Goal: Task Accomplishment & Management: Manage account settings

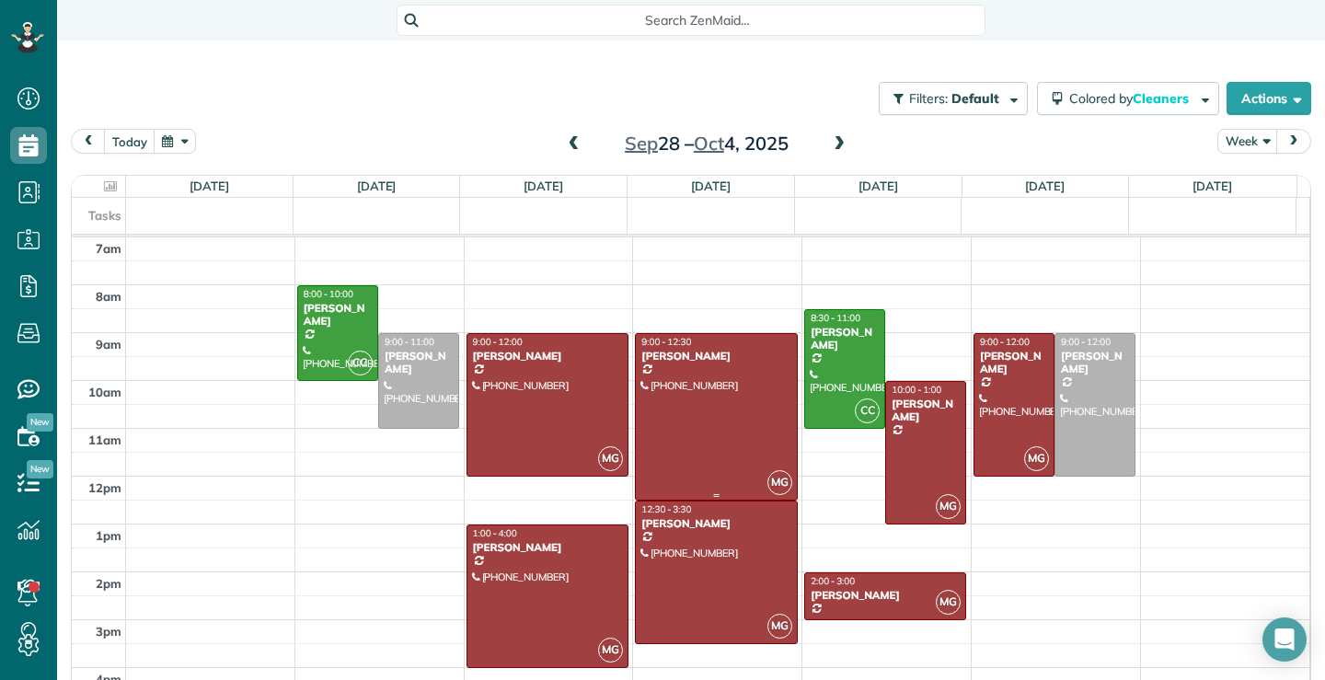
scroll to position [8, 8]
click at [569, 146] on span at bounding box center [574, 144] width 20 height 17
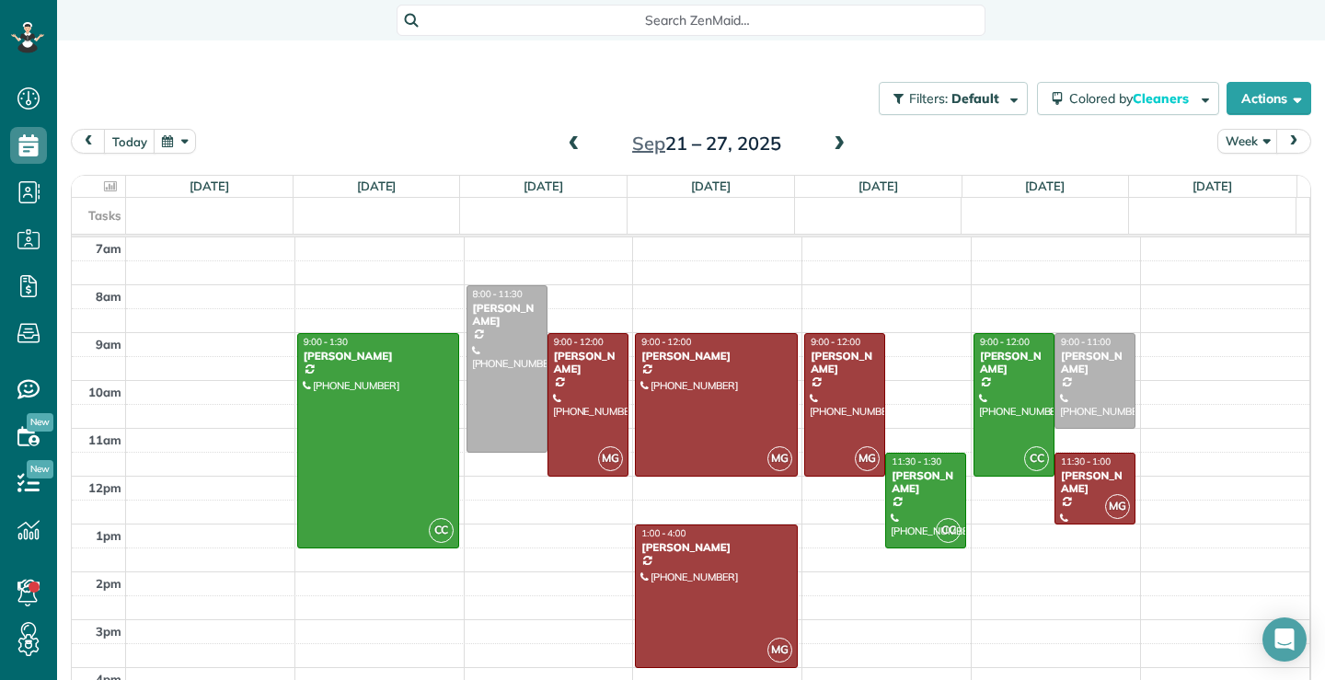
click at [569, 146] on span at bounding box center [574, 144] width 20 height 17
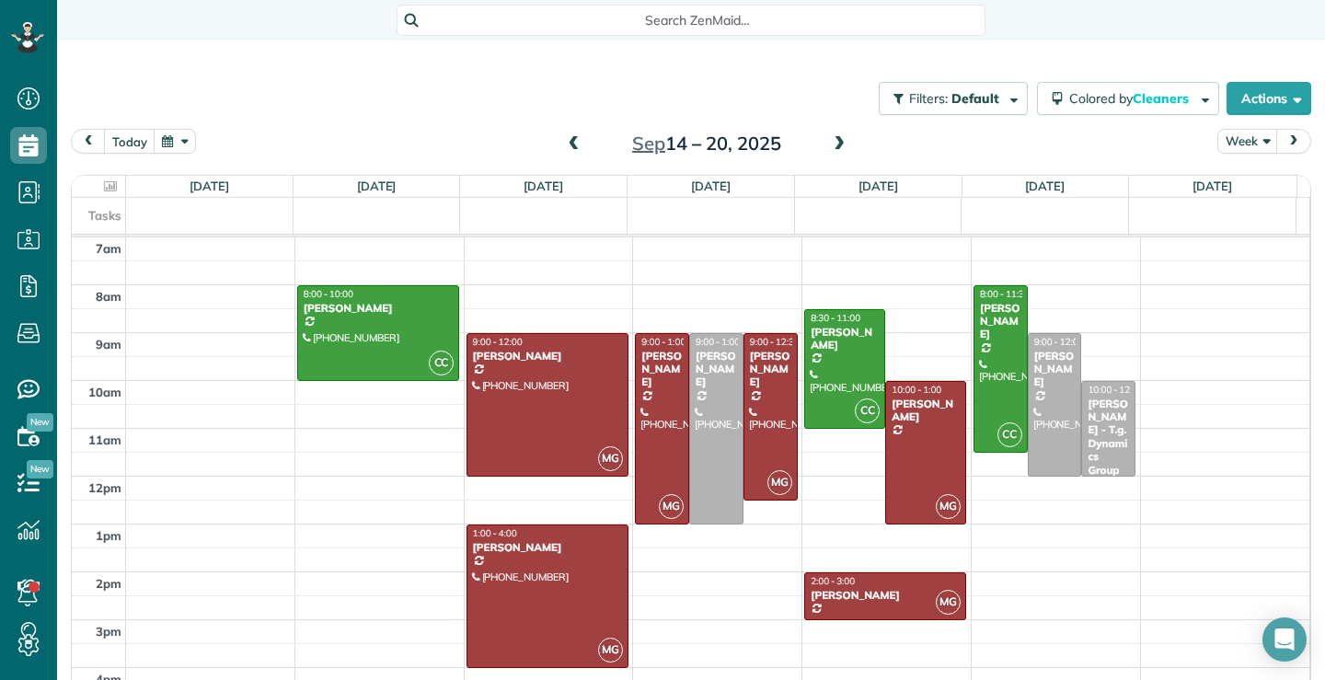
click at [569, 146] on span at bounding box center [574, 144] width 20 height 17
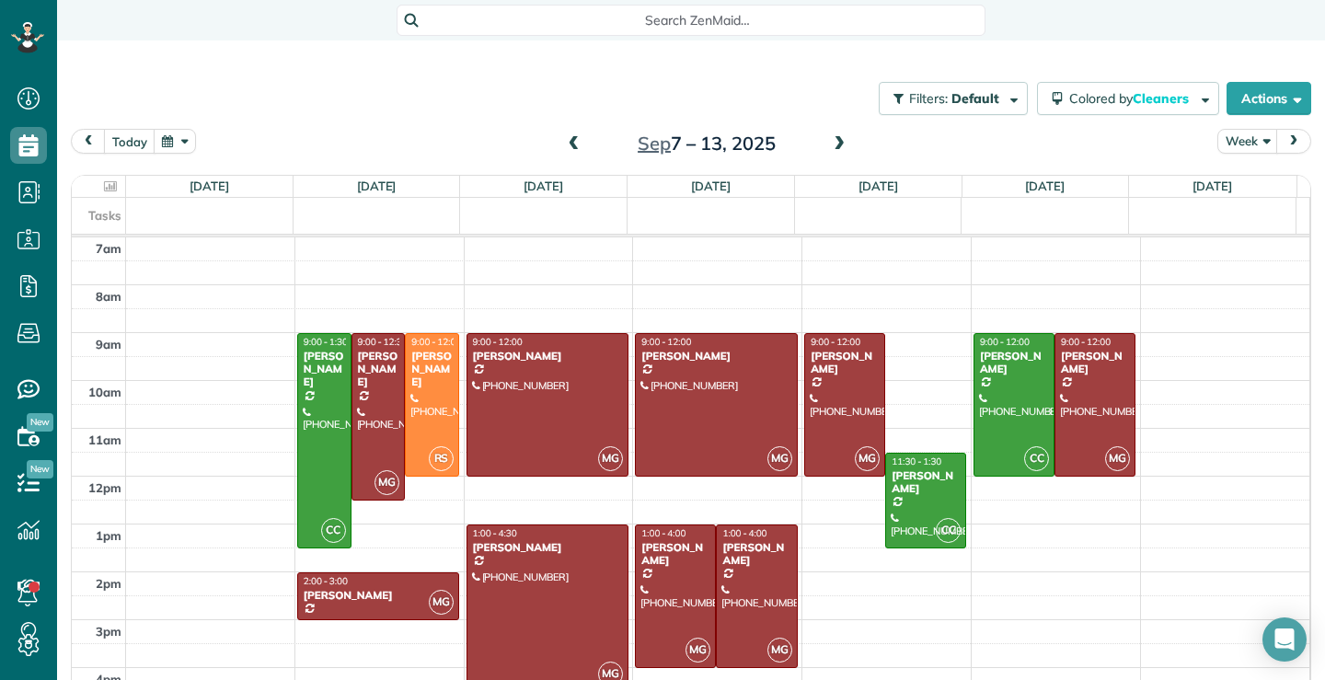
click at [569, 146] on span at bounding box center [574, 144] width 20 height 17
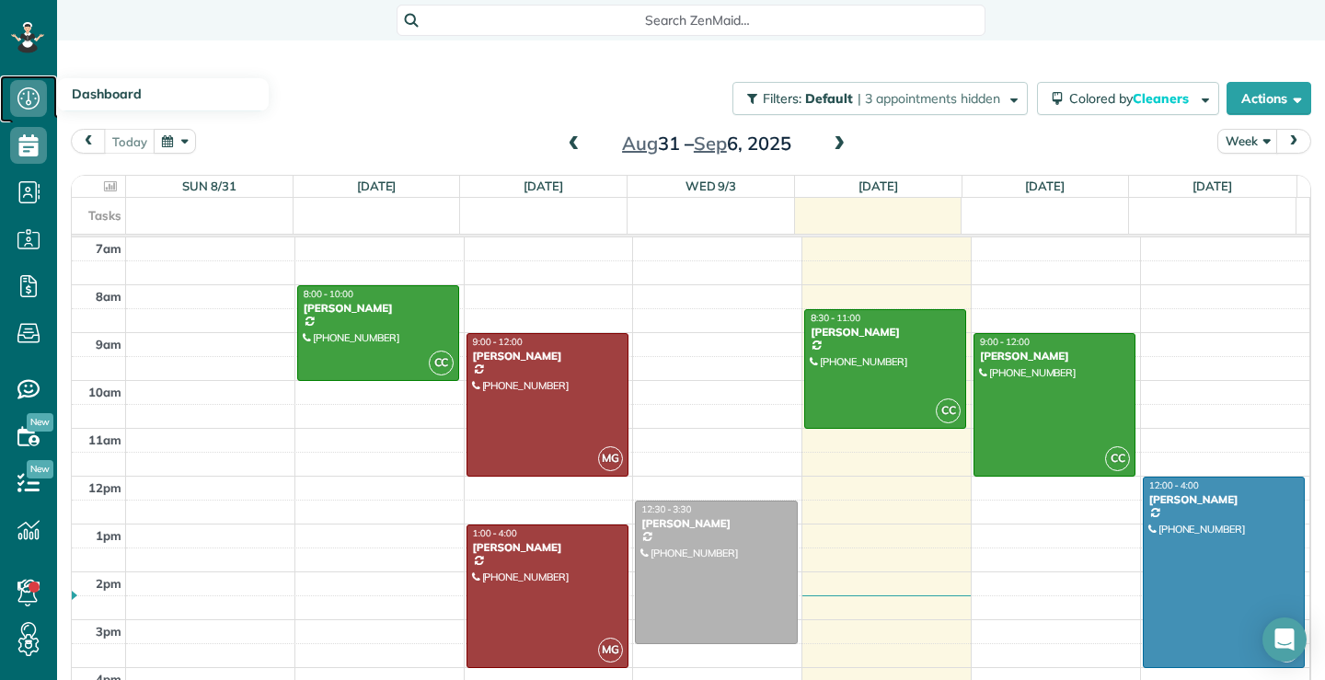
click at [33, 104] on icon at bounding box center [28, 98] width 37 height 37
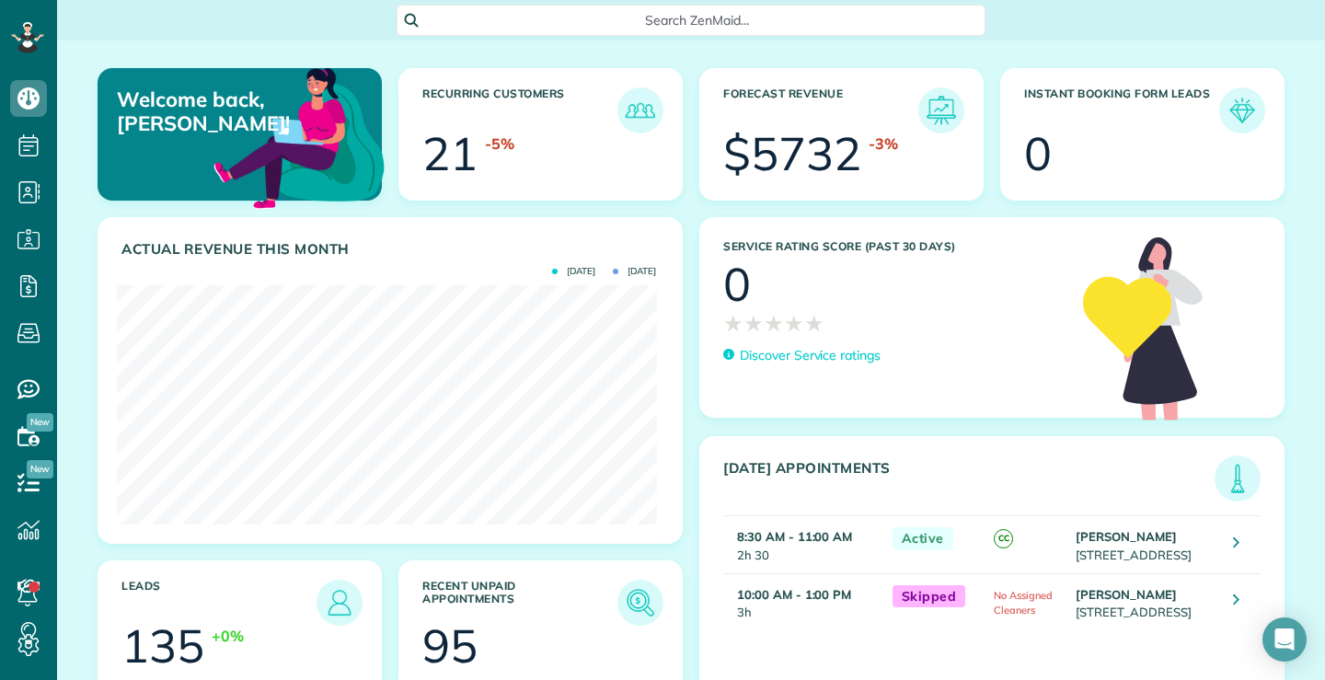
click at [530, 97] on h3 "Recurring Customers" at bounding box center [519, 110] width 195 height 46
click at [641, 110] on img at bounding box center [640, 110] width 42 height 42
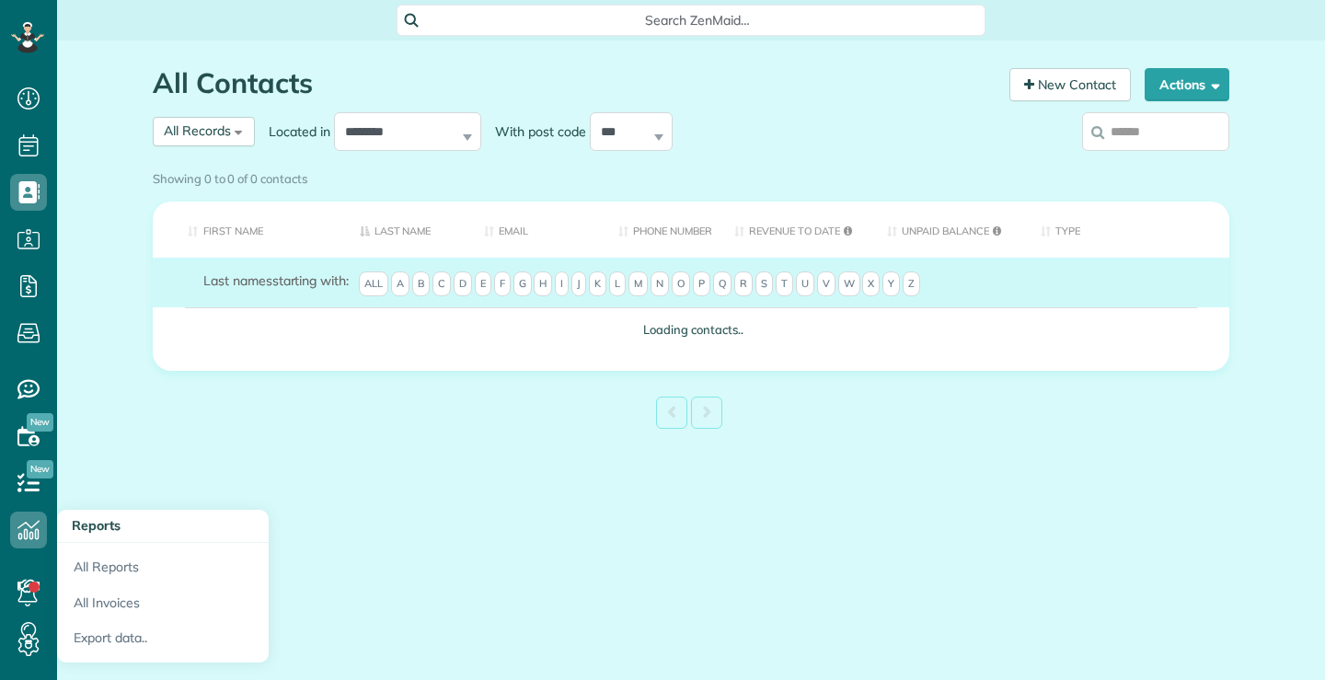
scroll to position [8, 8]
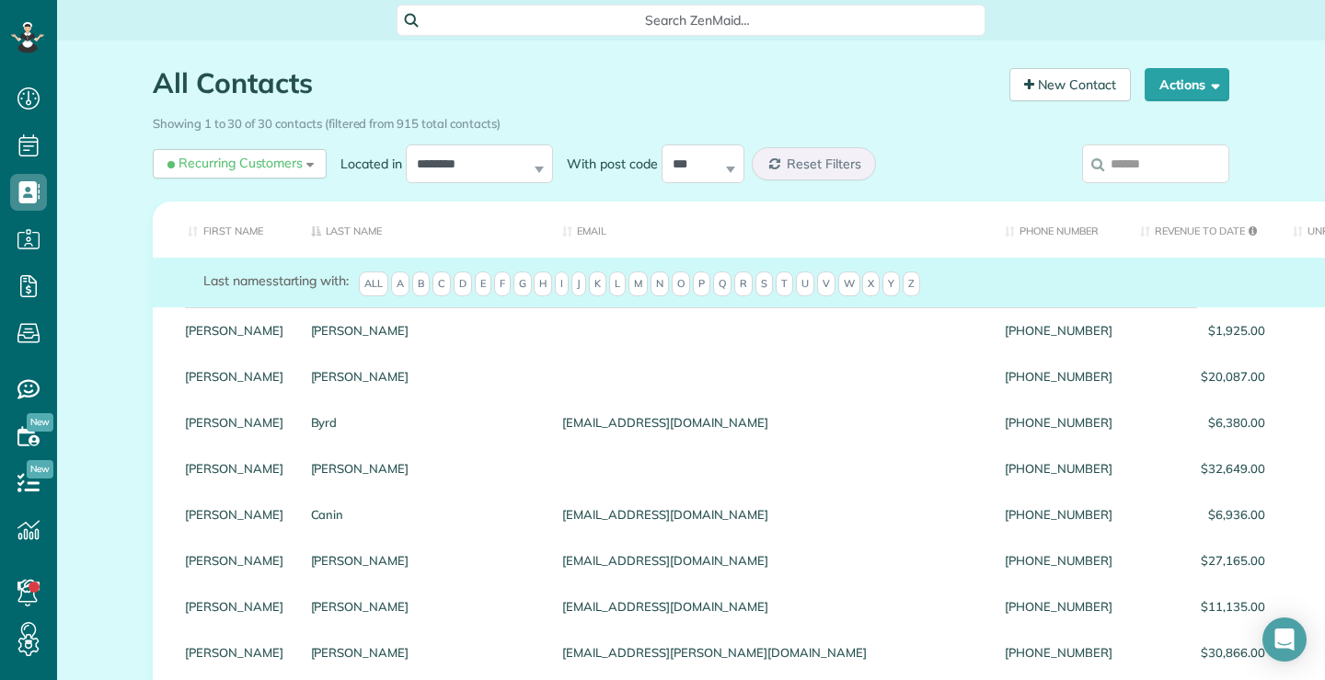
drag, startPoint x: 860, startPoint y: 105, endPoint x: 801, endPoint y: 63, distance: 72.5
click at [856, 100] on div "All Contacts Contacts in ZenMaid [2 min]" at bounding box center [574, 88] width 843 height 40
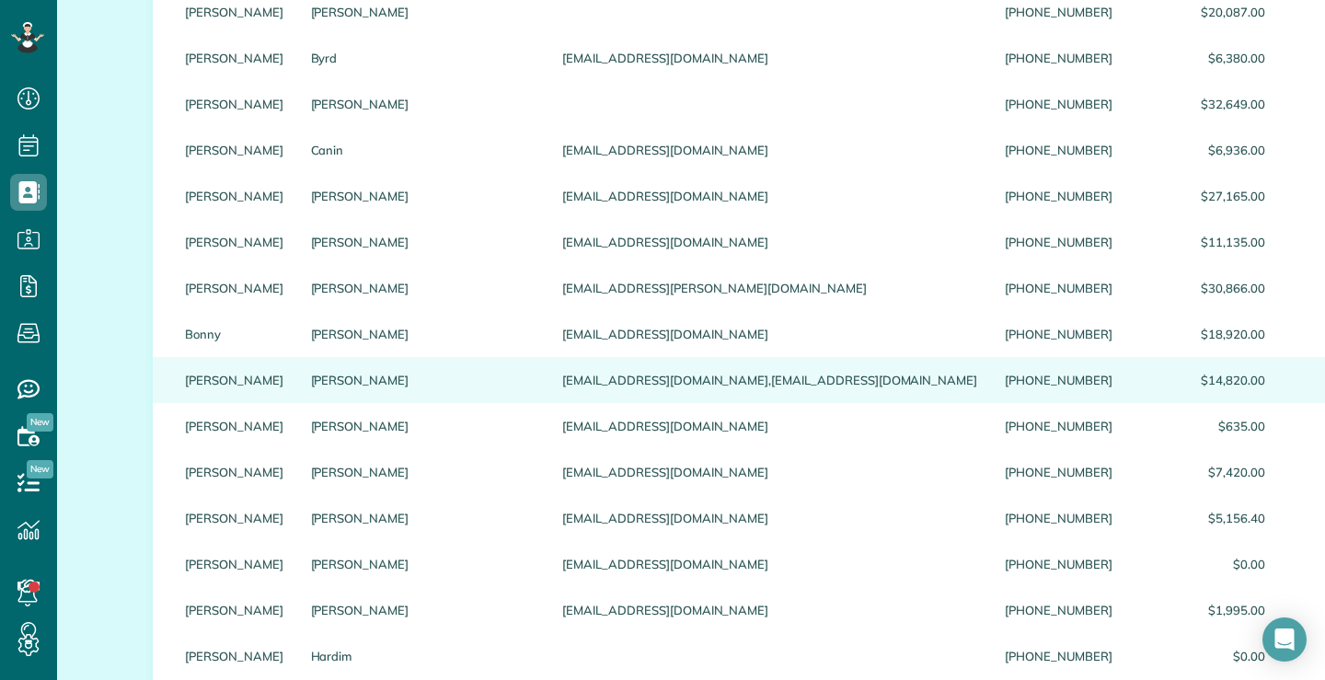
scroll to position [368, 0]
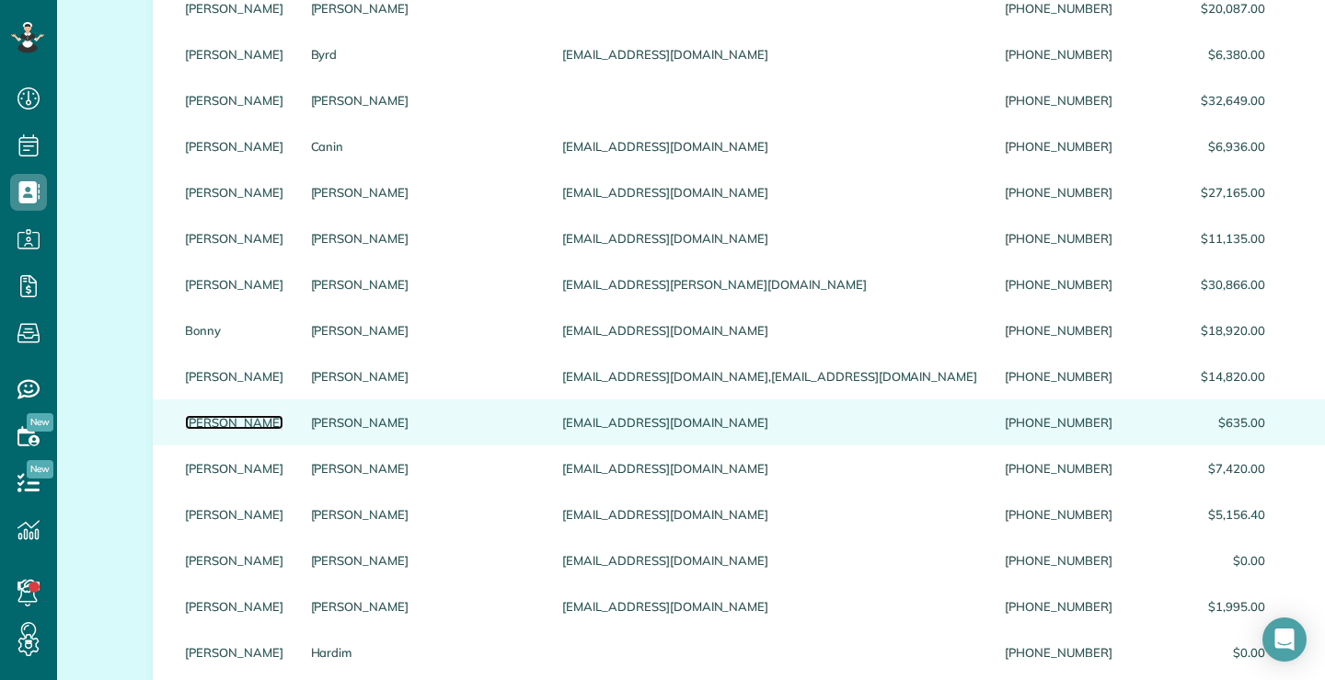
click at [190, 429] on link "Yvette" at bounding box center [234, 422] width 98 height 13
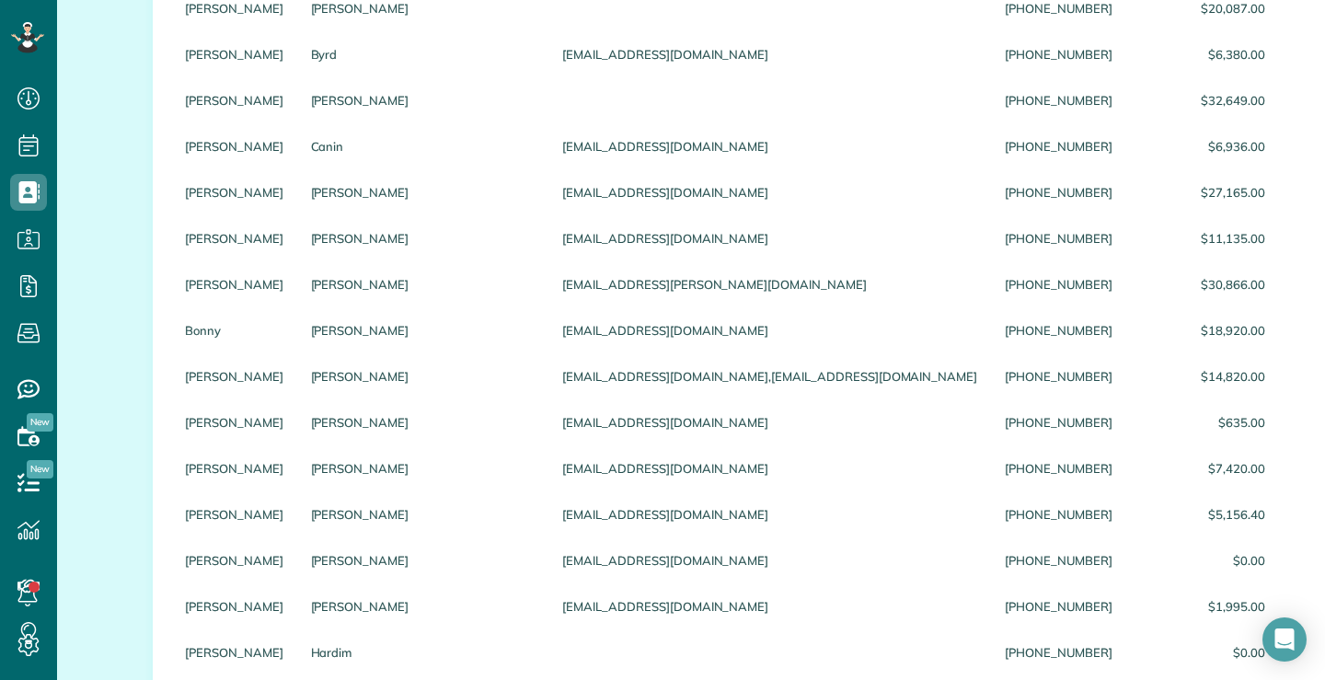
scroll to position [0, 0]
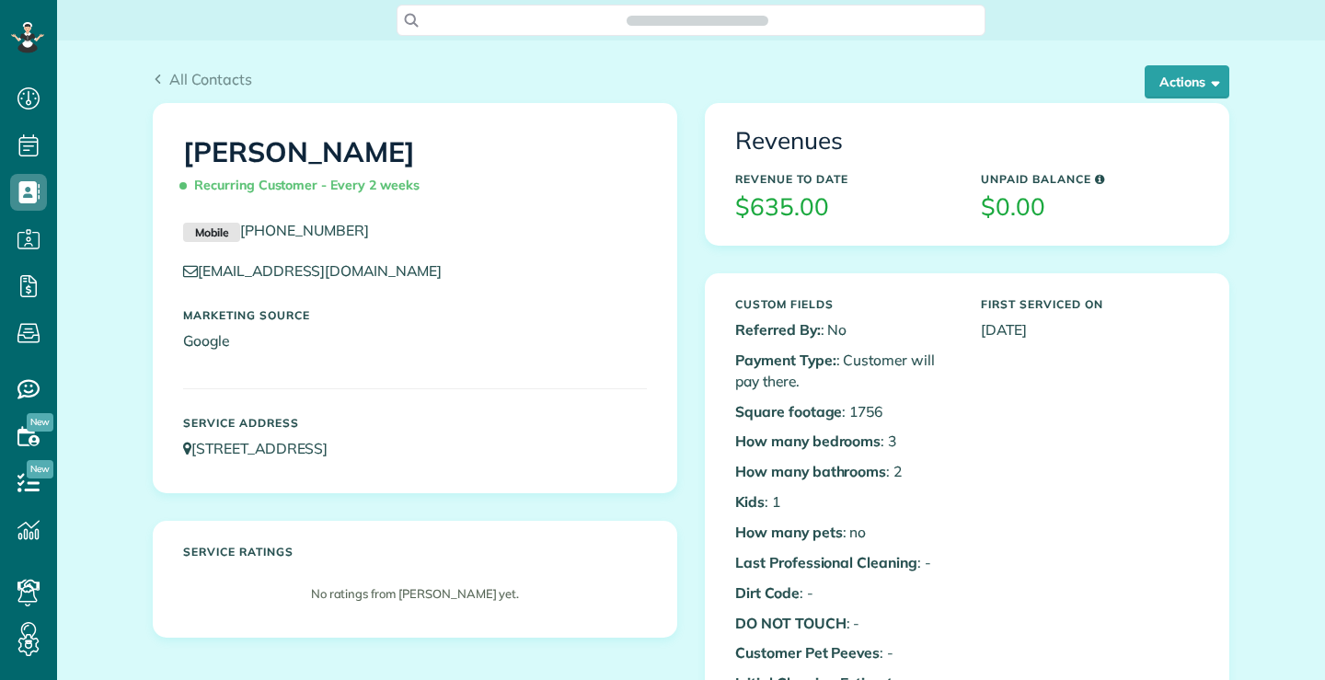
scroll to position [8, 8]
click at [1206, 78] on span "button" at bounding box center [1213, 82] width 14 height 14
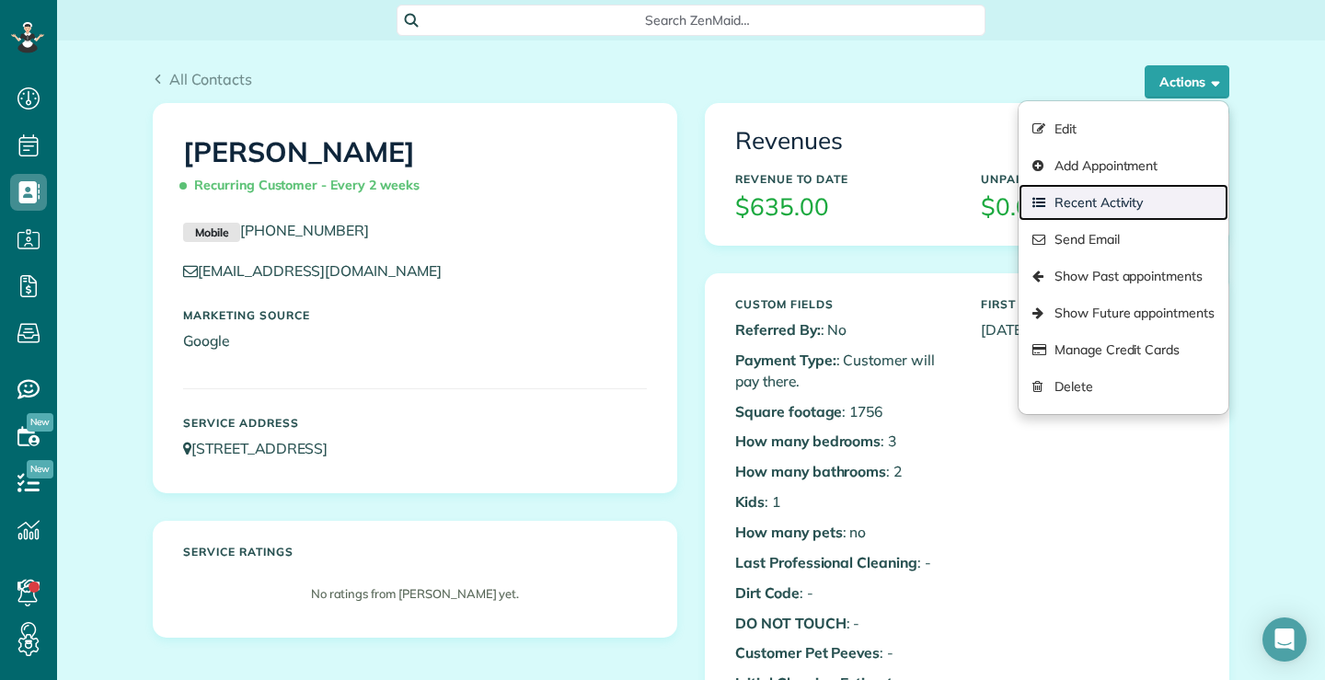
click at [1096, 202] on link "Recent Activity" at bounding box center [1124, 202] width 210 height 37
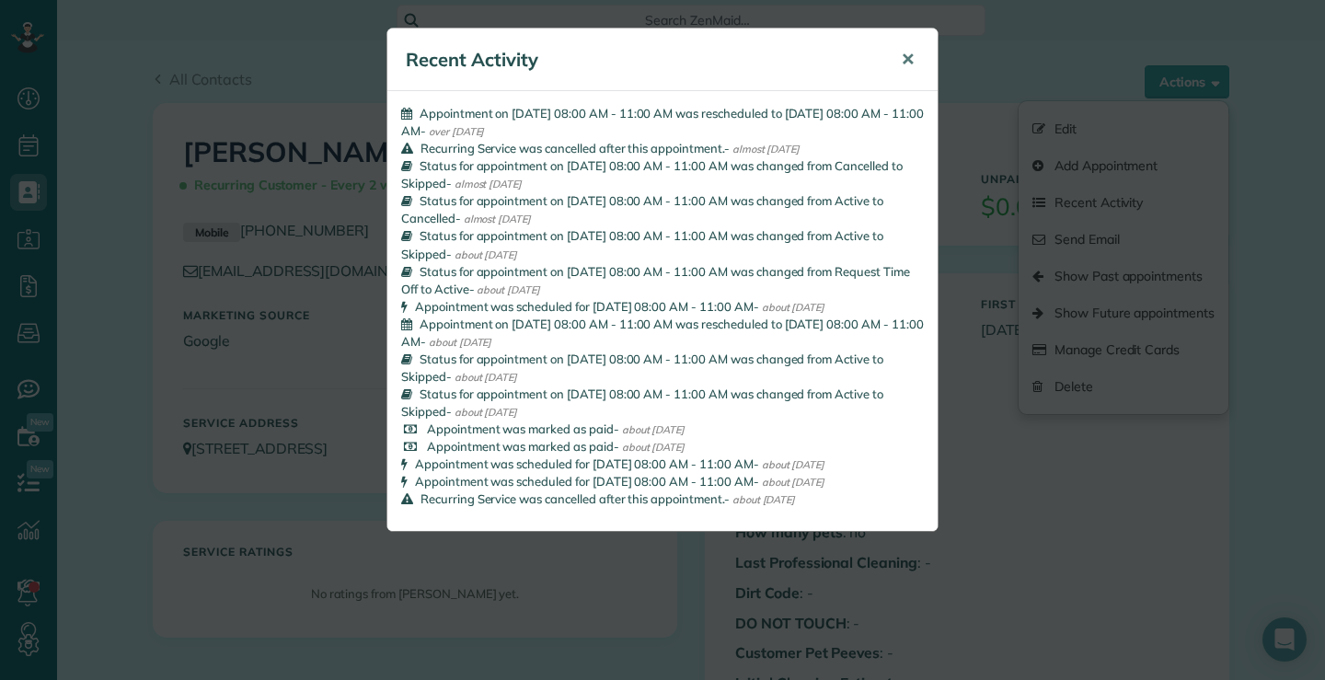
click at [906, 62] on span "✕" at bounding box center [908, 59] width 14 height 21
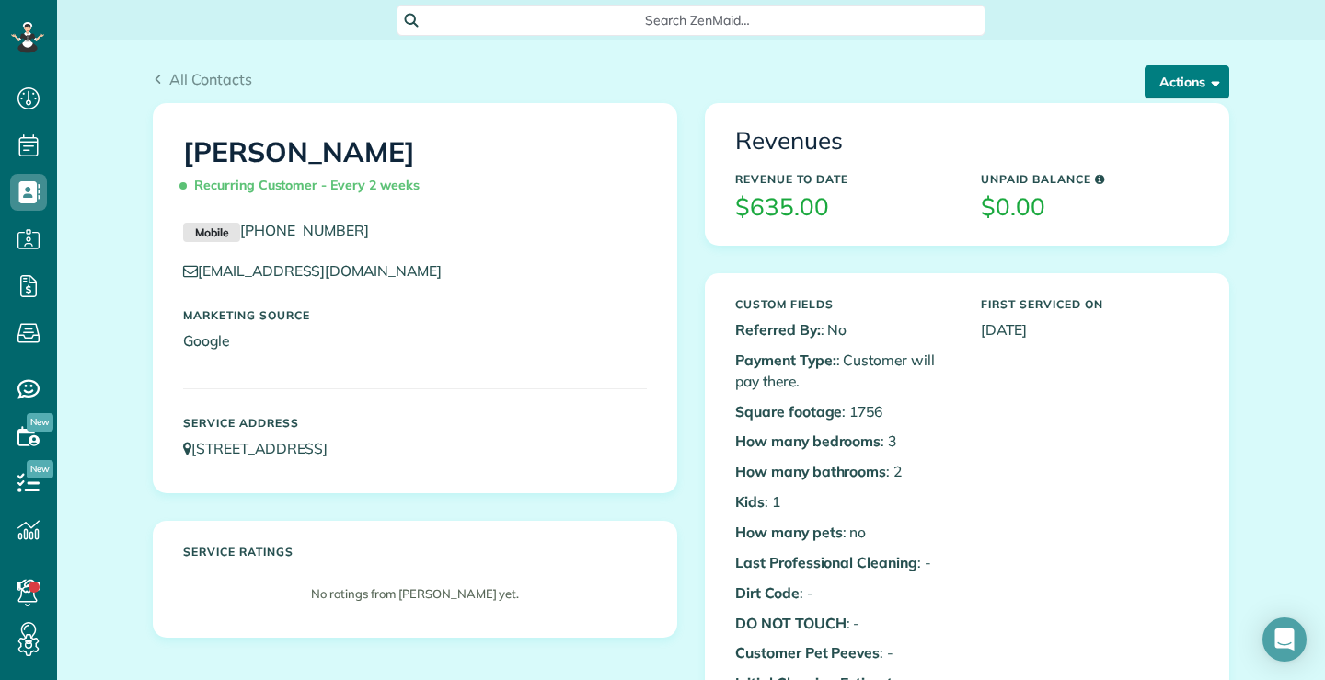
click at [1186, 75] on button "Actions" at bounding box center [1187, 81] width 85 height 33
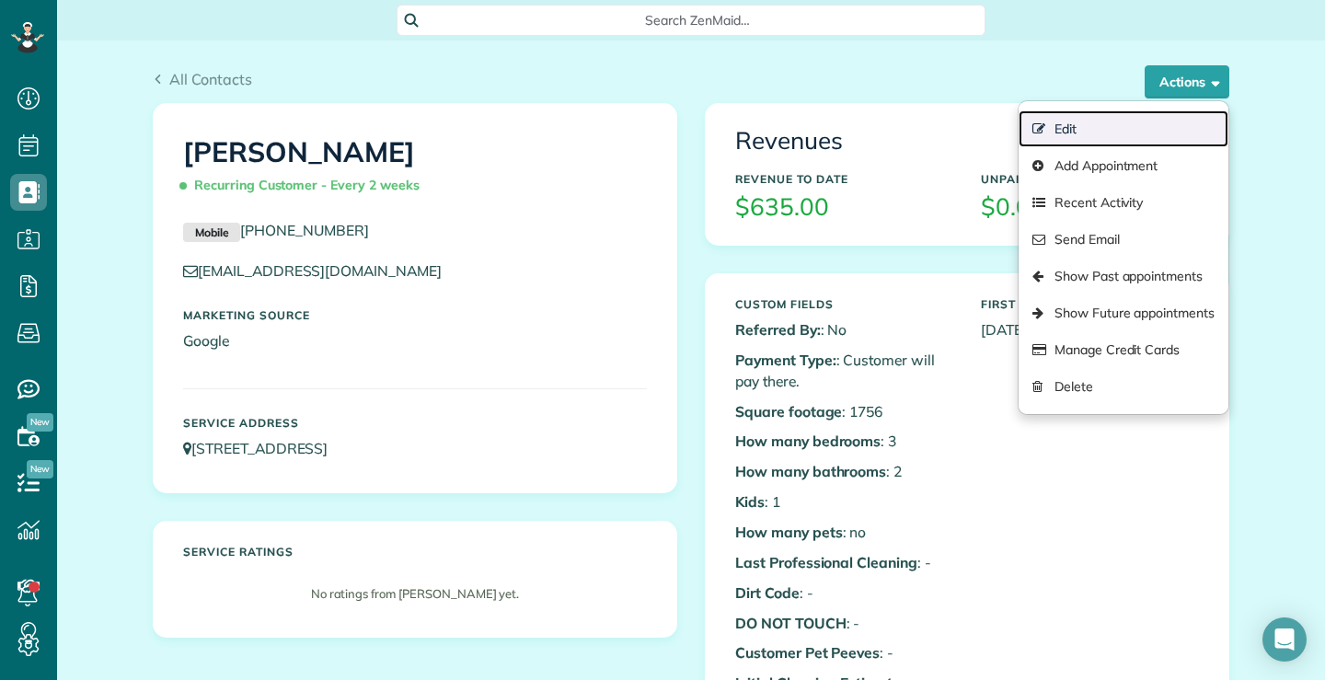
click at [1062, 128] on link "Edit" at bounding box center [1124, 128] width 210 height 37
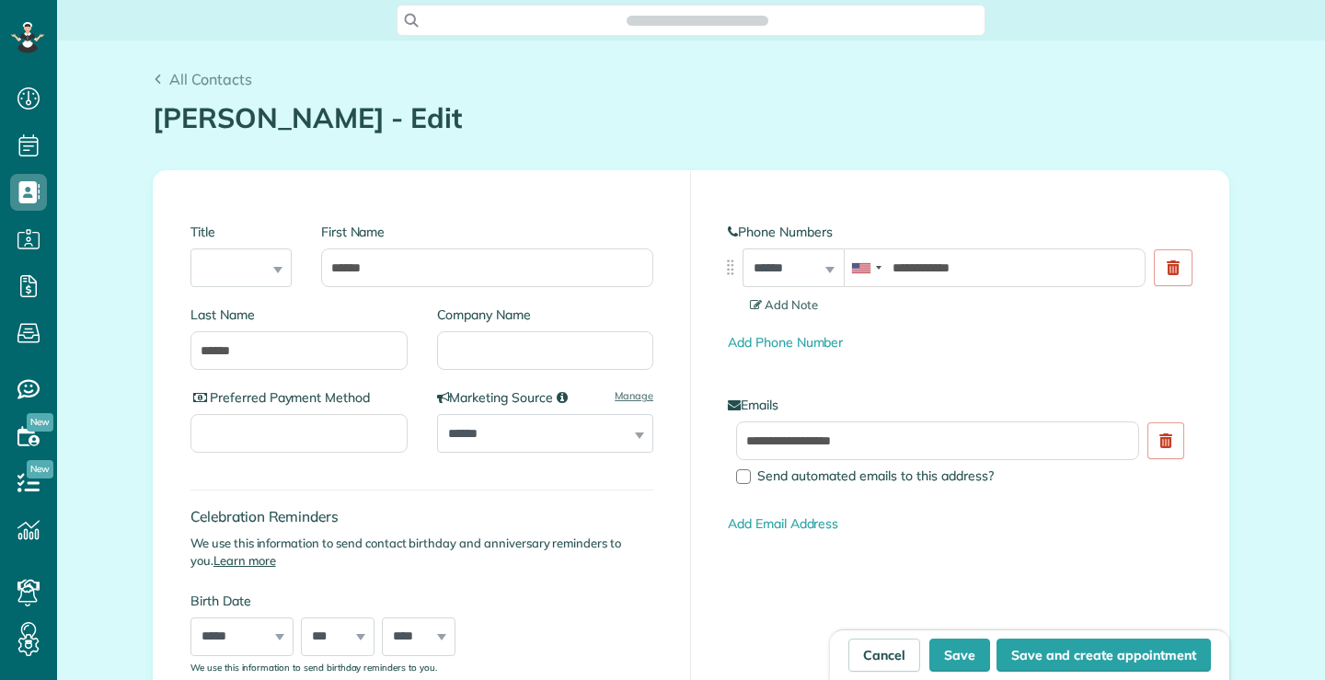
type input "**********"
click at [153, 77] on icon at bounding box center [158, 80] width 10 height 10
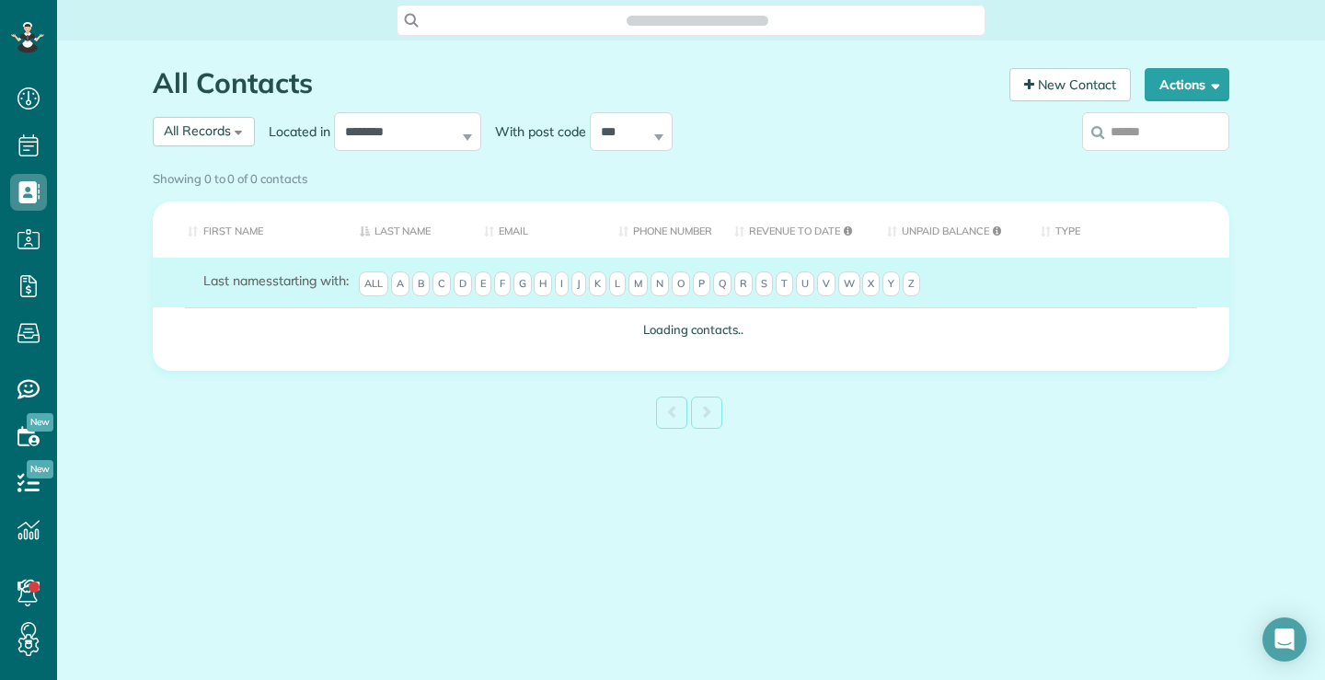
scroll to position [8, 8]
click at [233, 163] on div "Showing 0 to 0 of 0 contacts" at bounding box center [691, 175] width 1077 height 25
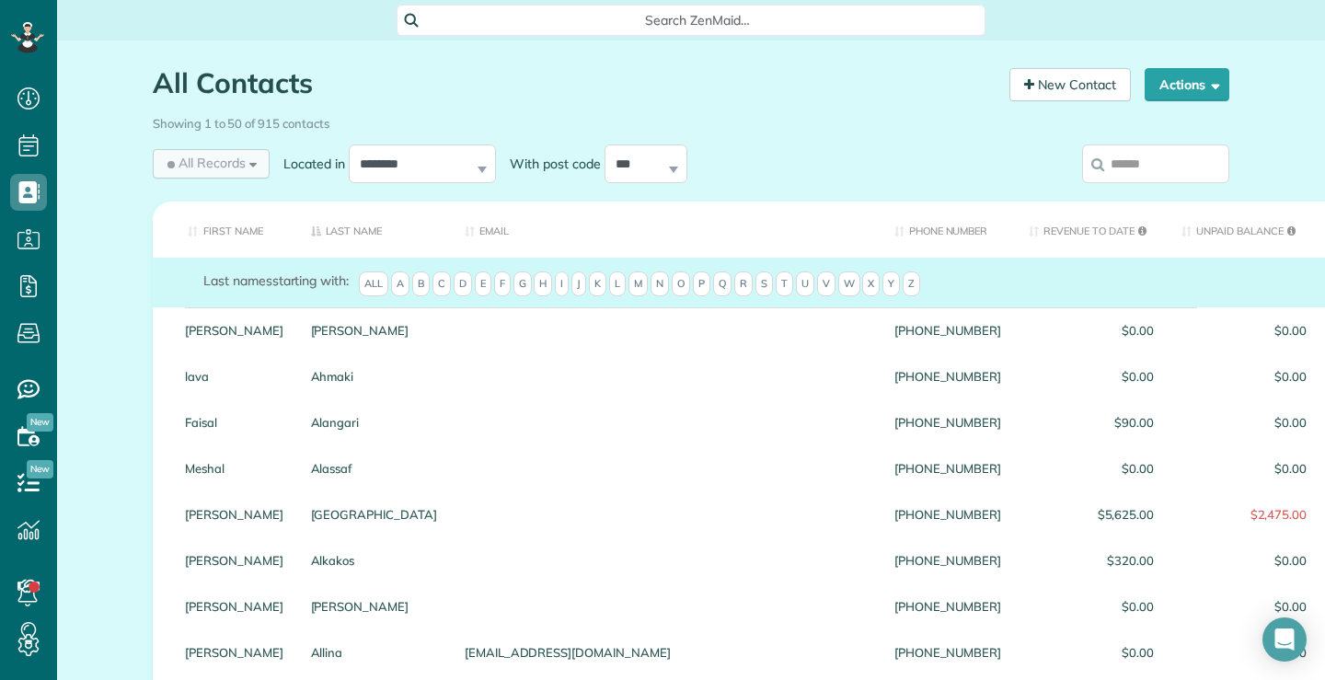
click at [228, 159] on span "All Records" at bounding box center [205, 163] width 82 height 18
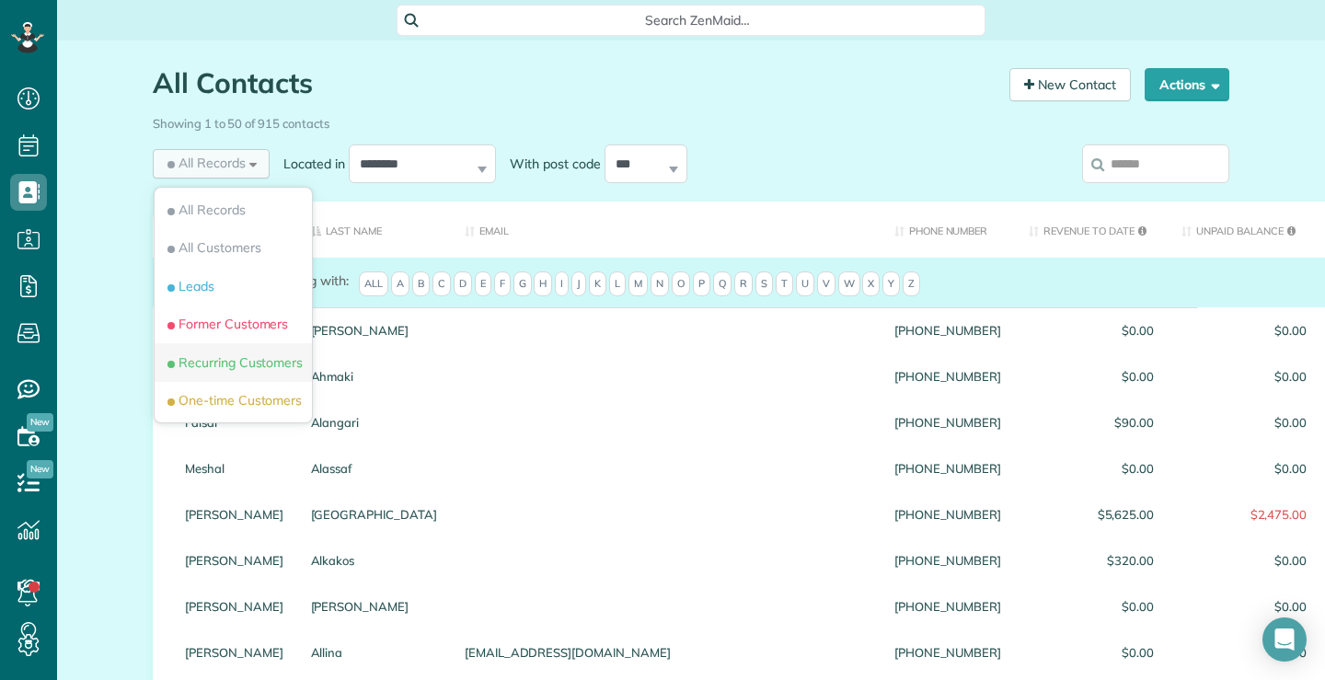
click at [216, 365] on span "Recurring Customers" at bounding box center [233, 362] width 139 height 18
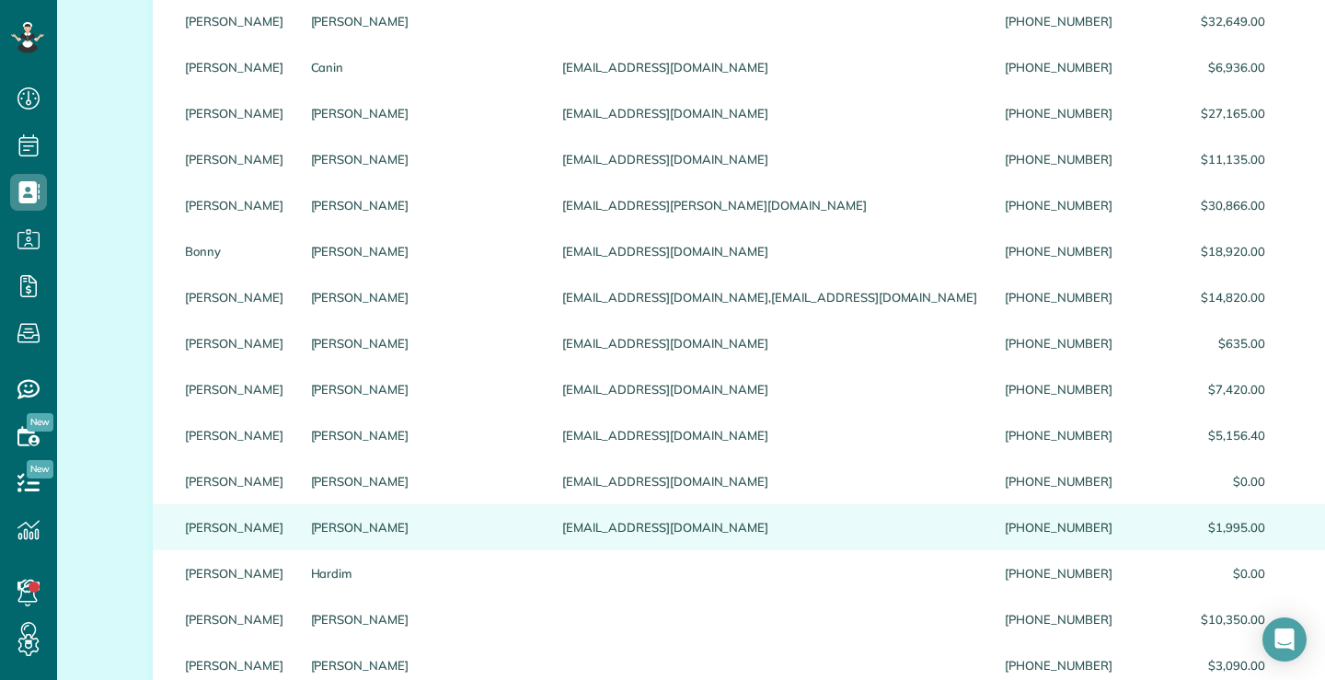
scroll to position [460, 0]
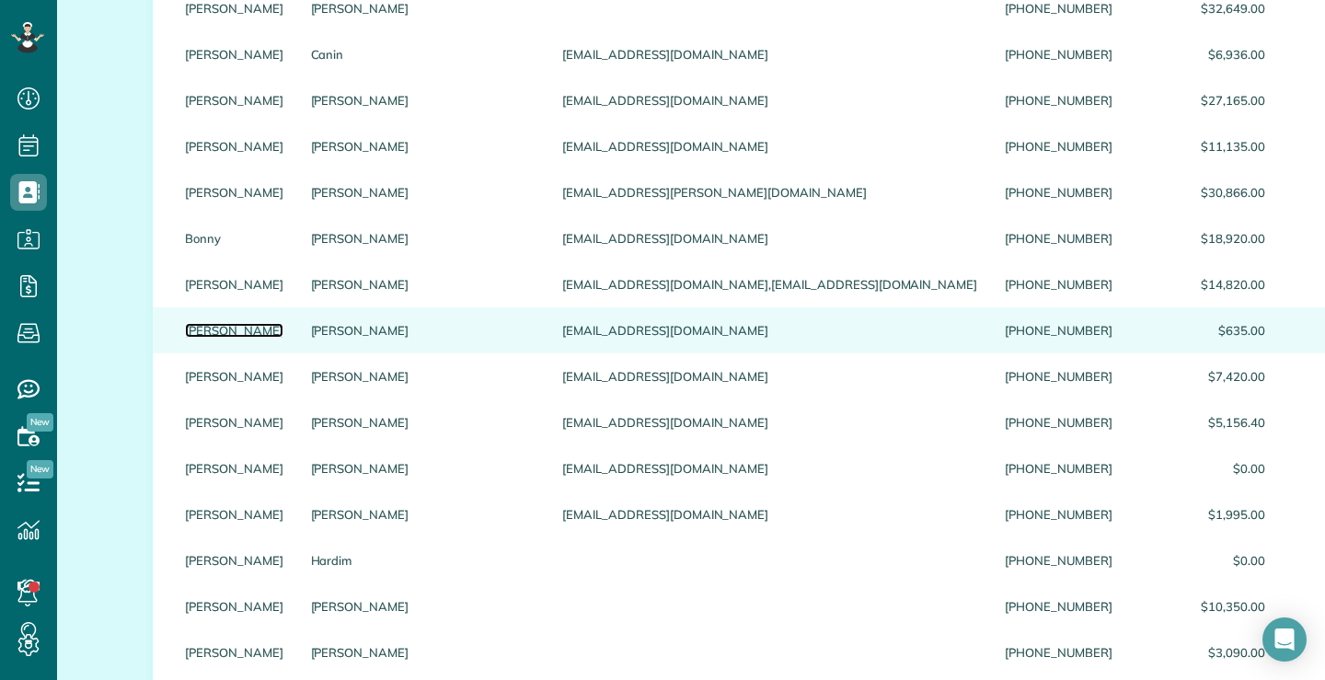
click at [202, 337] on link "Yvette" at bounding box center [234, 330] width 98 height 13
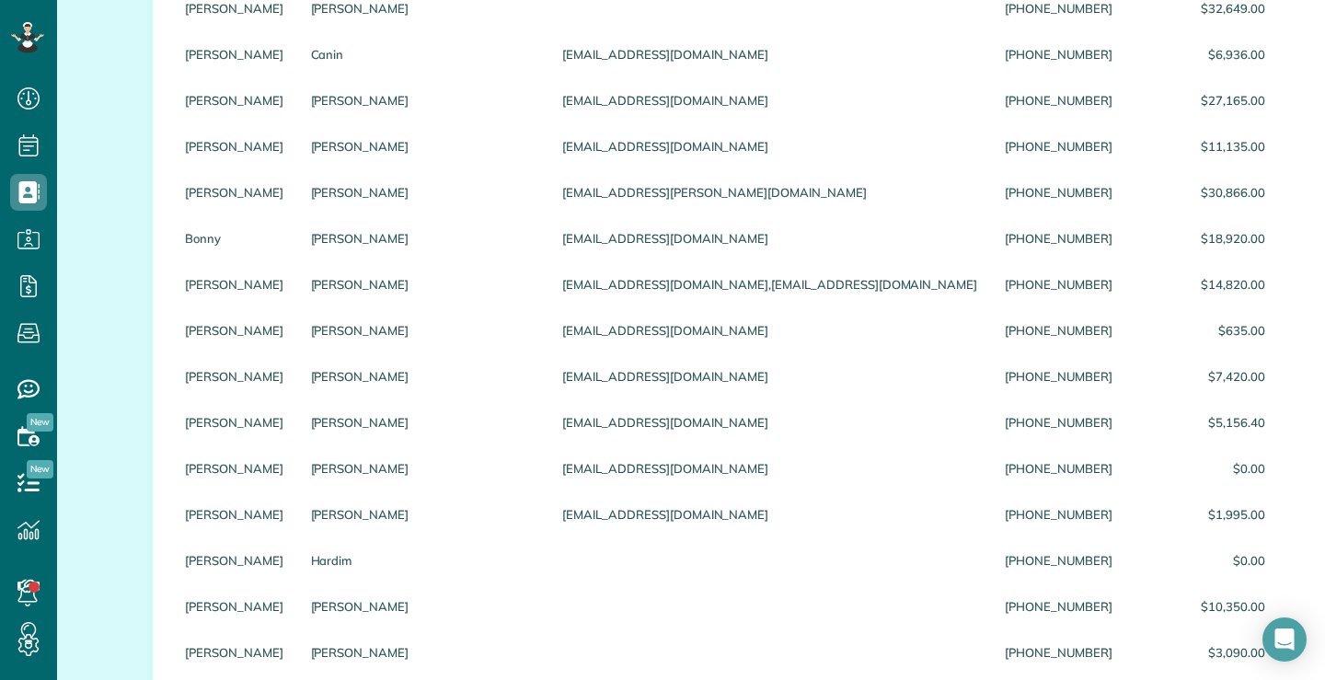
scroll to position [0, 0]
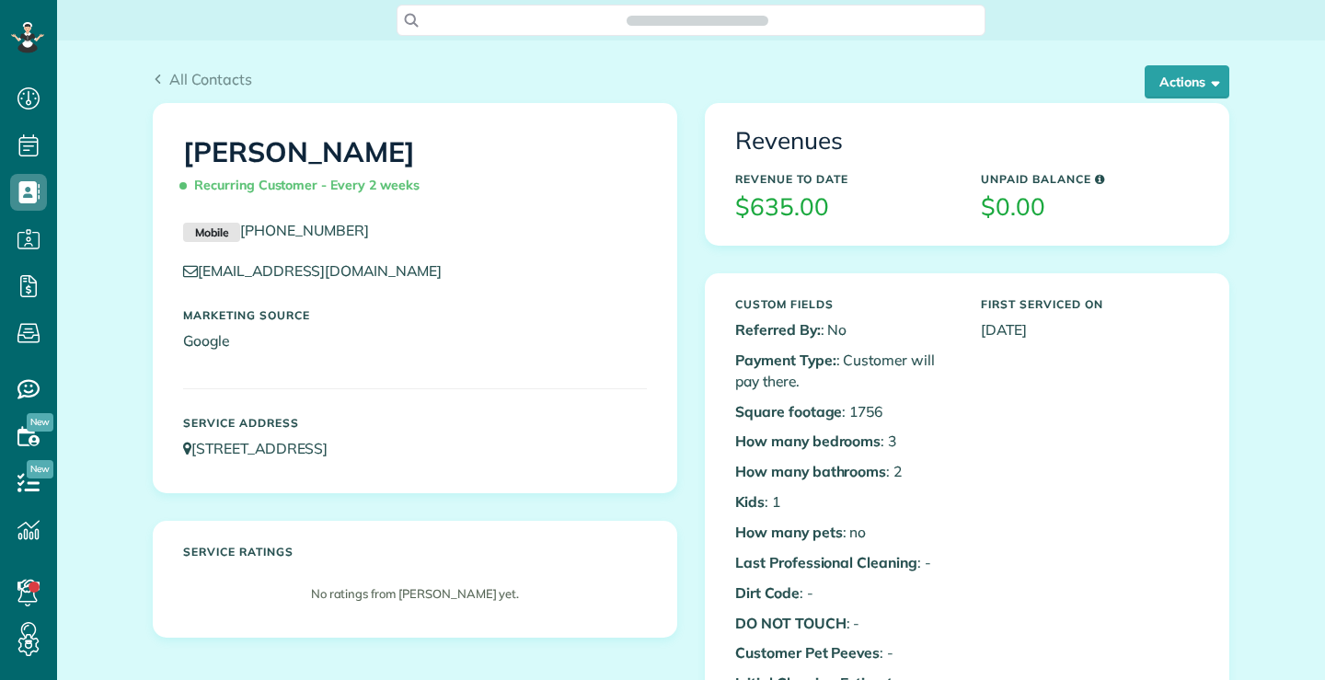
scroll to position [8, 8]
click at [1197, 80] on button "Actions" at bounding box center [1187, 81] width 85 height 33
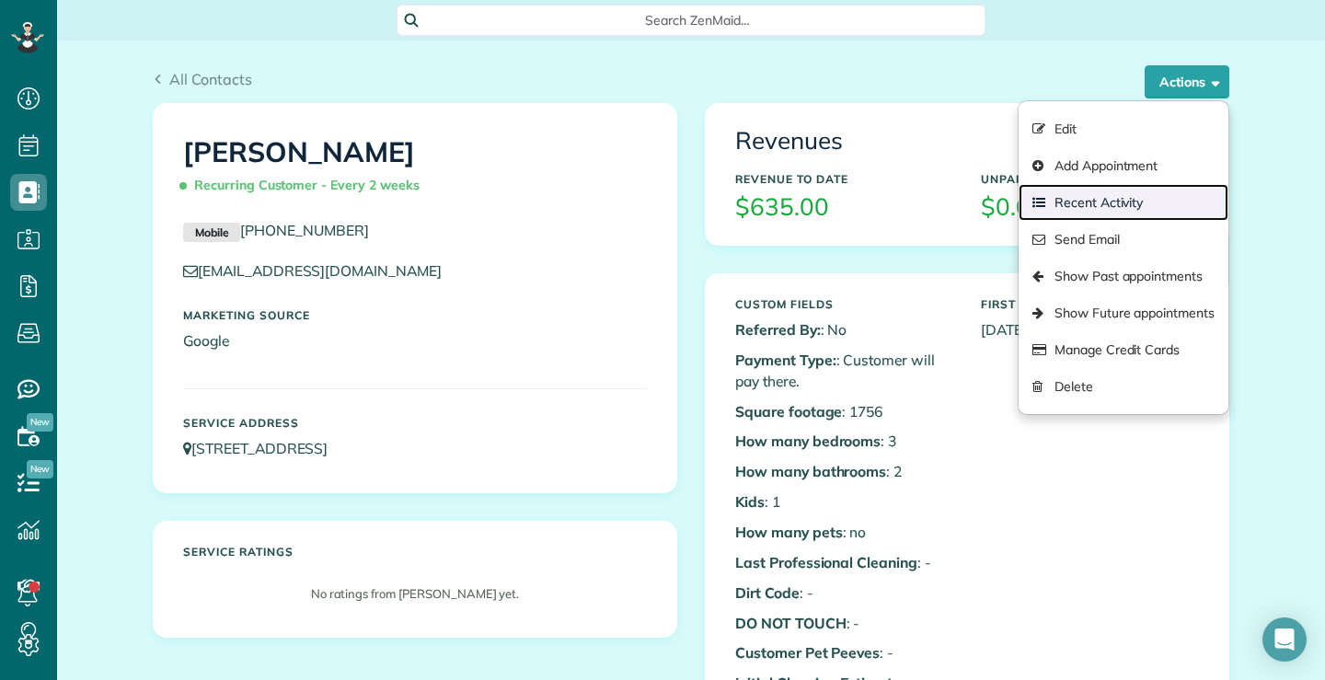
click at [1094, 199] on link "Recent Activity" at bounding box center [1124, 202] width 210 height 37
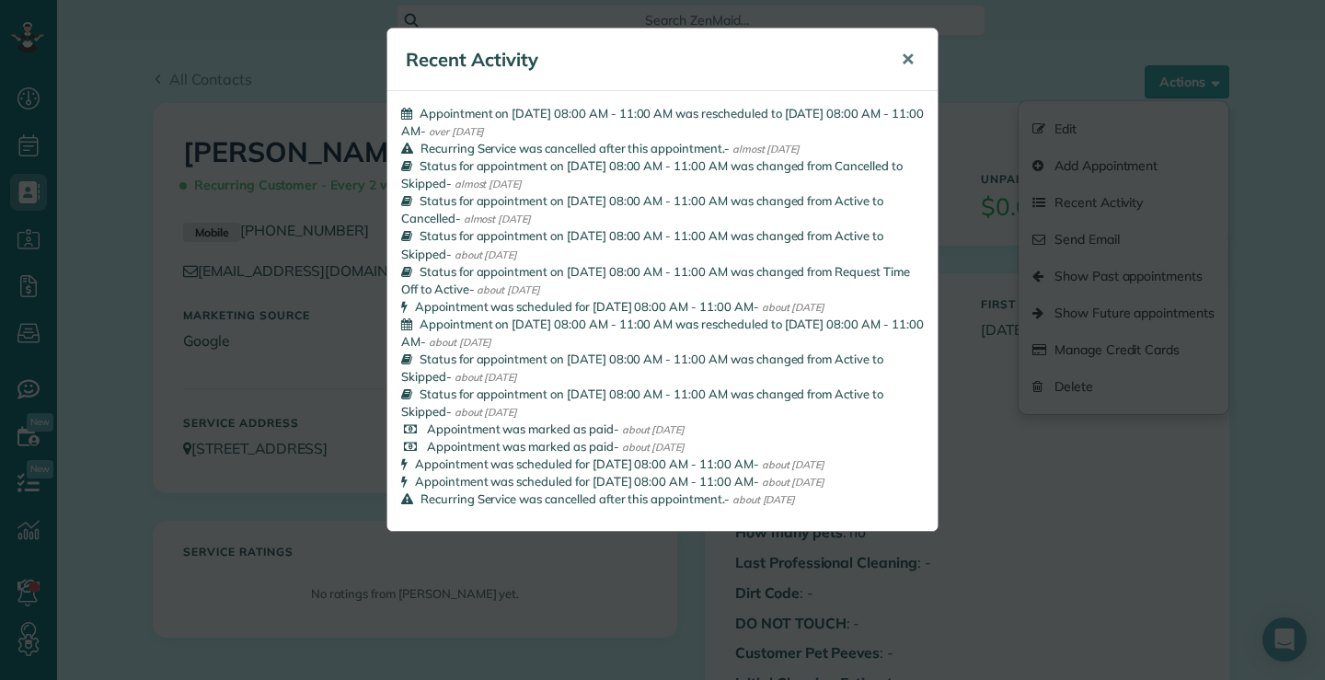
click at [907, 53] on span "✕" at bounding box center [908, 59] width 14 height 21
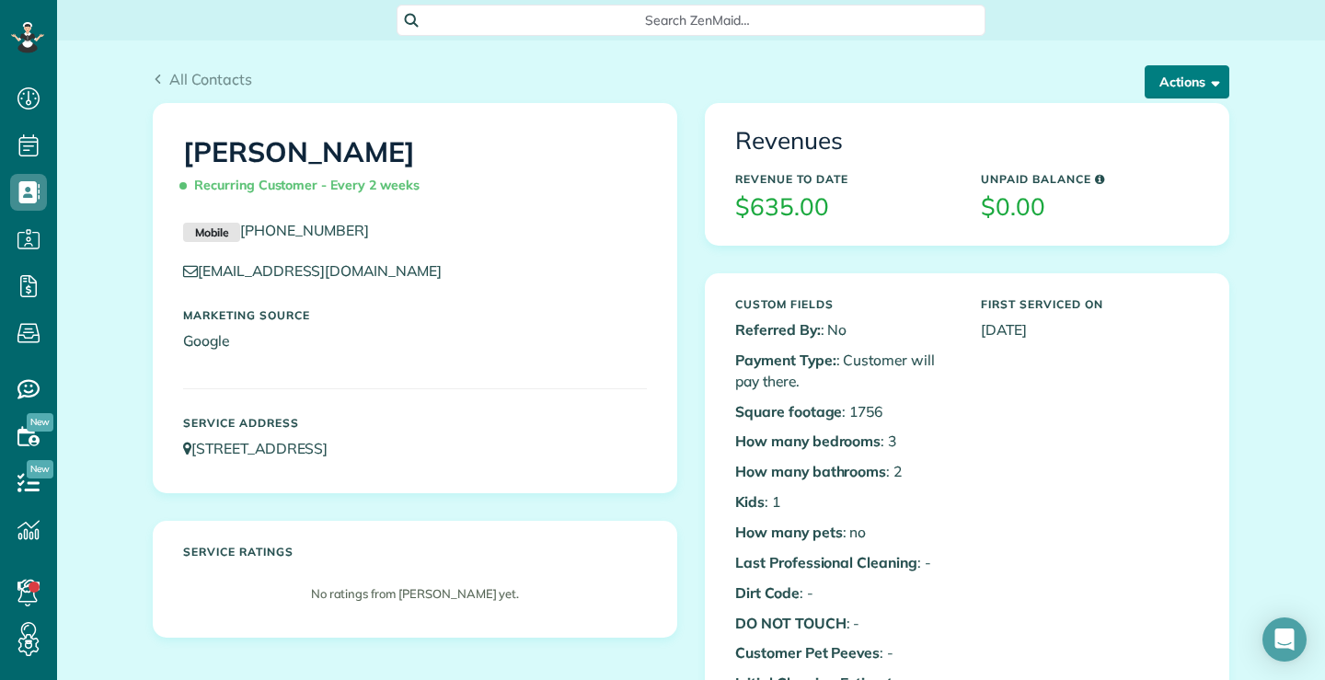
click at [1176, 83] on button "Actions" at bounding box center [1187, 81] width 85 height 33
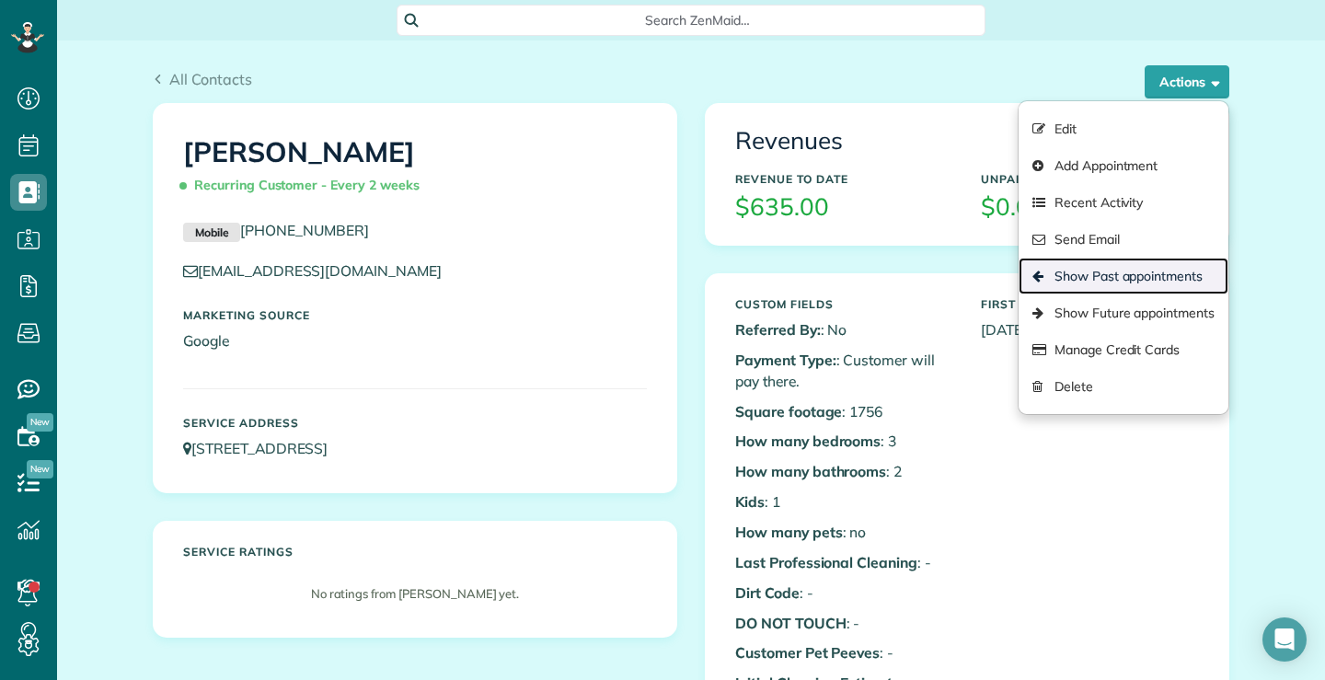
click at [1140, 275] on link "Show Past appointments" at bounding box center [1124, 276] width 210 height 37
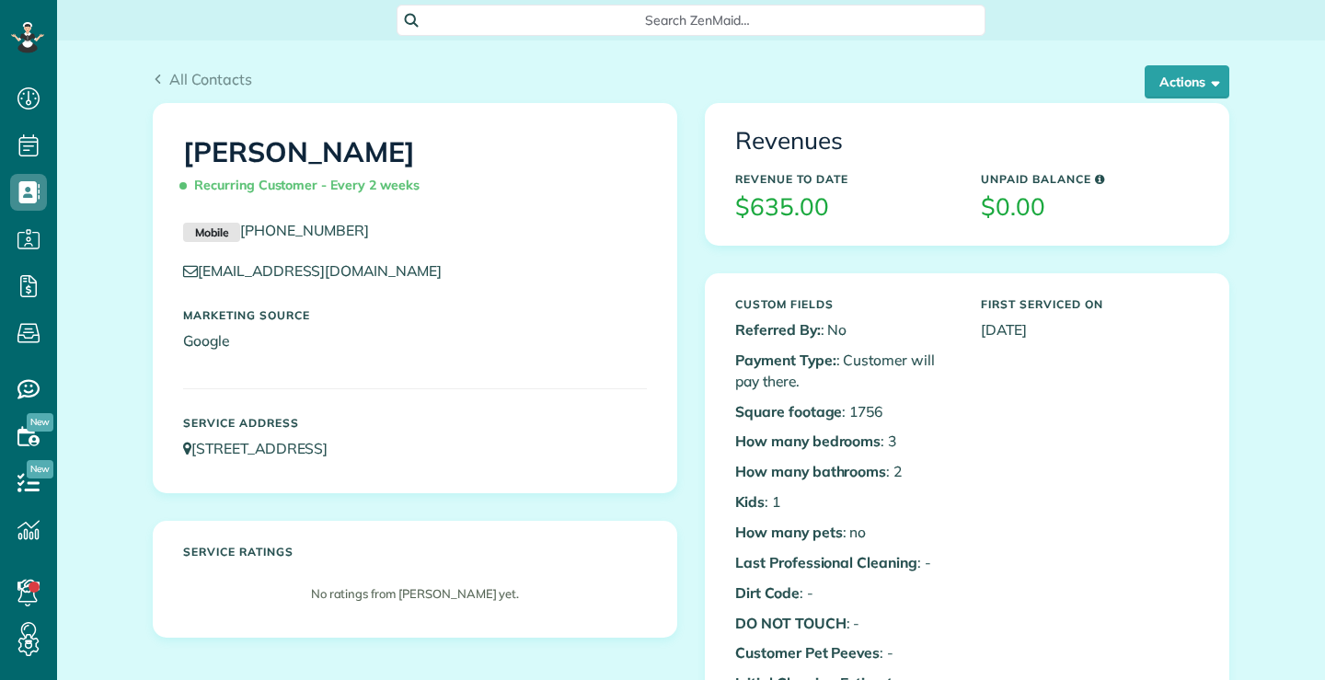
scroll to position [8, 8]
click at [160, 80] on link "All Contacts" at bounding box center [202, 79] width 99 height 22
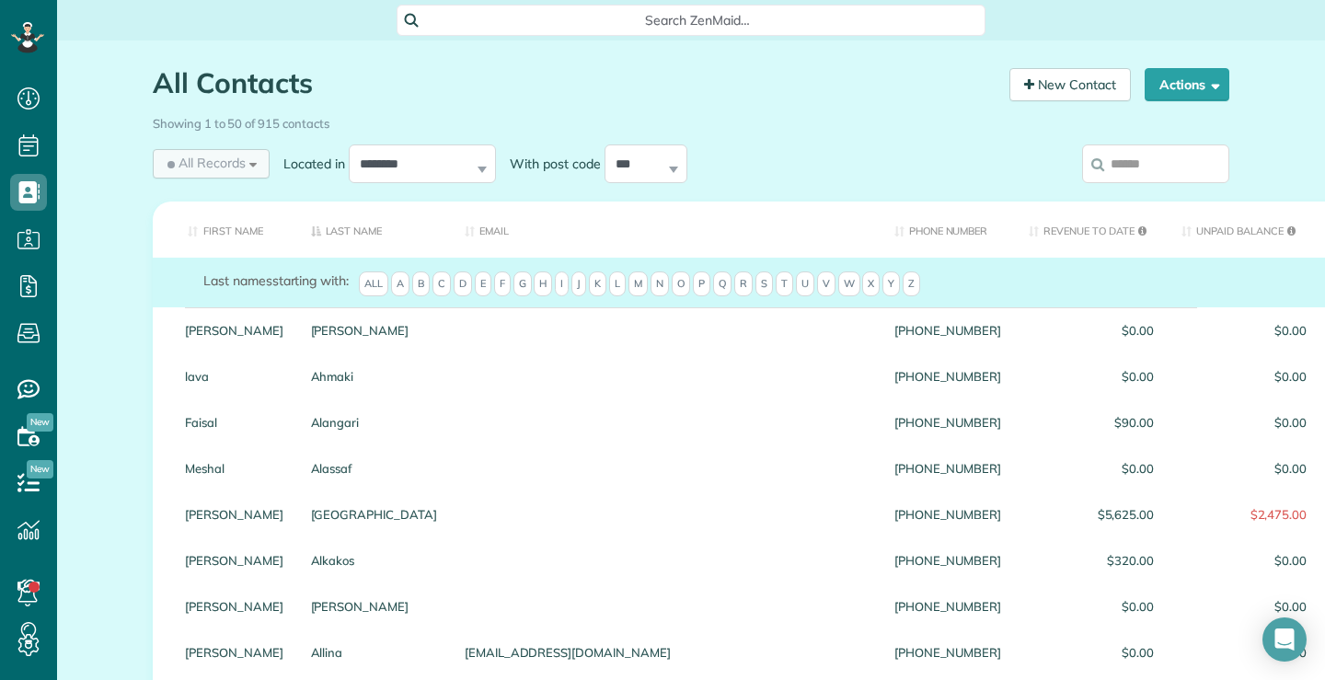
click at [228, 157] on span "All Records" at bounding box center [205, 163] width 82 height 18
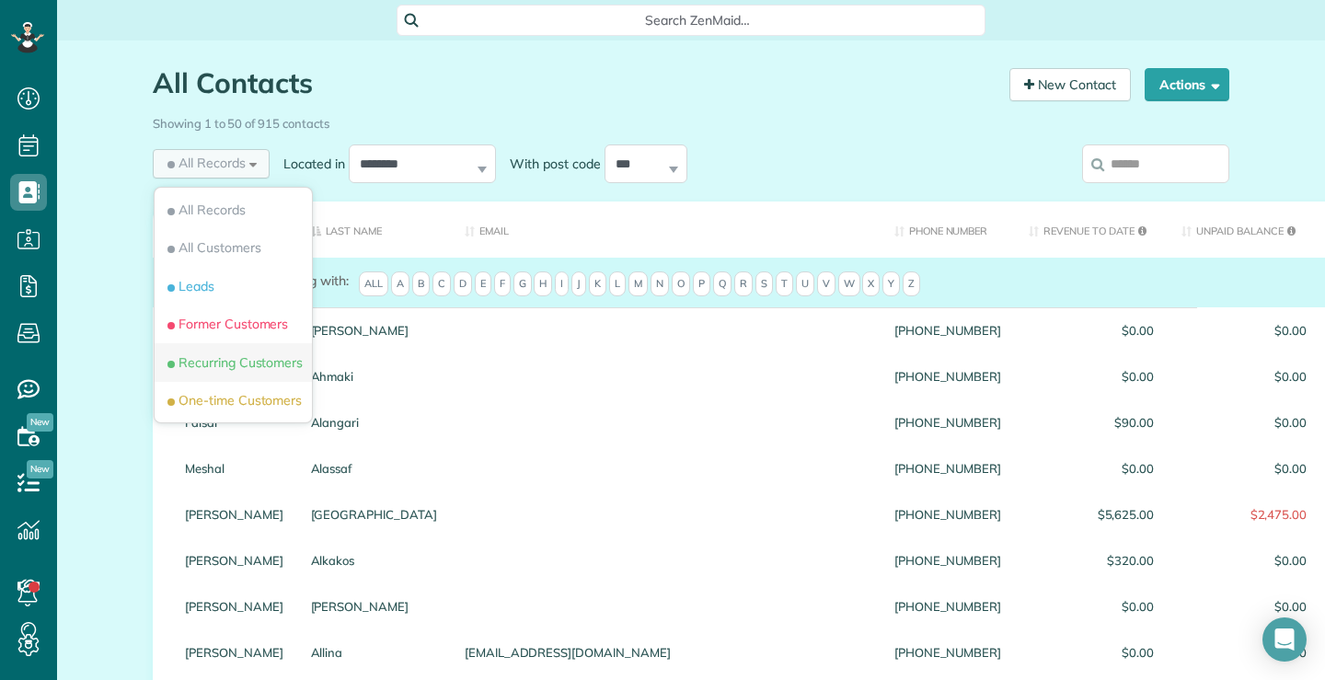
click at [266, 366] on span "Recurring Customers" at bounding box center [233, 362] width 139 height 18
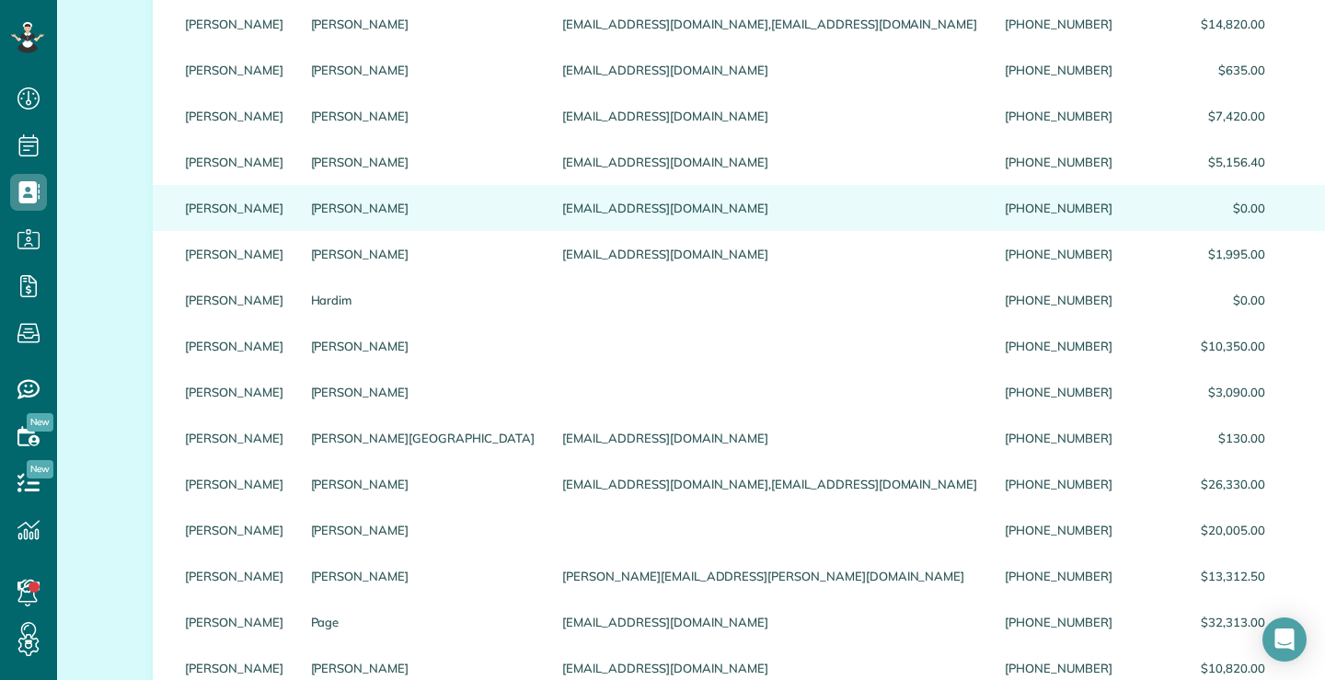
scroll to position [736, 0]
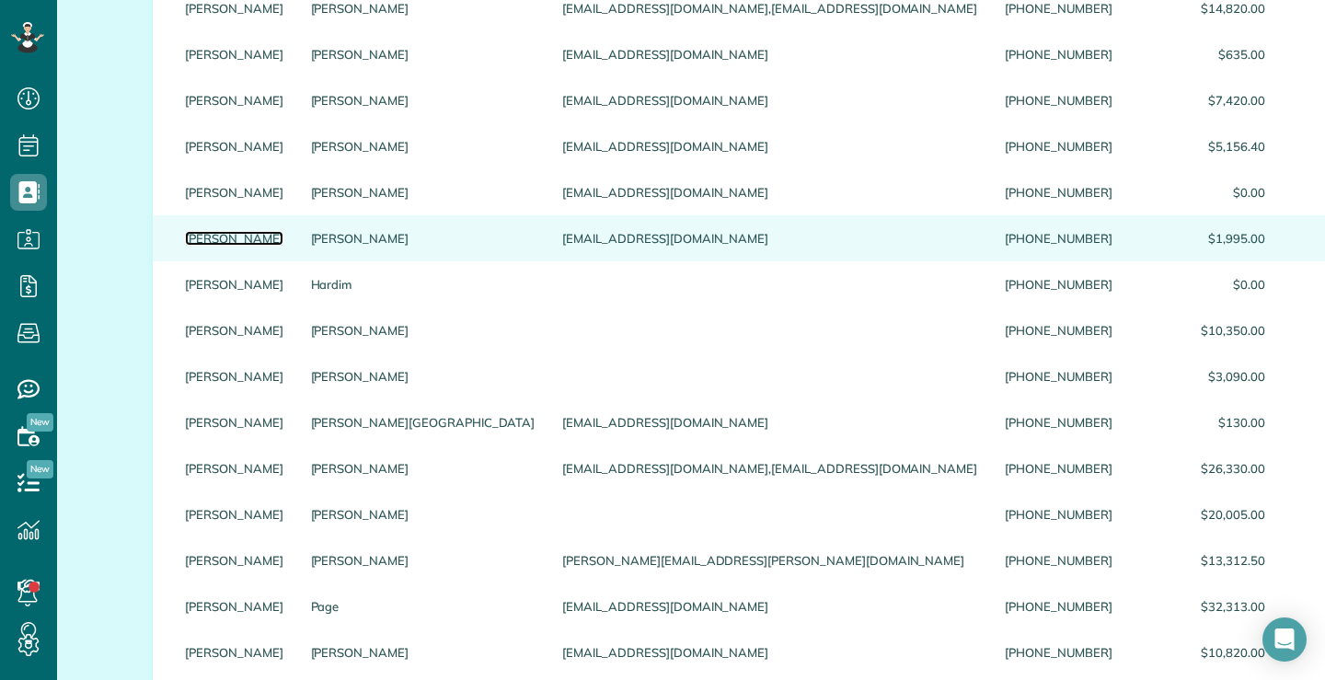
click at [211, 245] on link "Sandra" at bounding box center [234, 238] width 98 height 13
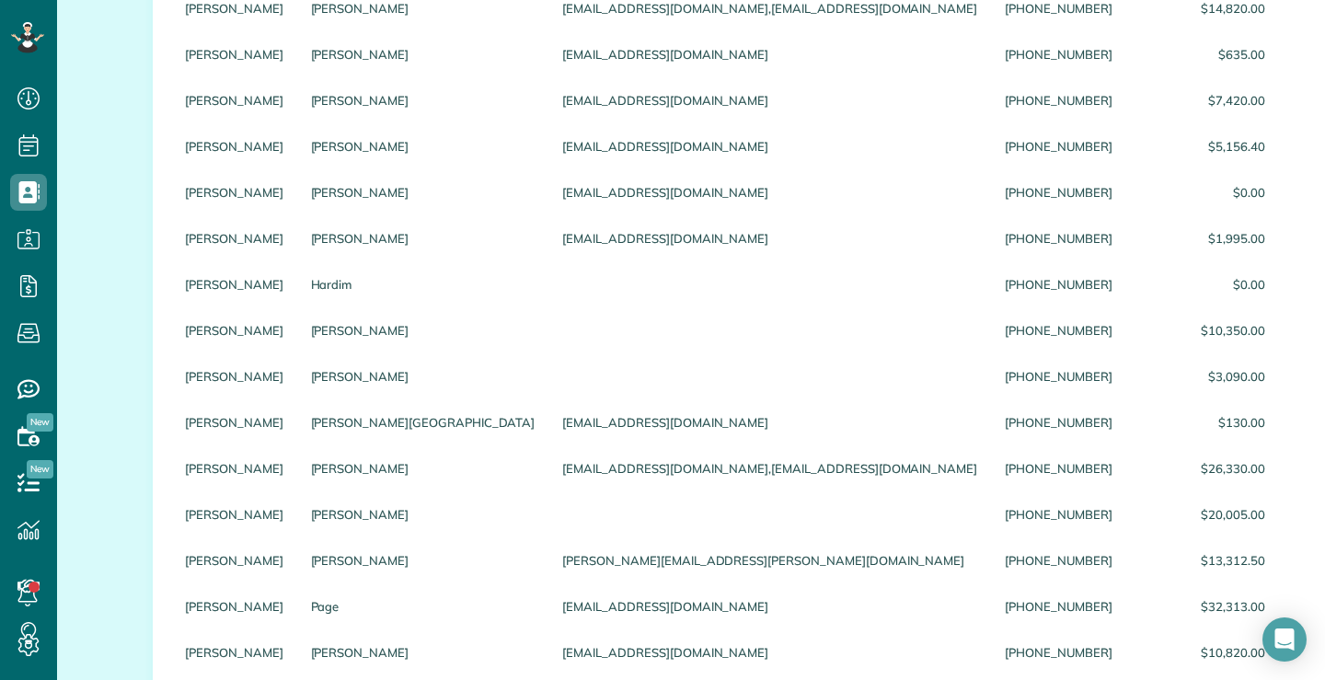
scroll to position [92, 0]
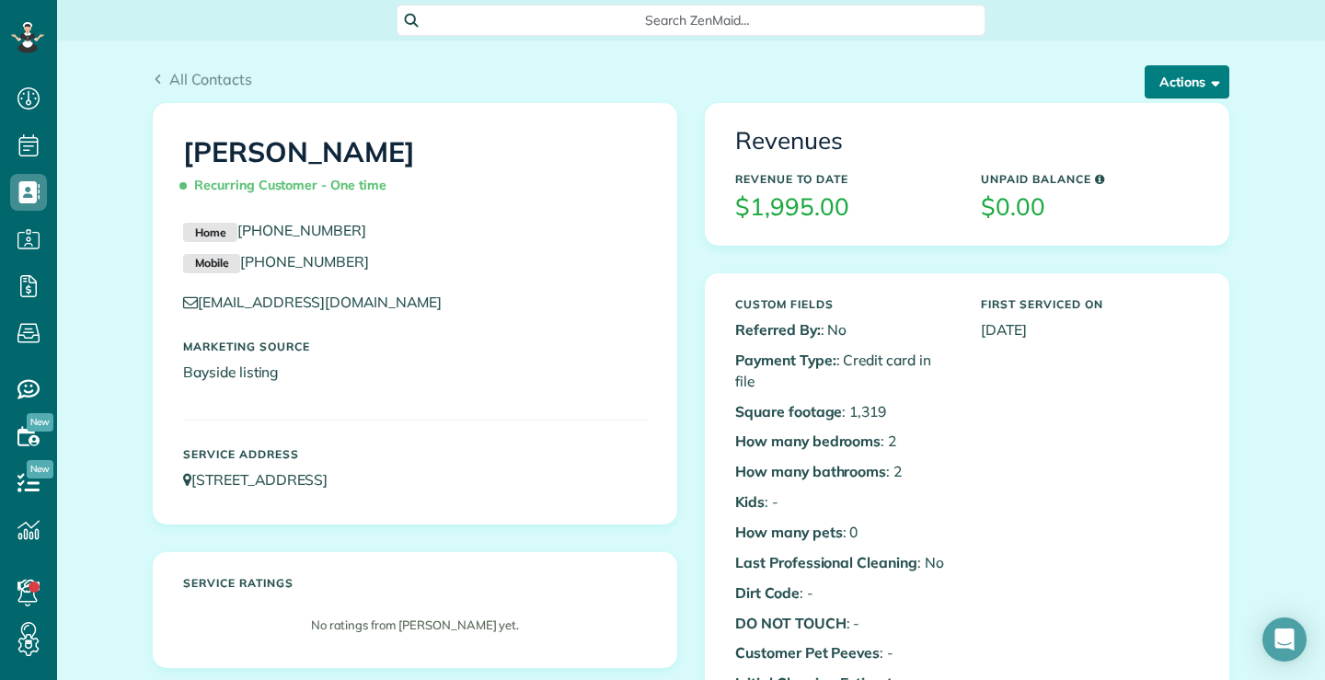
click at [1210, 82] on span "button" at bounding box center [1213, 82] width 14 height 14
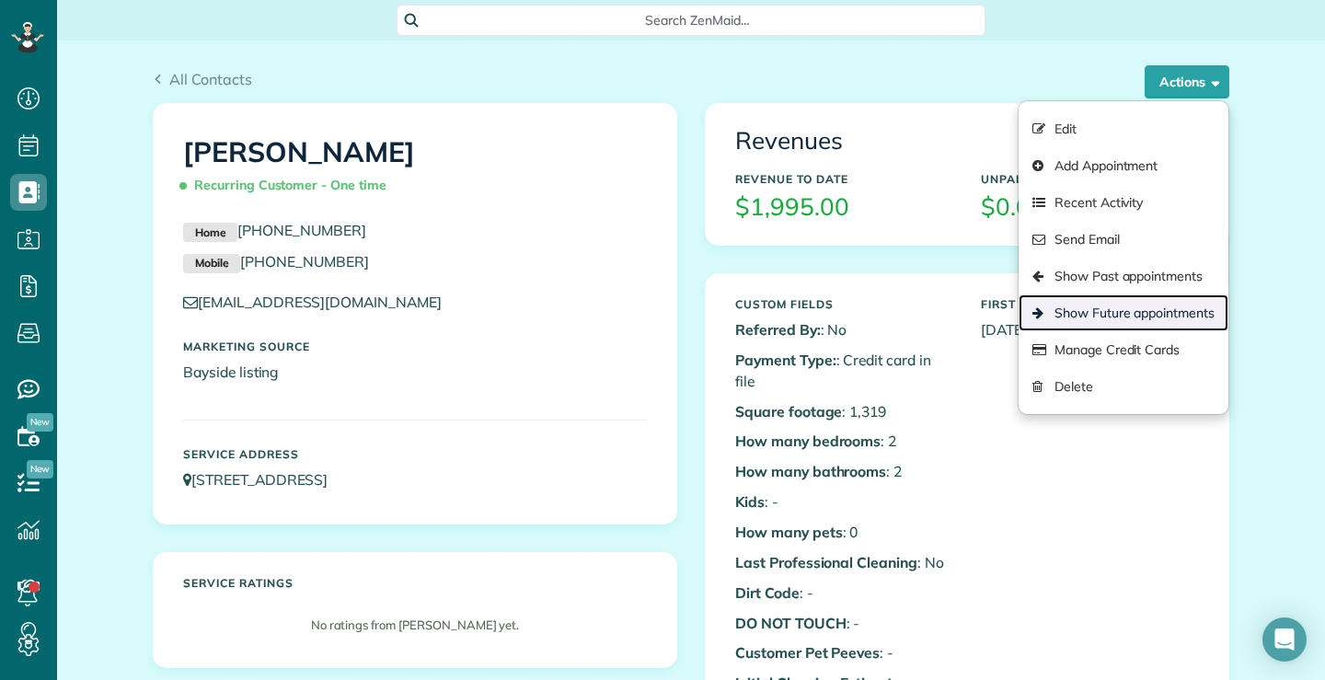
click at [1126, 312] on link "Show Future appointments" at bounding box center [1124, 313] width 210 height 37
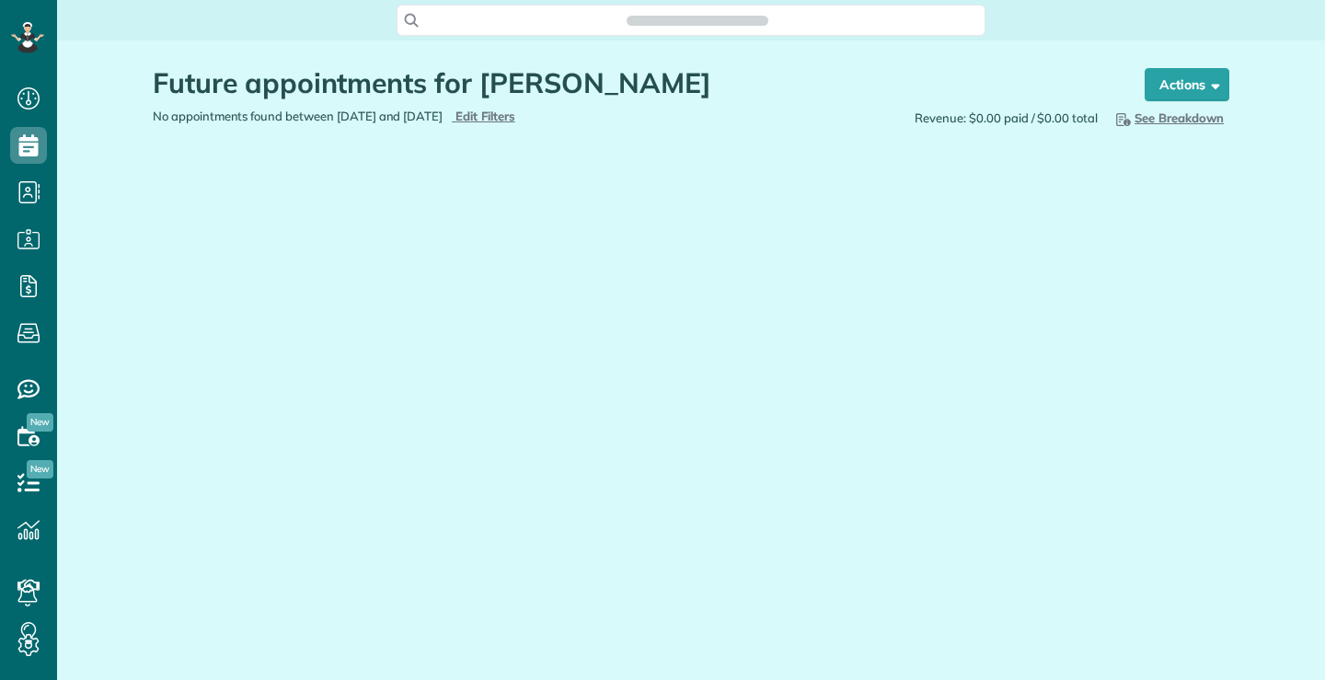
scroll to position [8, 8]
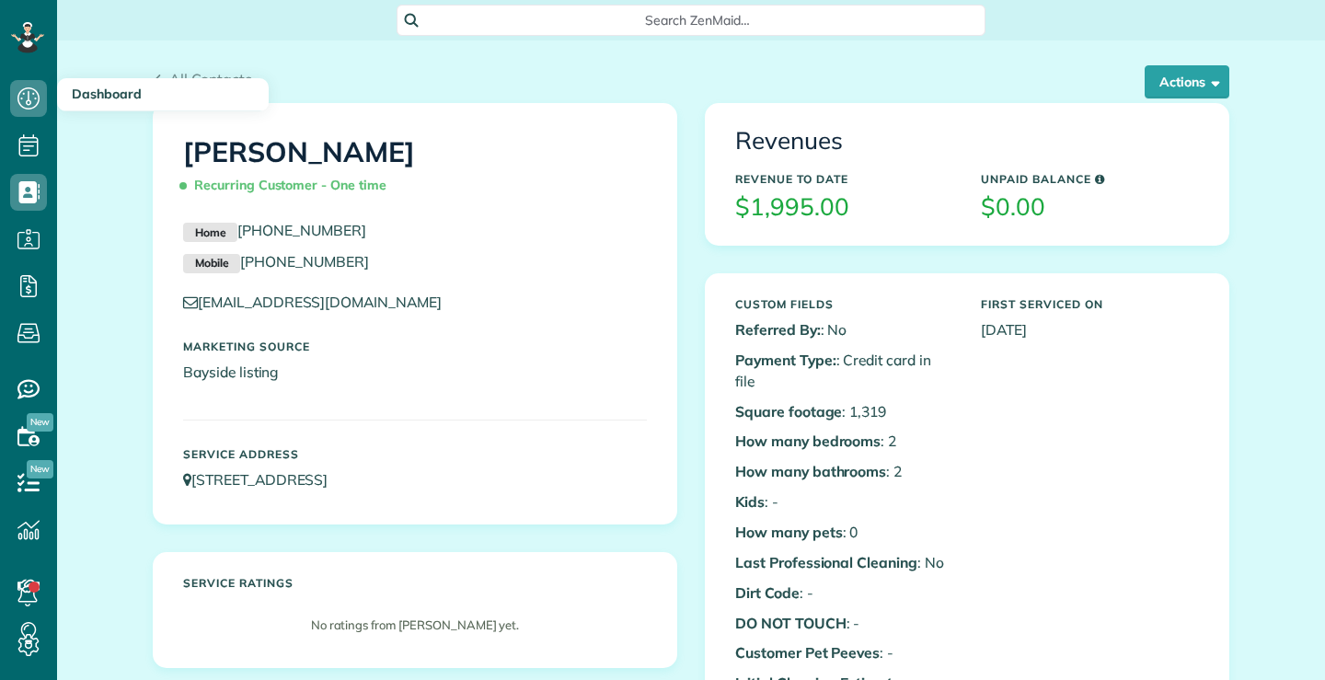
scroll to position [8, 8]
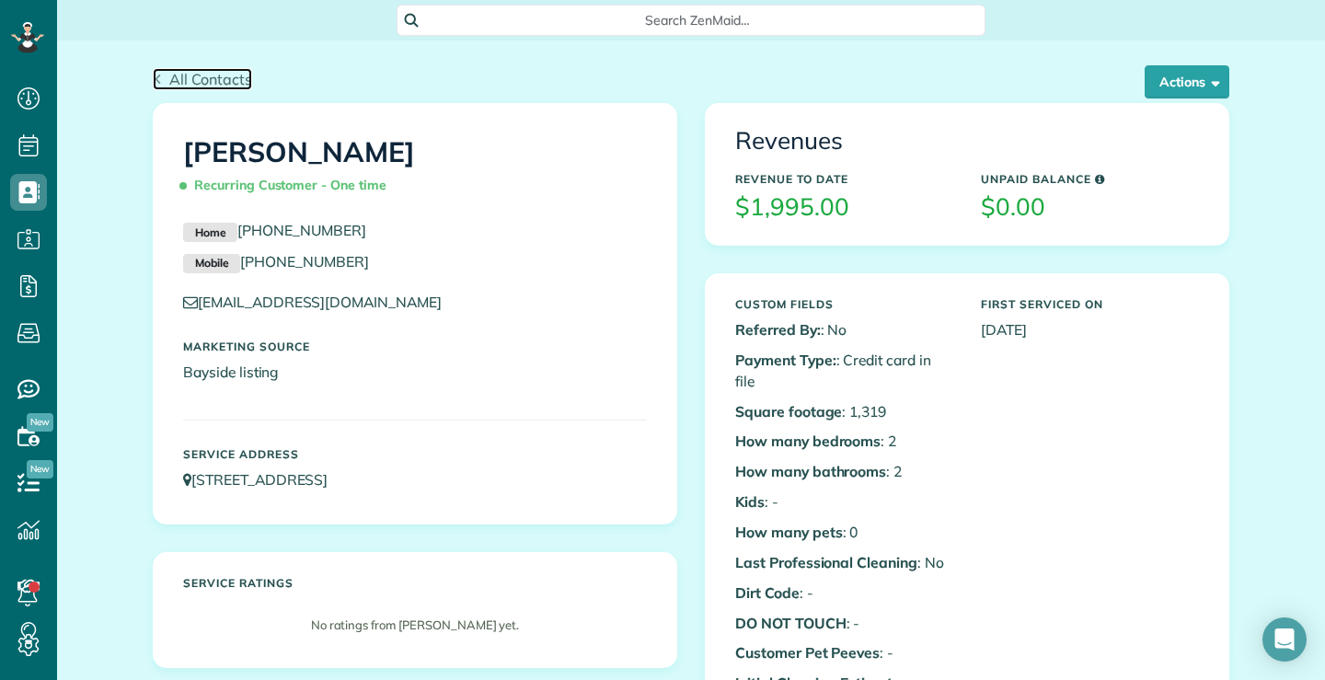
click at [214, 79] on span "All Contacts" at bounding box center [210, 79] width 83 height 18
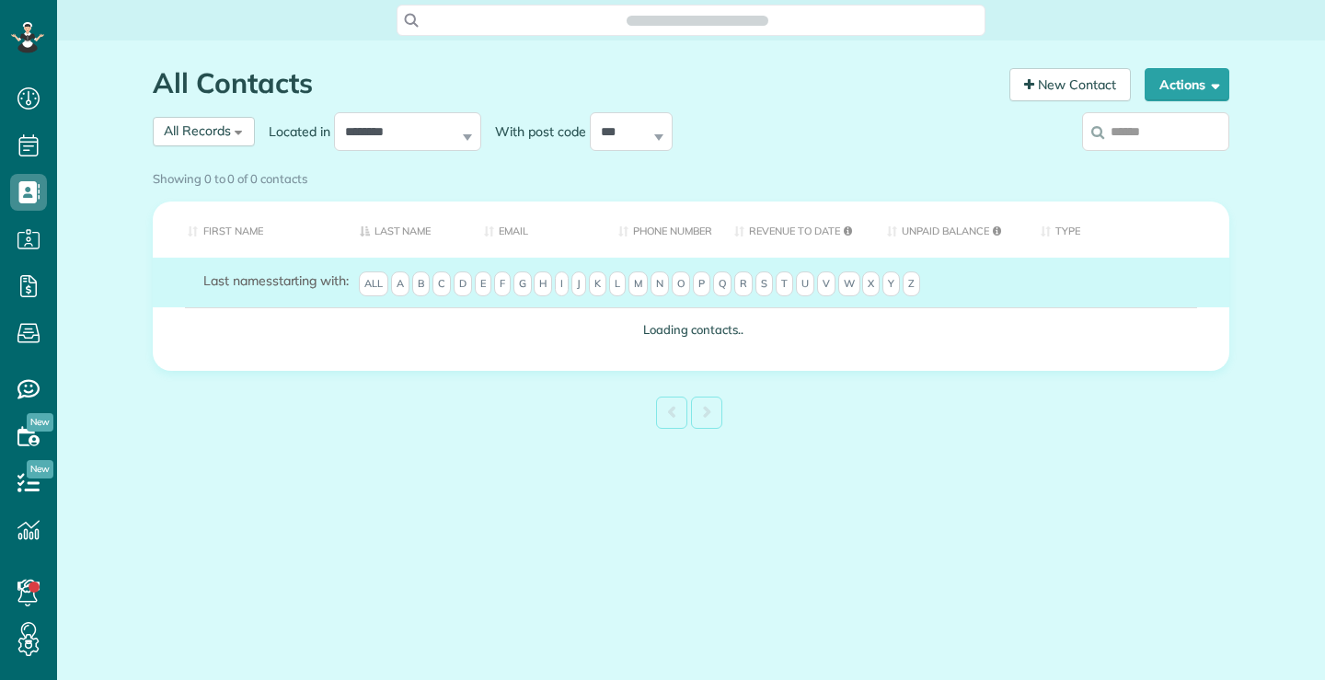
scroll to position [8, 8]
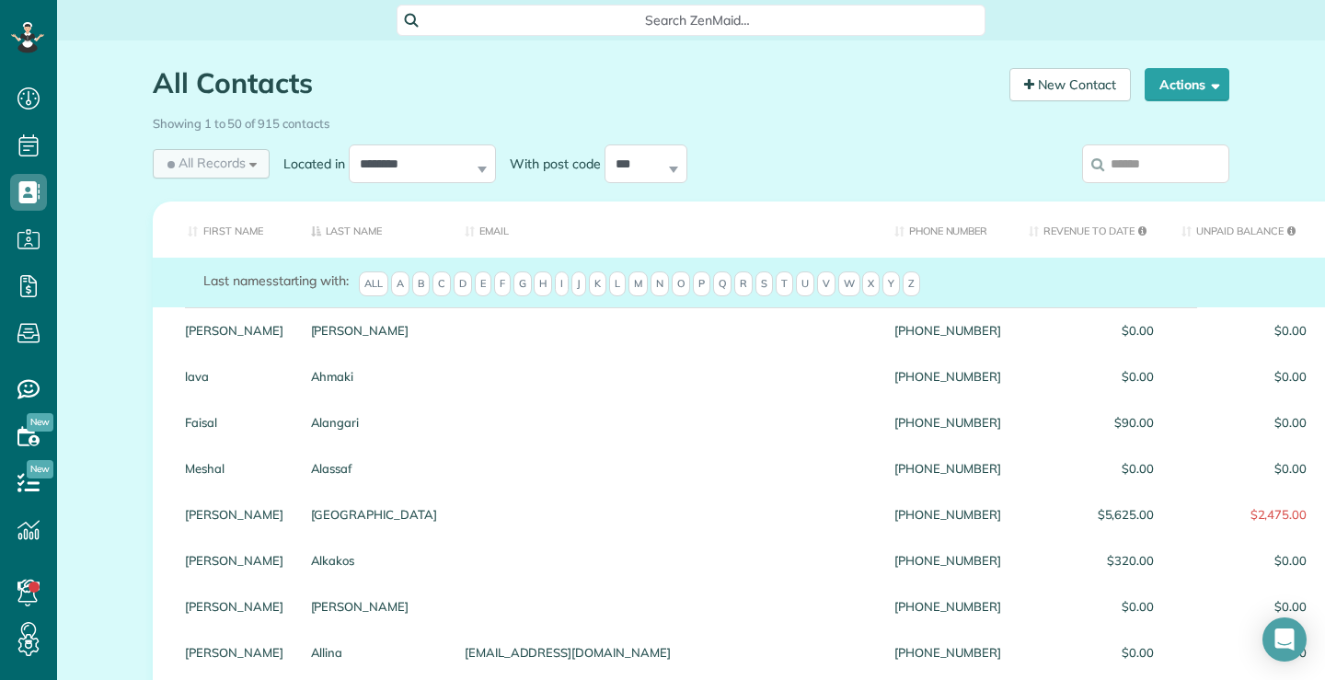
click at [224, 162] on span "All Records" at bounding box center [205, 163] width 82 height 18
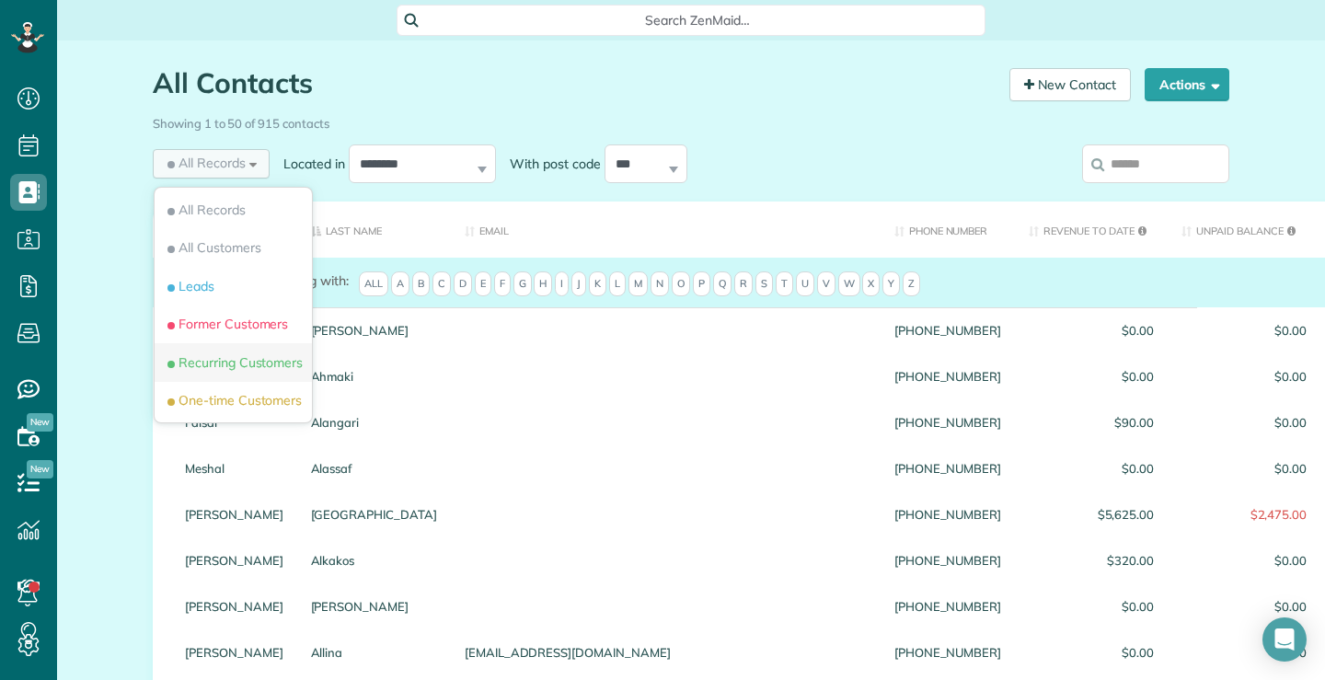
click at [235, 360] on span "Recurring Customers" at bounding box center [233, 362] width 139 height 18
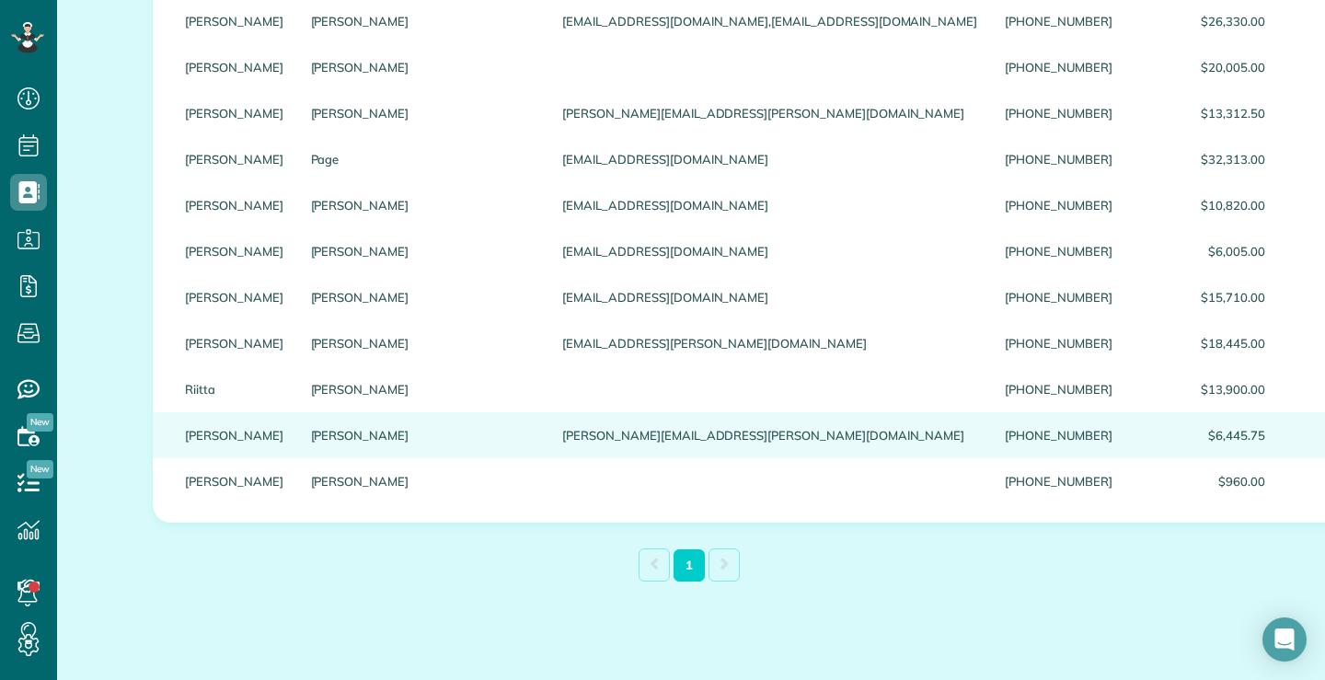
scroll to position [1216, 0]
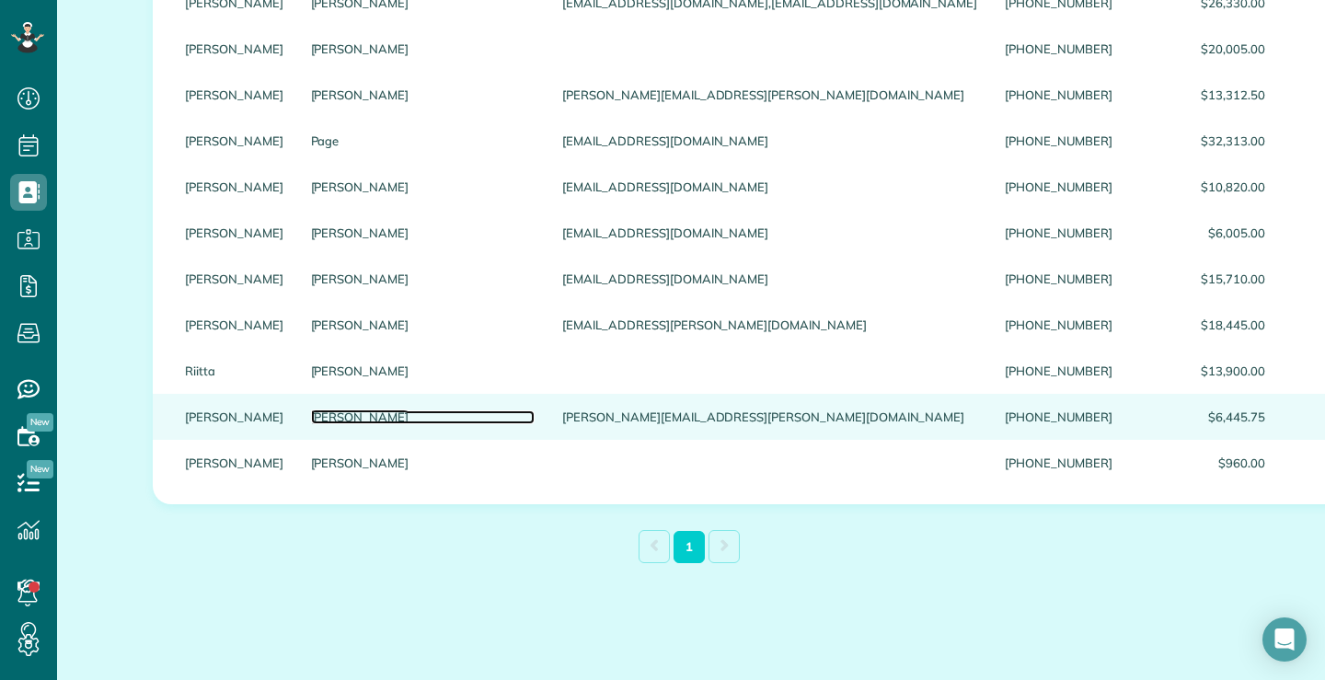
click at [311, 411] on link "[PERSON_NAME]" at bounding box center [423, 417] width 225 height 13
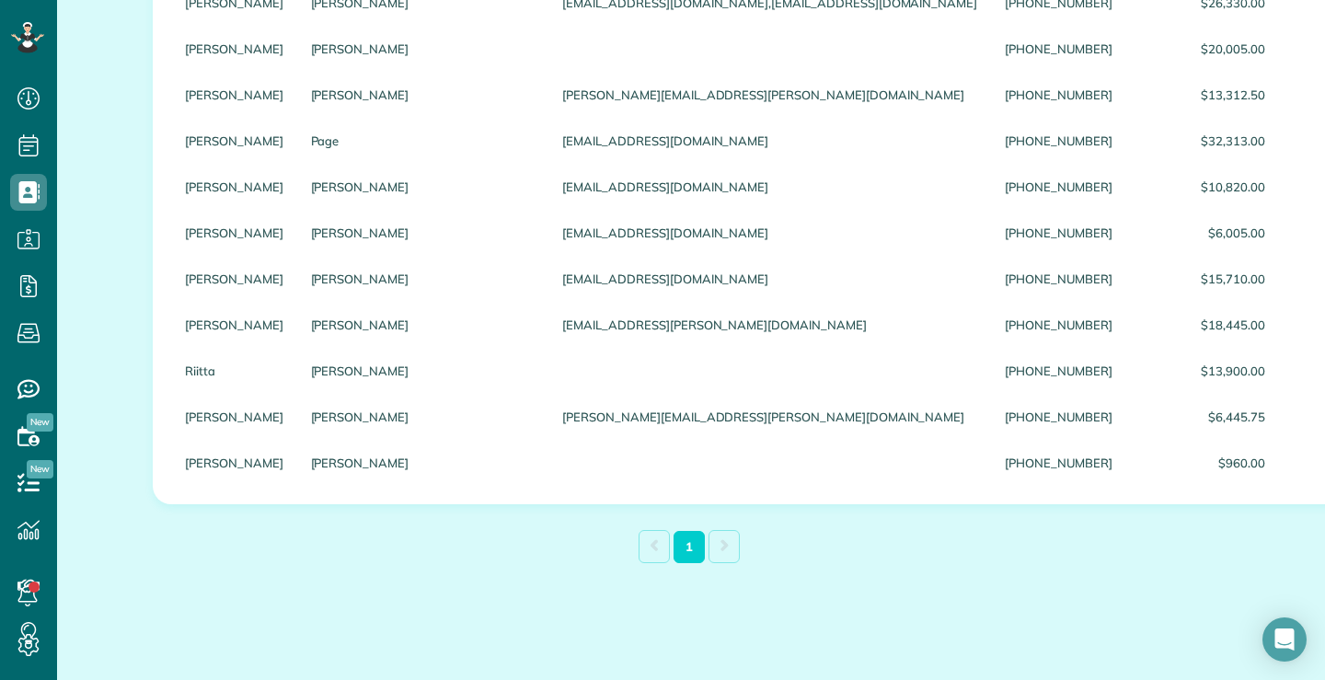
scroll to position [0, 0]
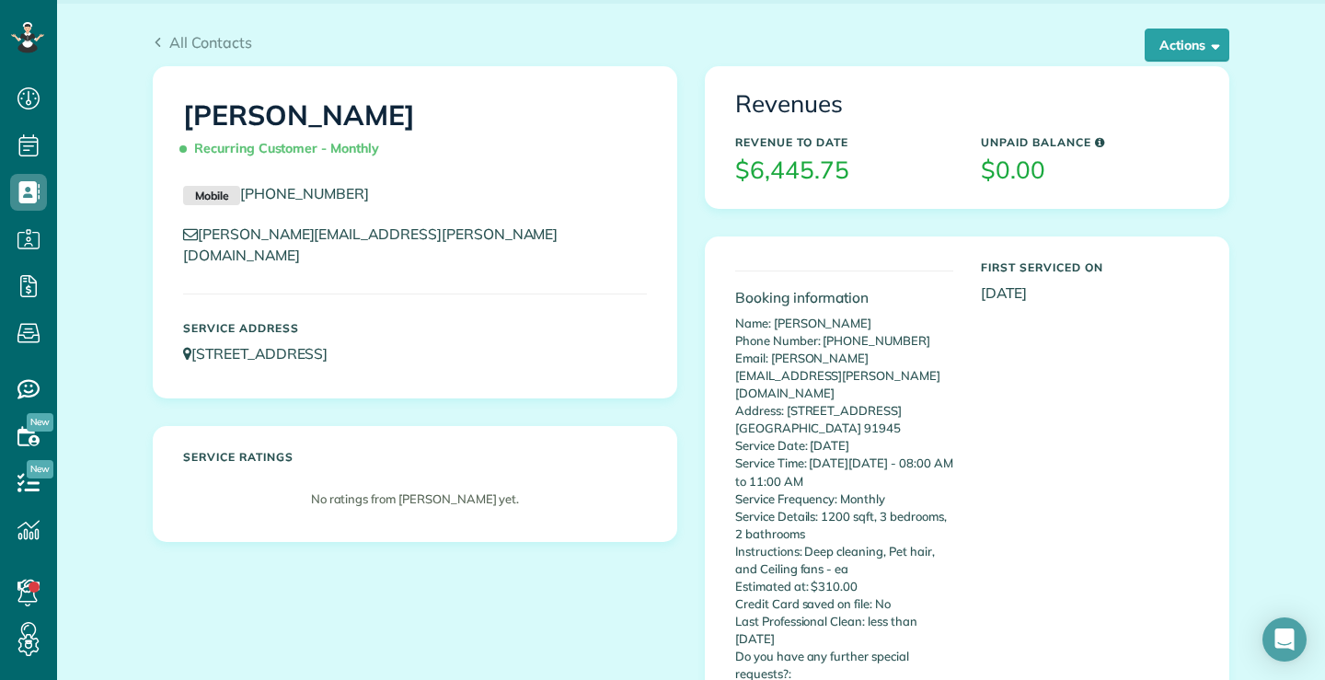
scroll to position [31, 0]
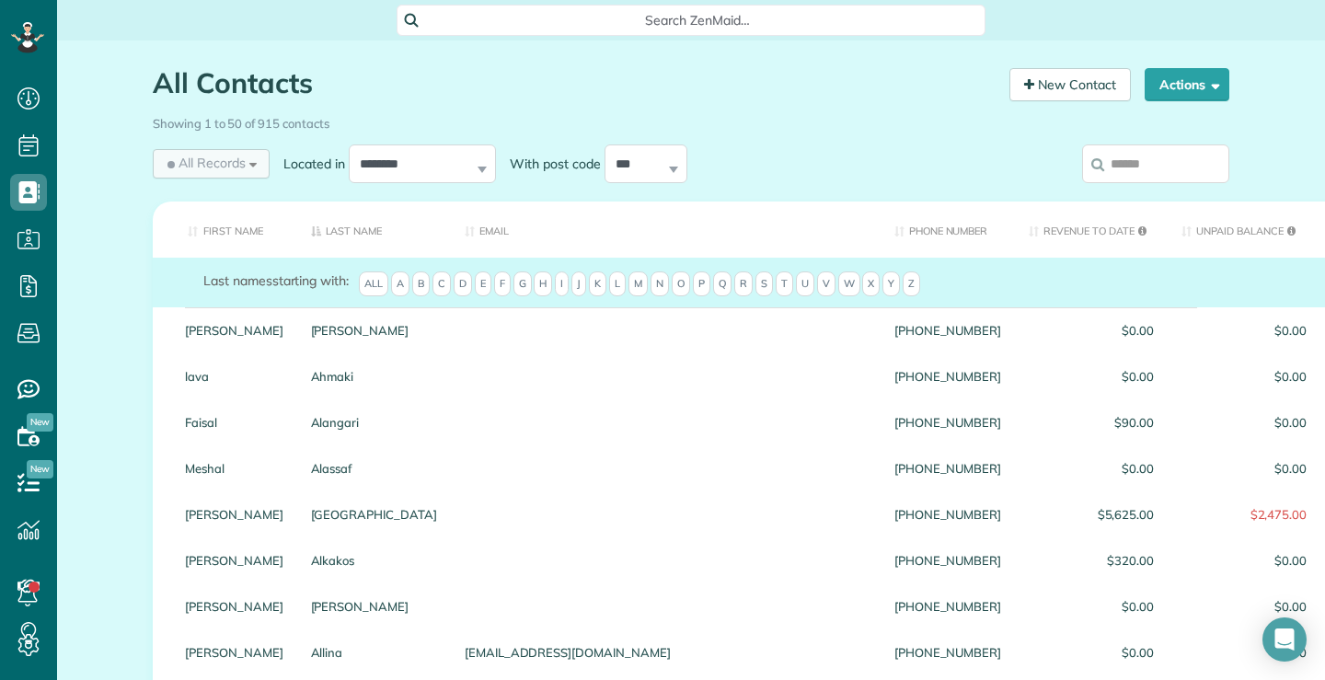
click at [243, 167] on div "All Records All Records All Customers Leads Former Customers Recurring Customer…" at bounding box center [211, 163] width 117 height 29
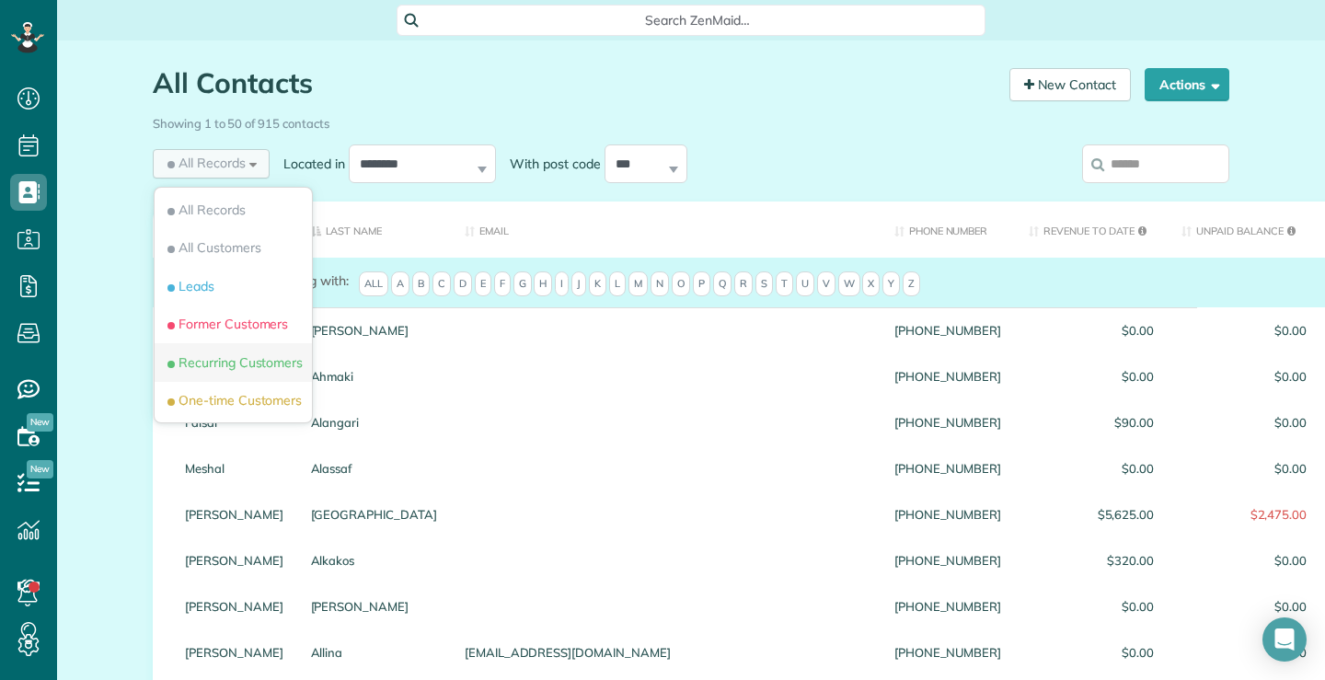
click at [202, 360] on span "Recurring Customers" at bounding box center [233, 362] width 139 height 18
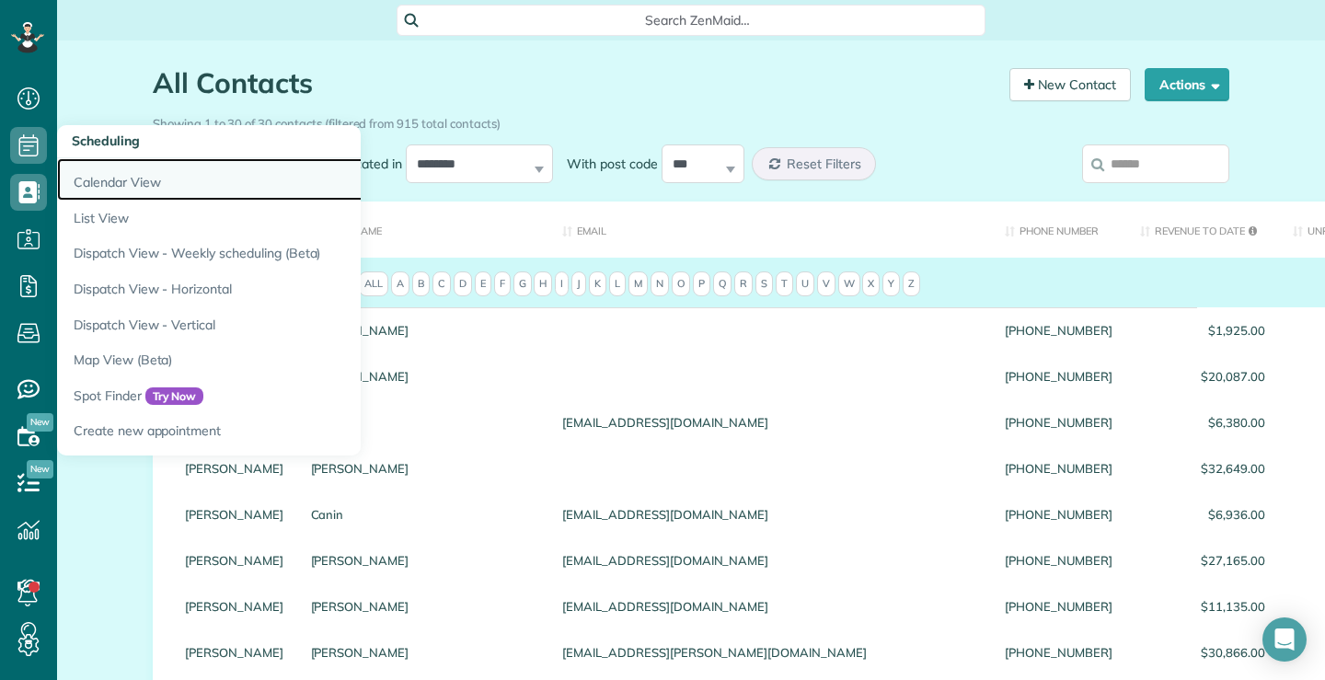
click at [105, 179] on link "Calendar View" at bounding box center [287, 179] width 460 height 42
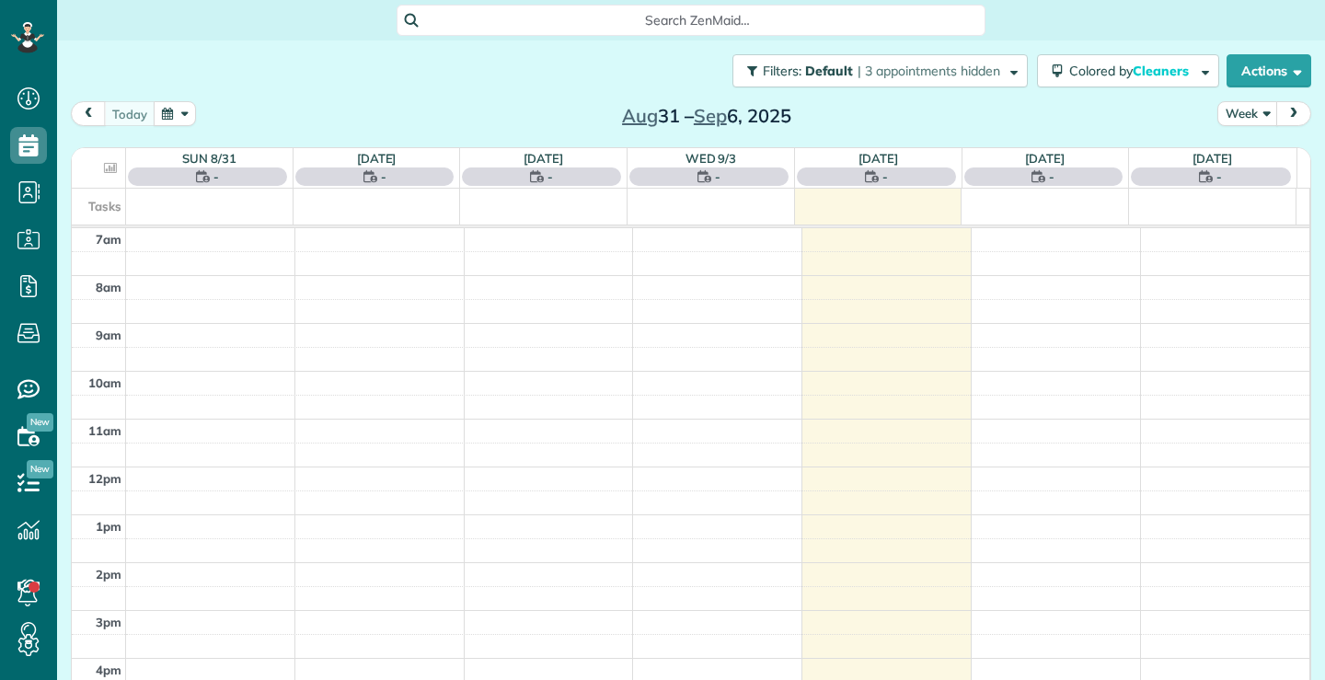
scroll to position [8, 8]
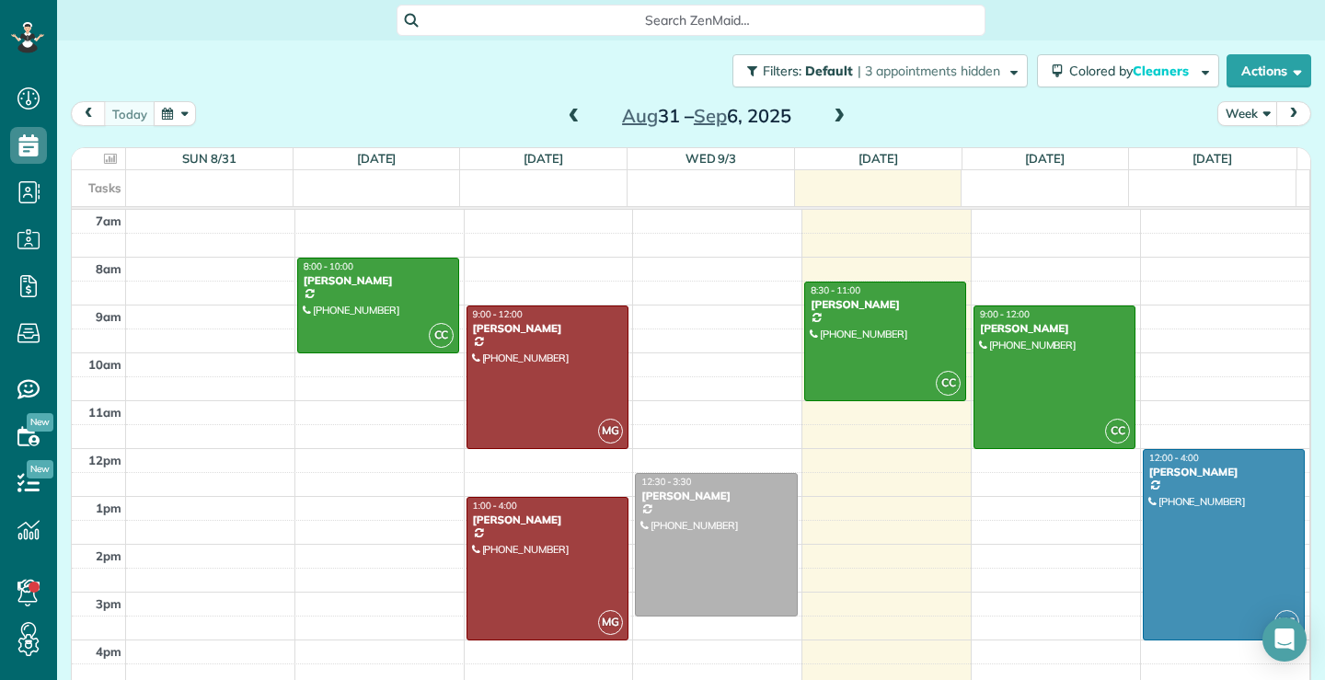
click at [564, 112] on span at bounding box center [574, 117] width 20 height 17
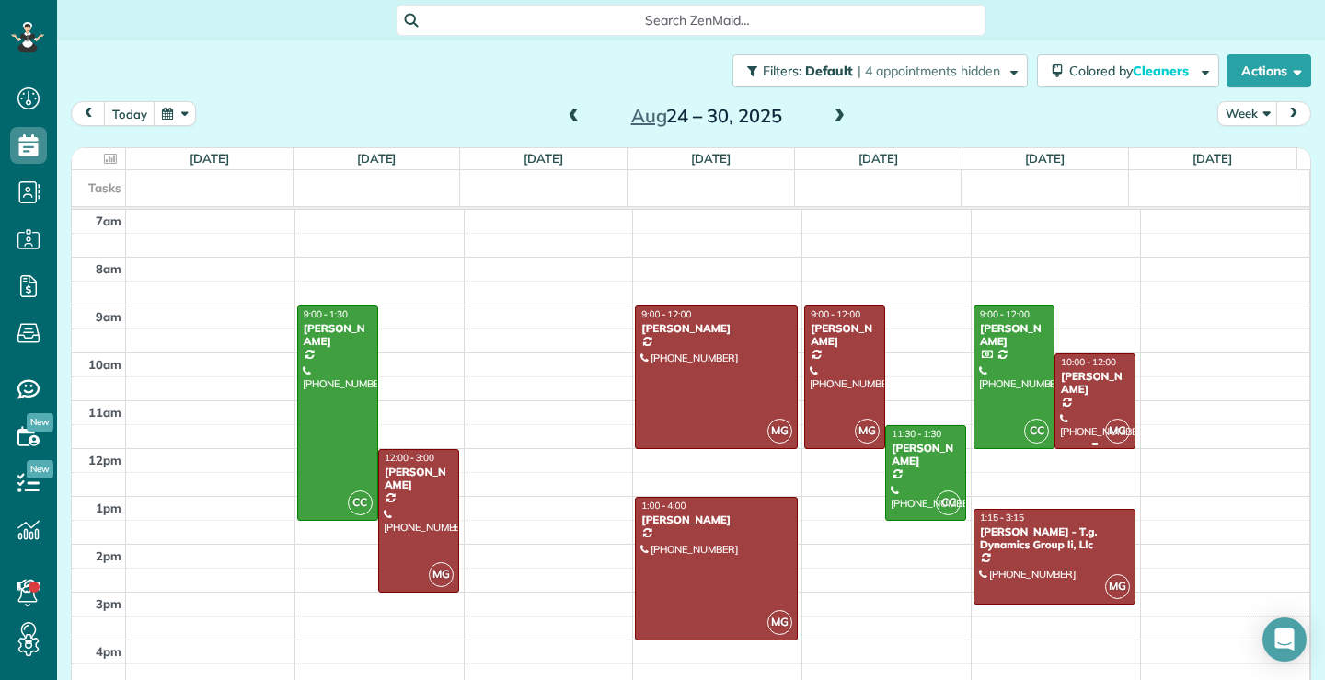
click at [1081, 406] on div at bounding box center [1095, 401] width 79 height 94
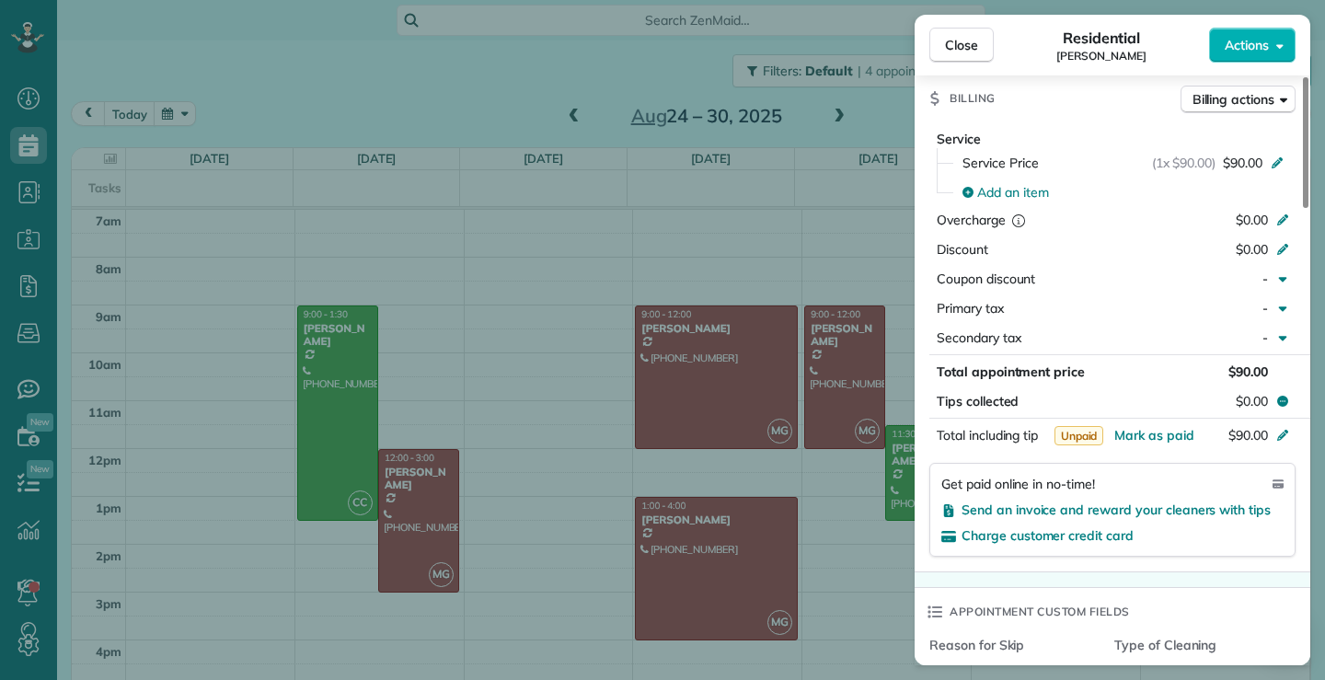
scroll to position [1104, 0]
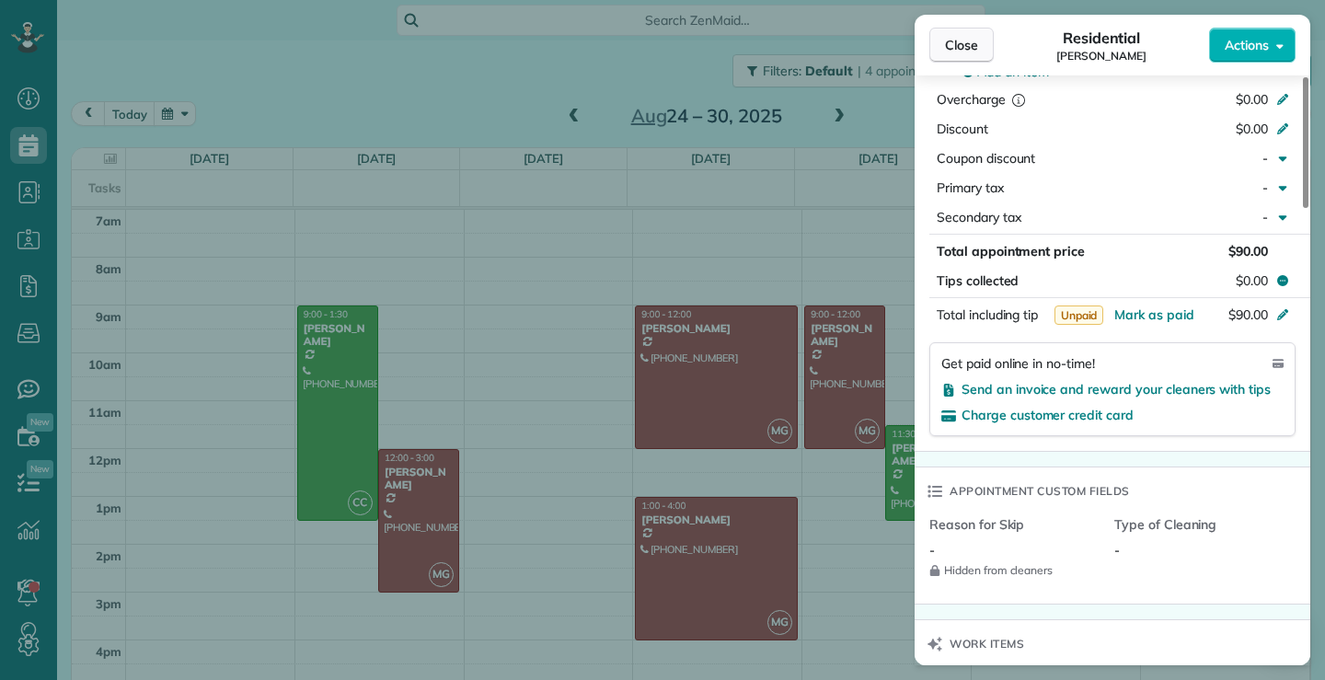
click at [964, 49] on span "Close" at bounding box center [961, 45] width 33 height 18
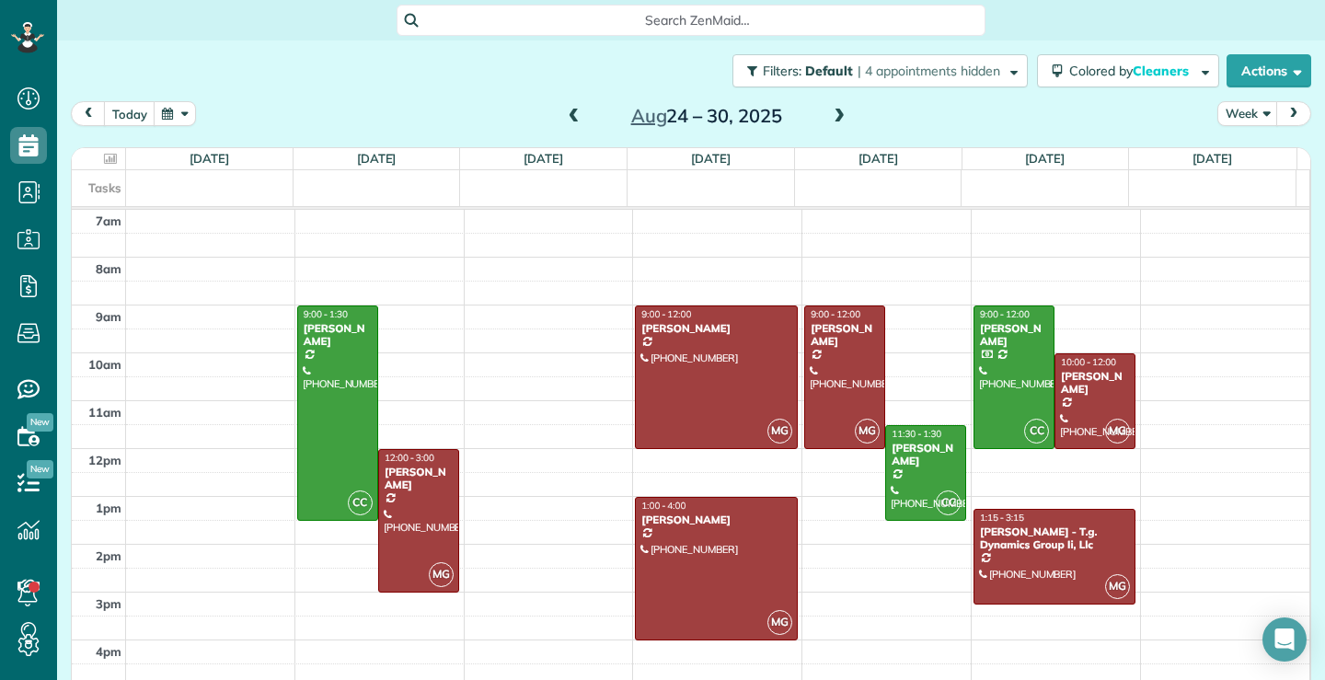
click at [567, 113] on span at bounding box center [574, 117] width 20 height 17
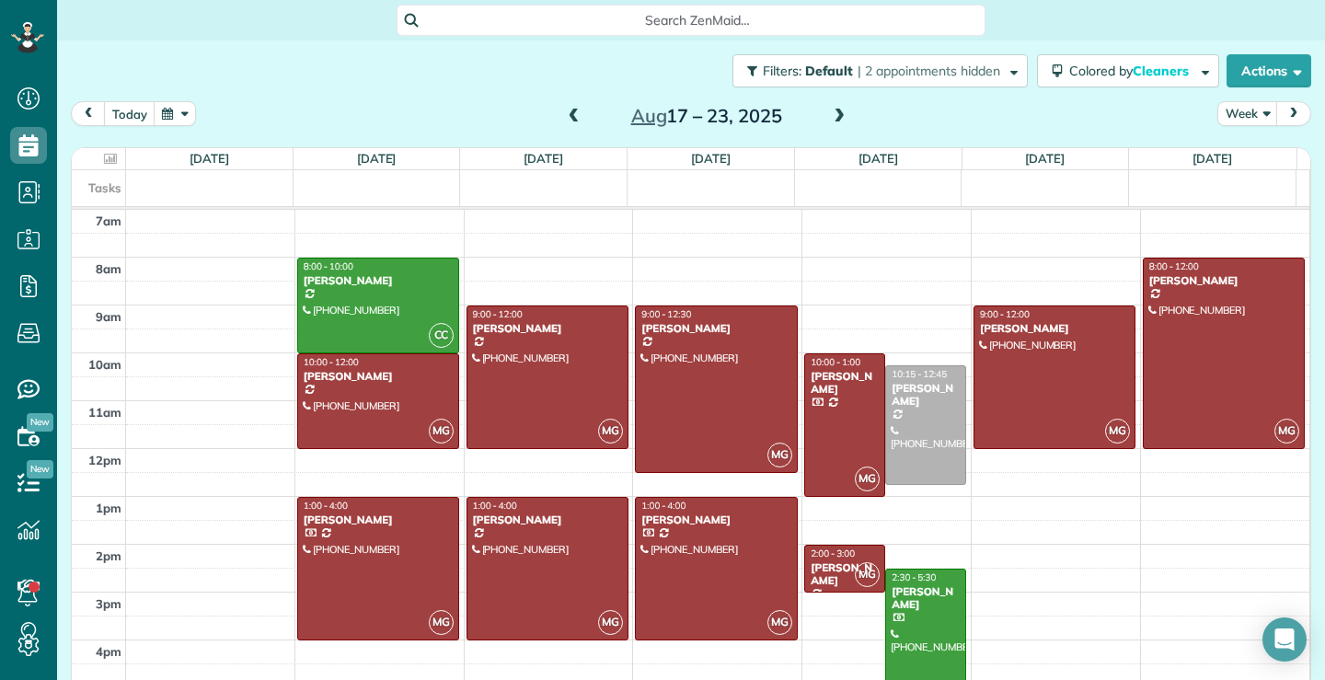
click at [564, 120] on span at bounding box center [574, 117] width 20 height 17
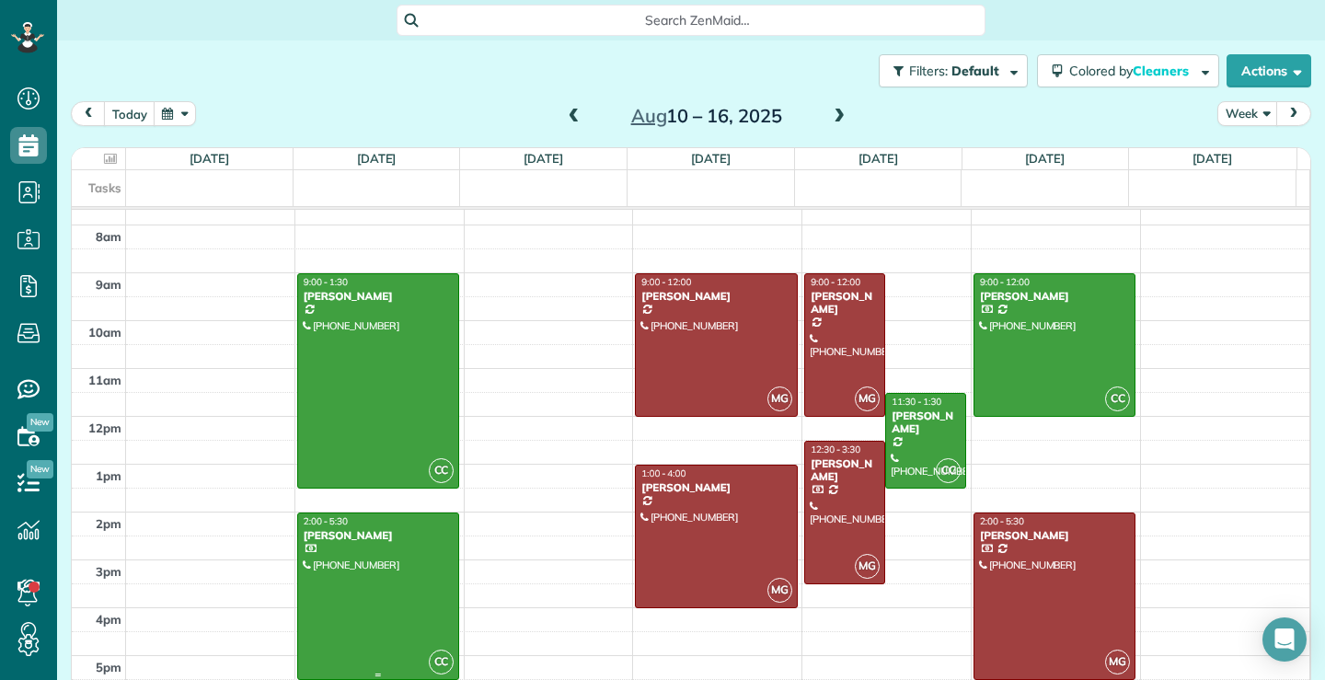
scroll to position [50, 0]
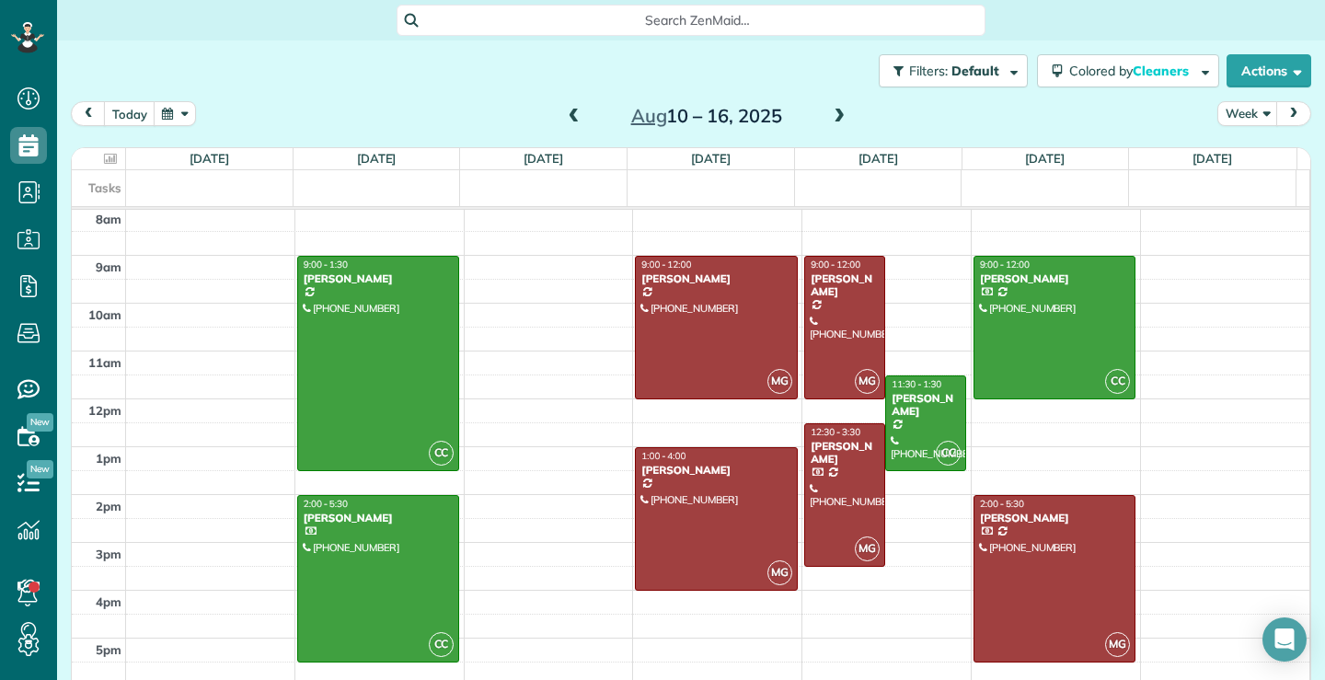
click at [569, 119] on span at bounding box center [574, 117] width 20 height 17
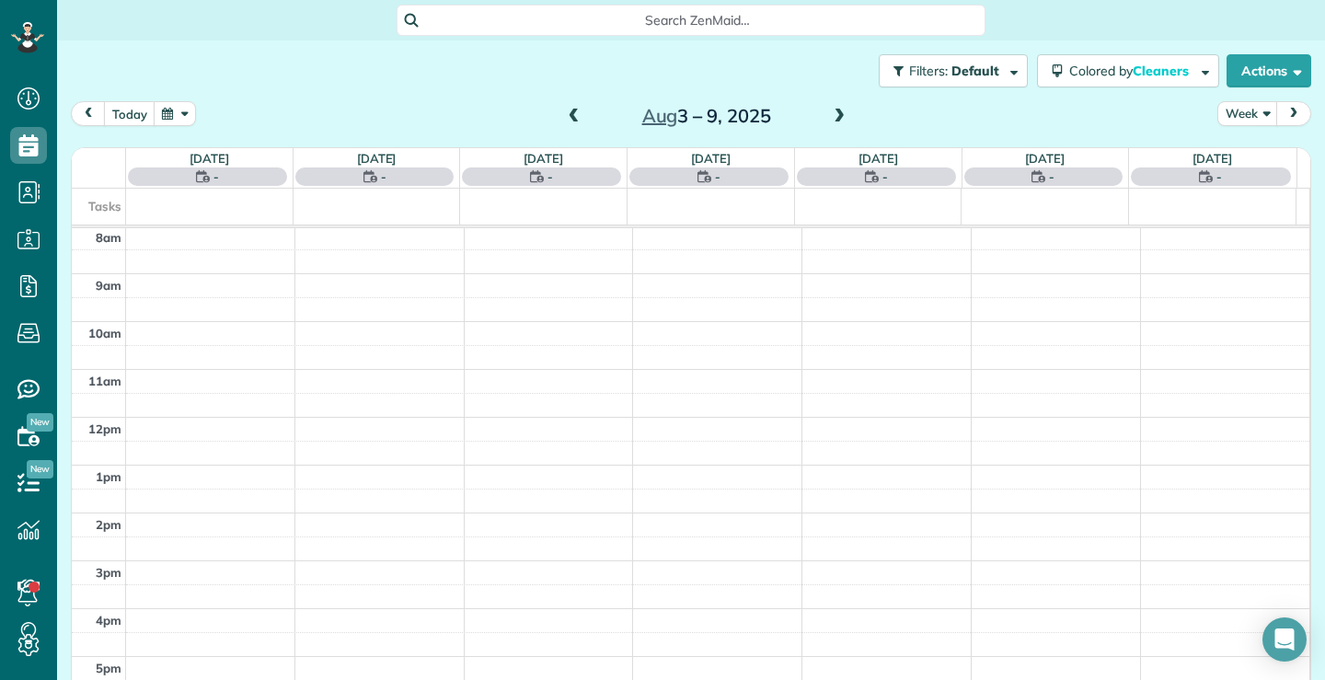
scroll to position [0, 0]
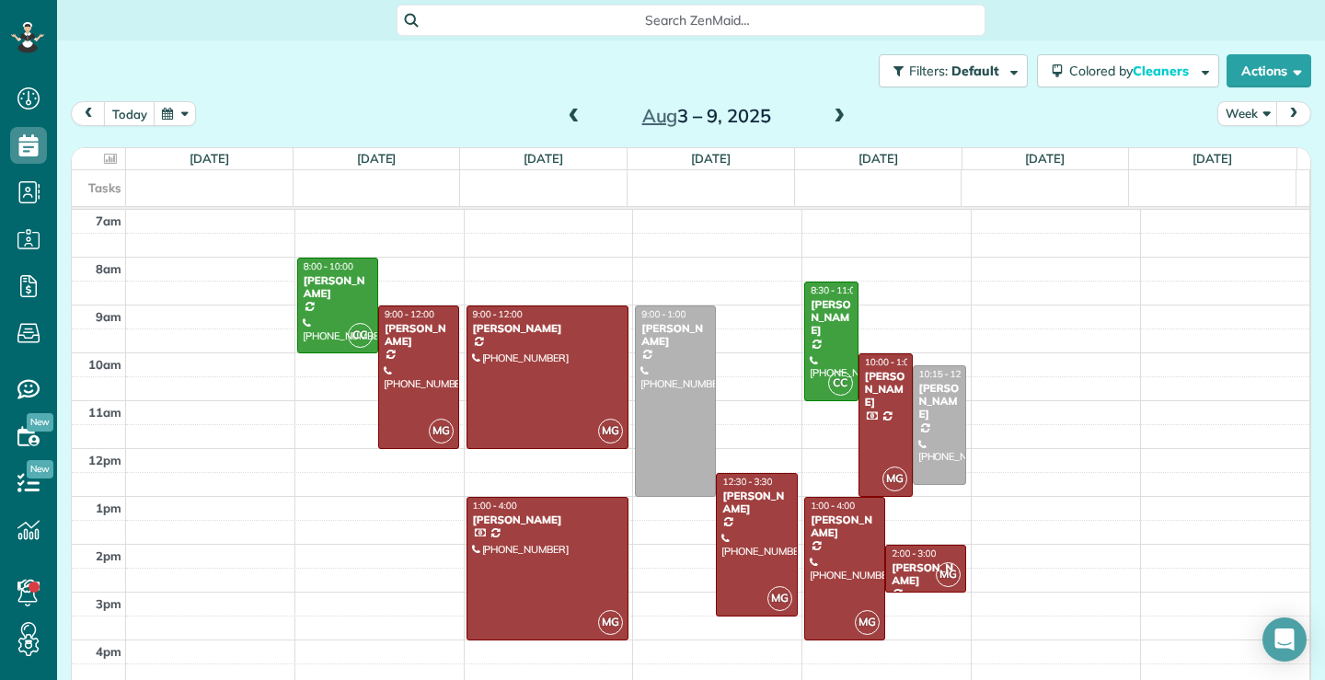
click at [564, 116] on span at bounding box center [574, 117] width 20 height 17
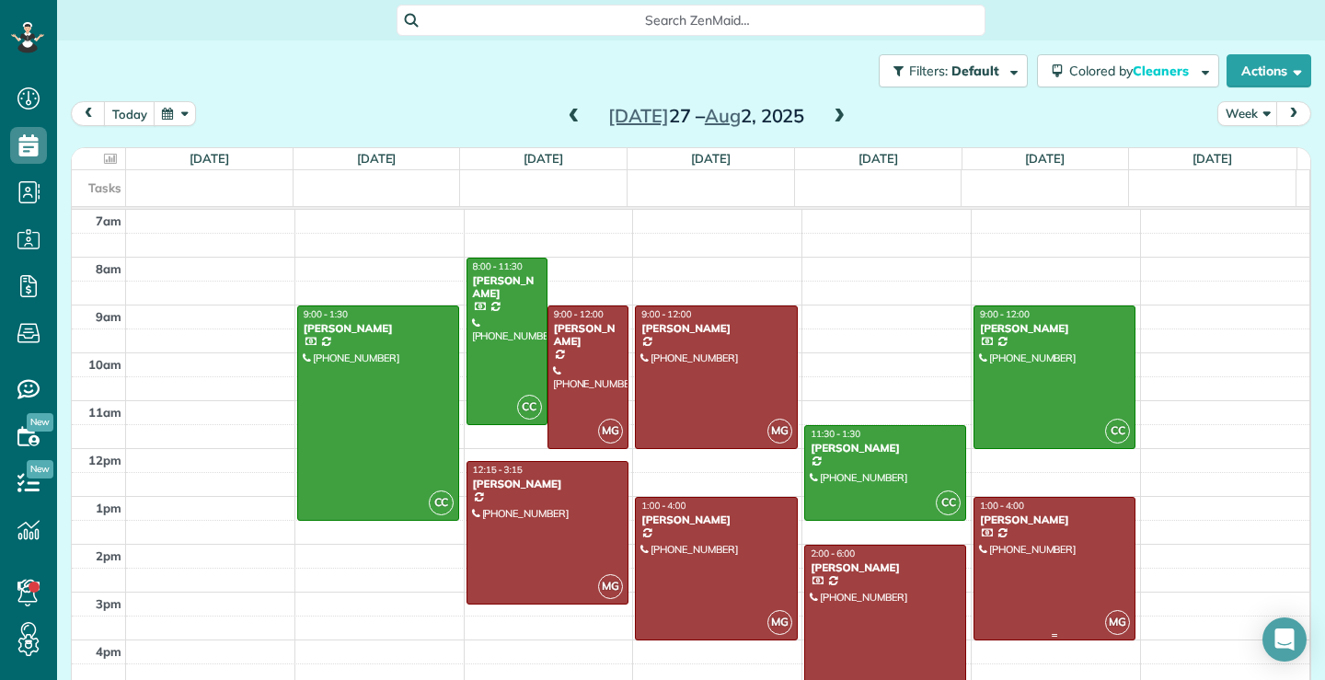
click at [1019, 576] on div at bounding box center [1055, 569] width 160 height 142
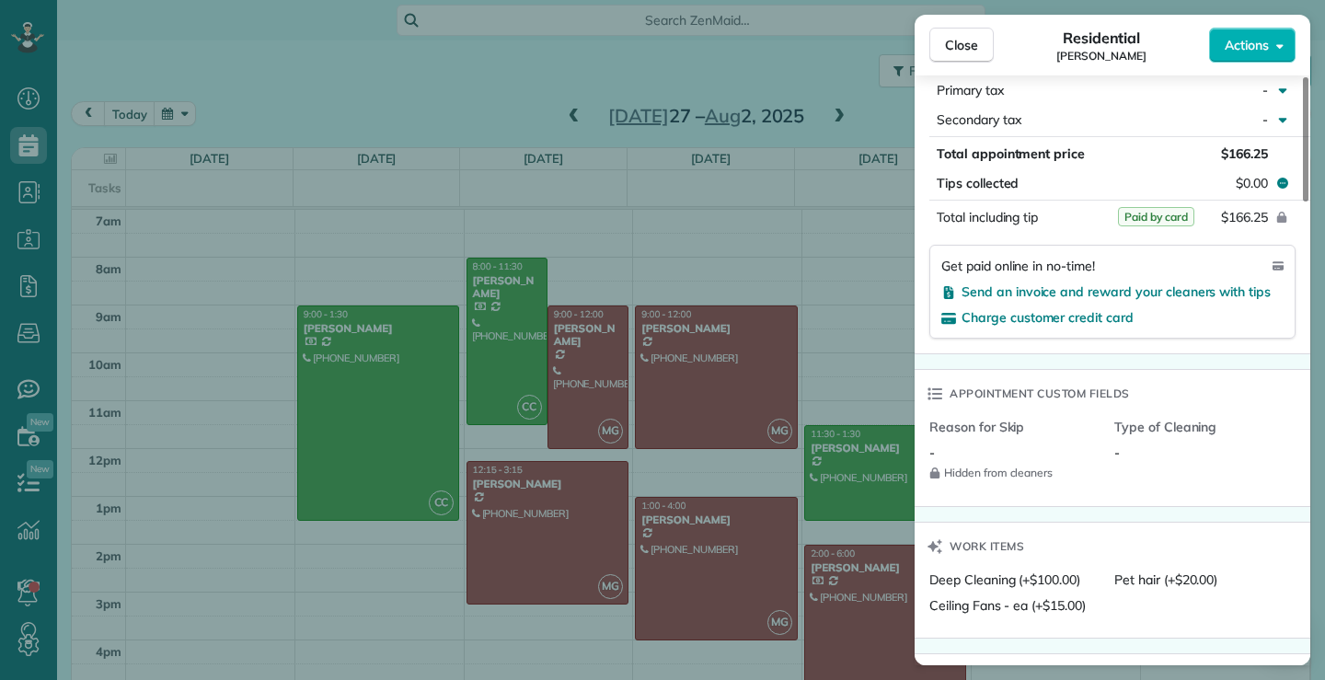
scroll to position [1197, 0]
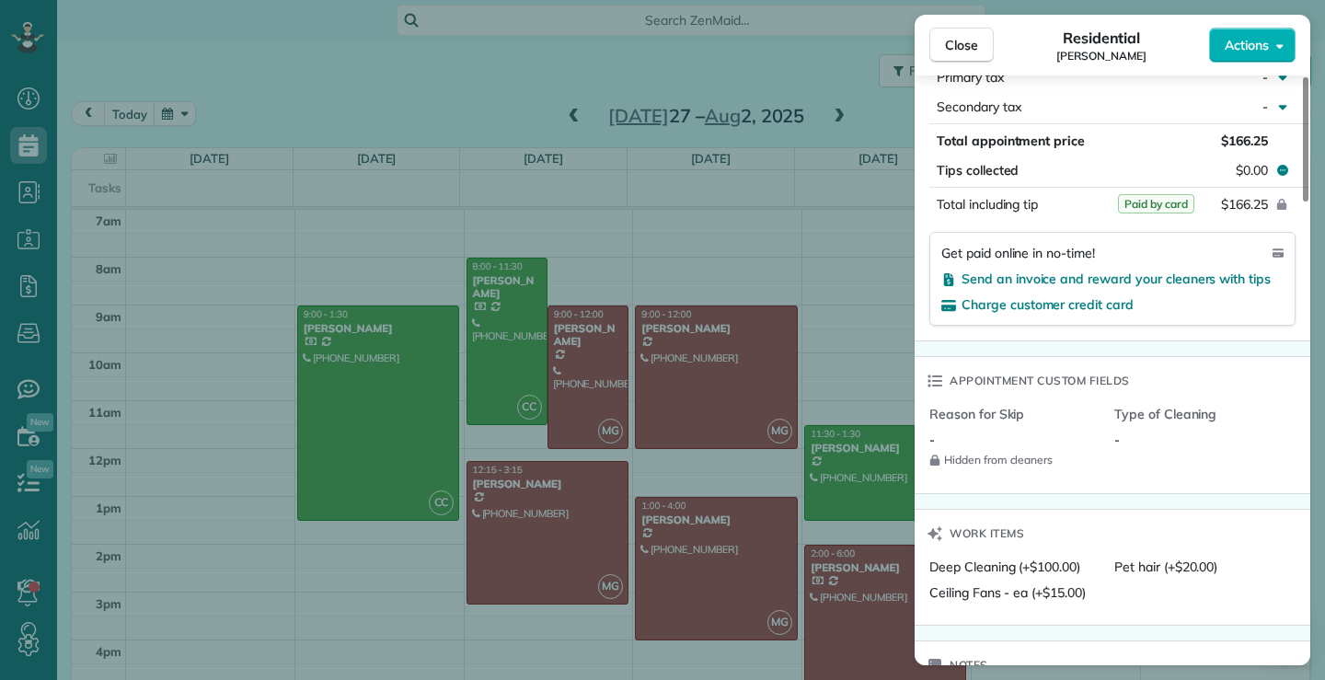
drag, startPoint x: 981, startPoint y: 47, endPoint x: 961, endPoint y: 419, distance: 372.4
click at [980, 47] on button "Close" at bounding box center [962, 45] width 64 height 35
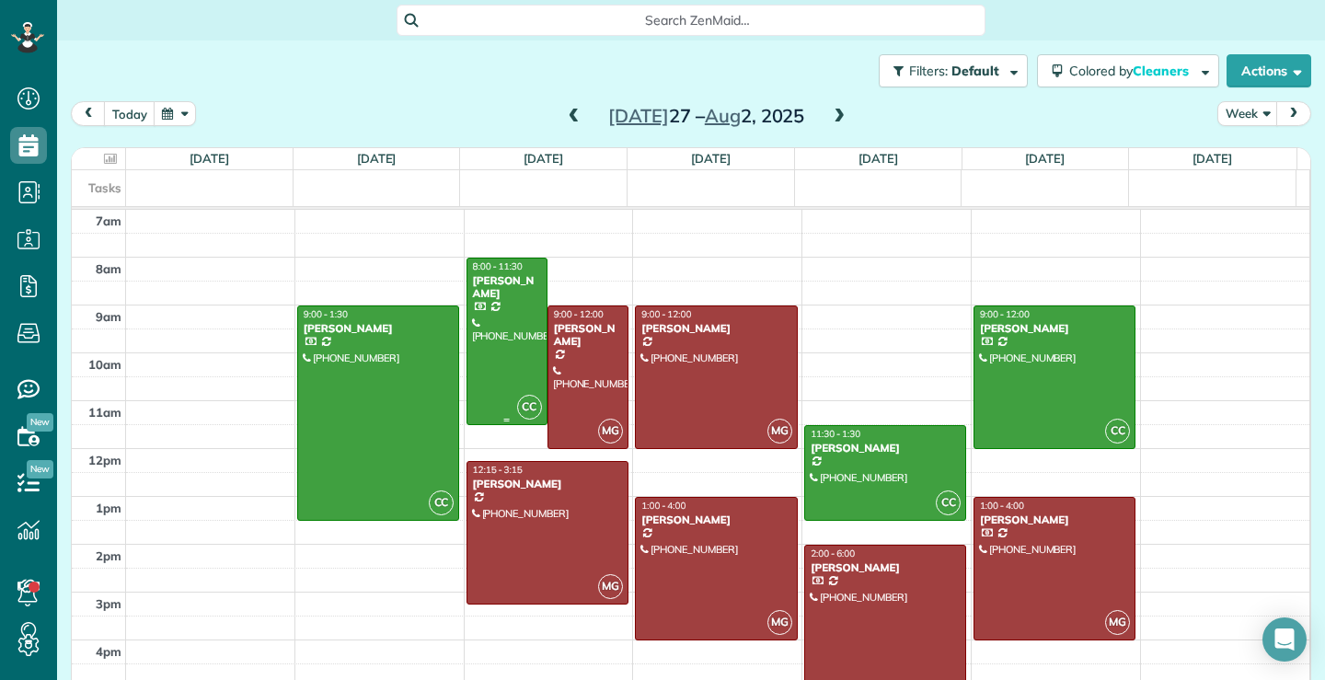
click at [495, 350] on div at bounding box center [507, 342] width 79 height 166
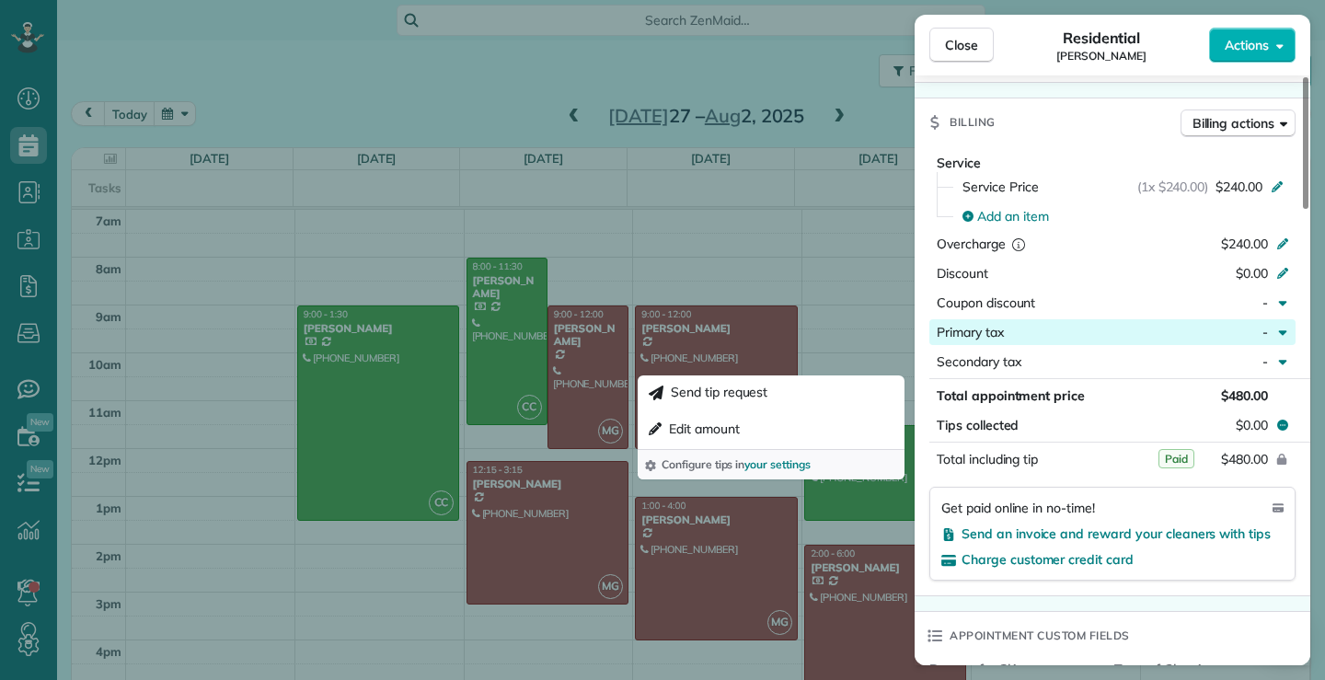
scroll to position [734, 0]
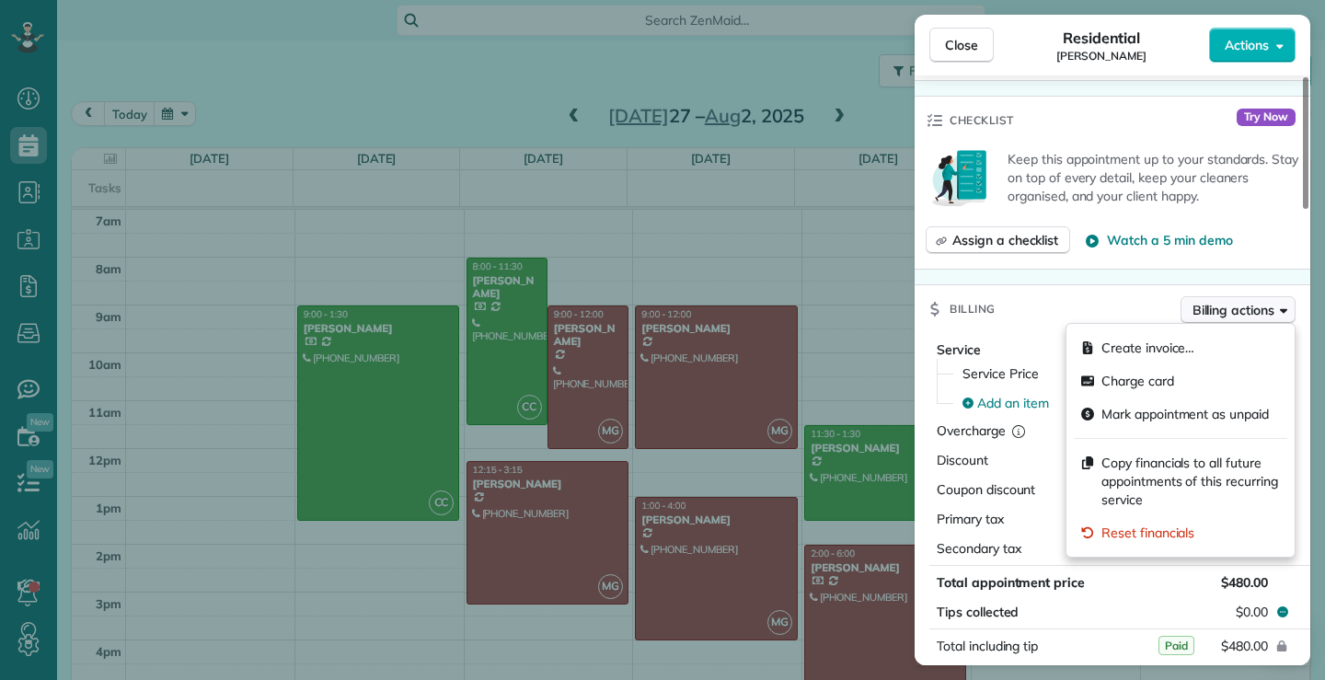
click at [1287, 308] on icon "button" at bounding box center [1283, 310] width 7 height 14
click at [1272, 212] on div "Keep this appointment up to your standards. Stay on top of every detail, keep y…" at bounding box center [1113, 207] width 396 height 124
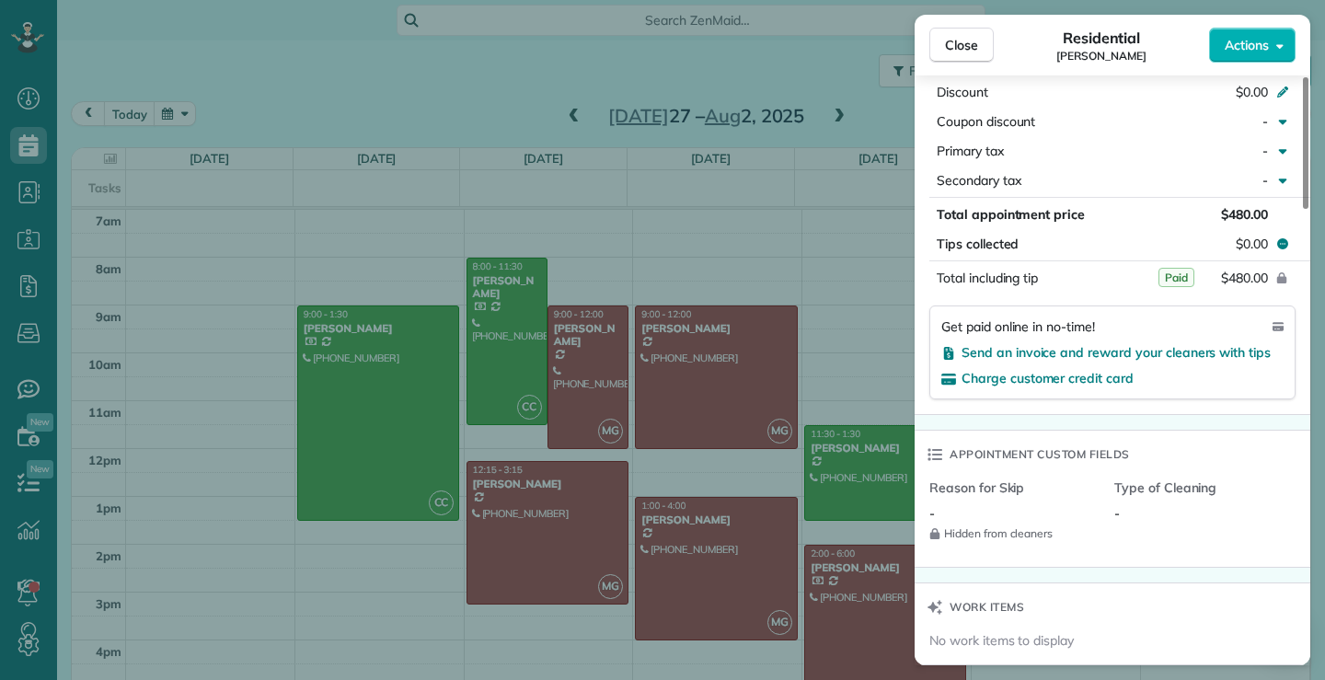
scroll to position [915, 0]
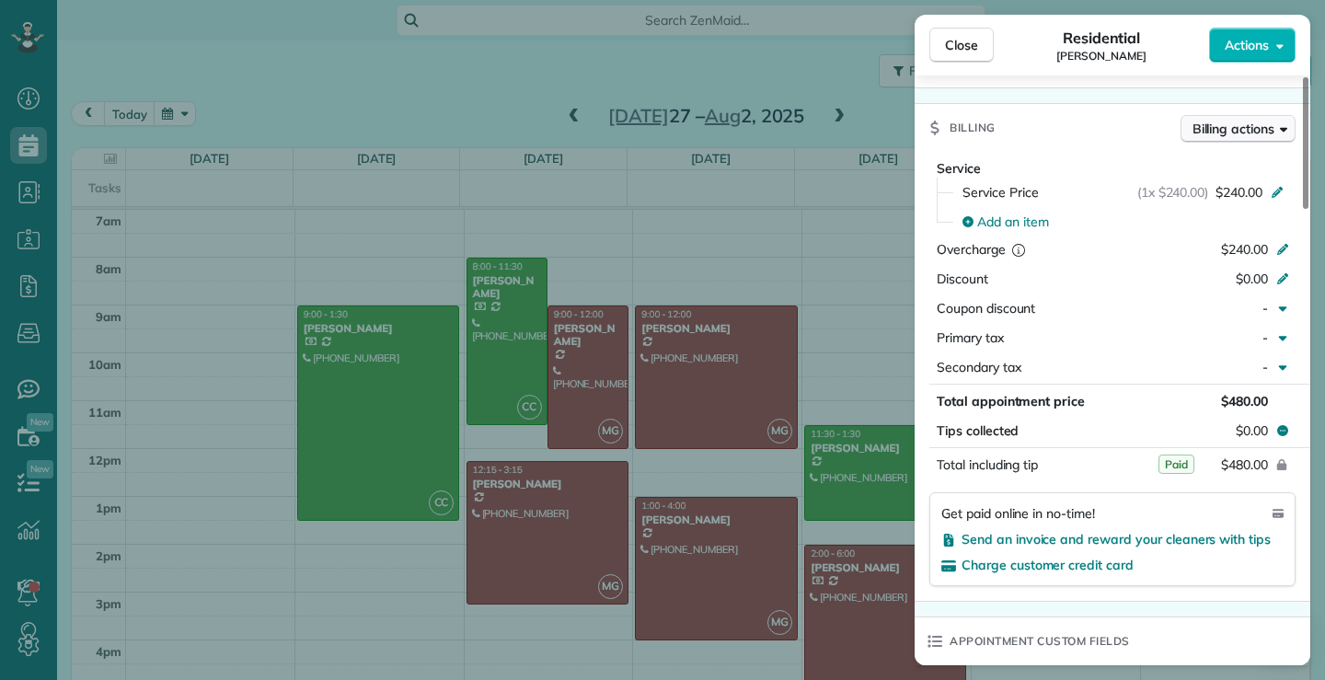
click at [1287, 130] on icon "button" at bounding box center [1283, 130] width 7 height 5
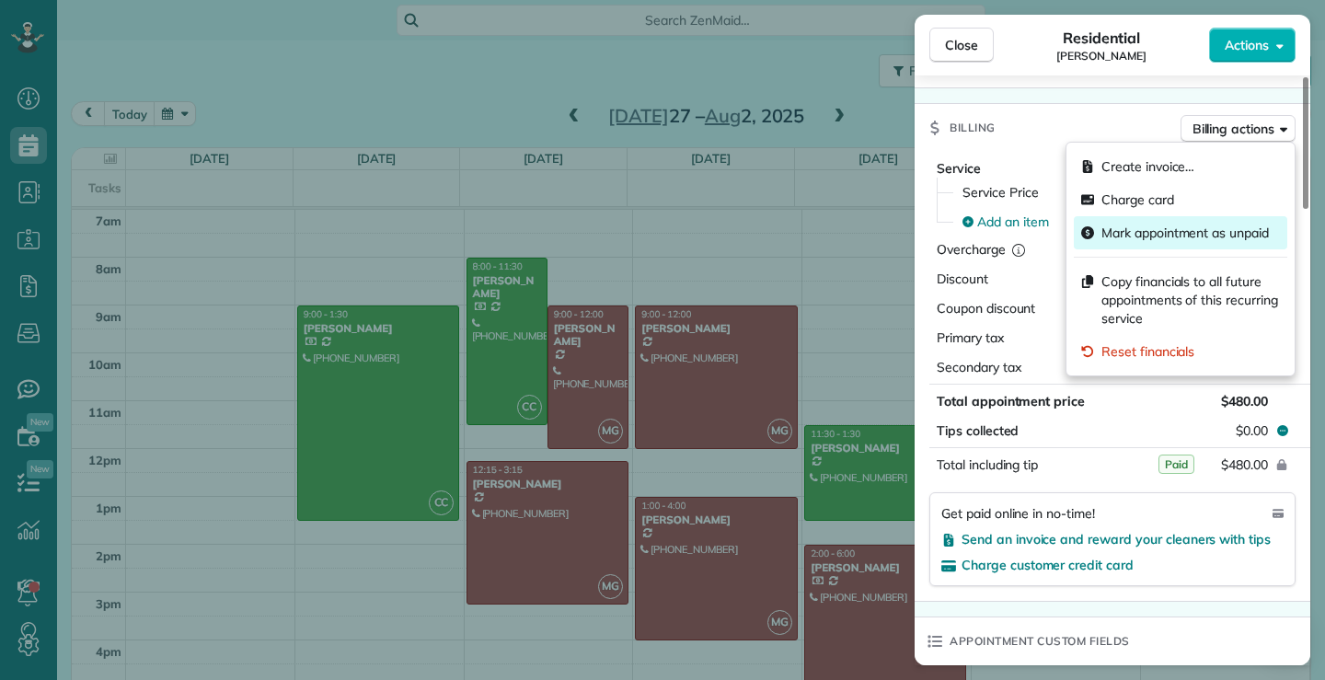
click at [1177, 228] on span "Mark appointment as unpaid" at bounding box center [1186, 233] width 168 height 18
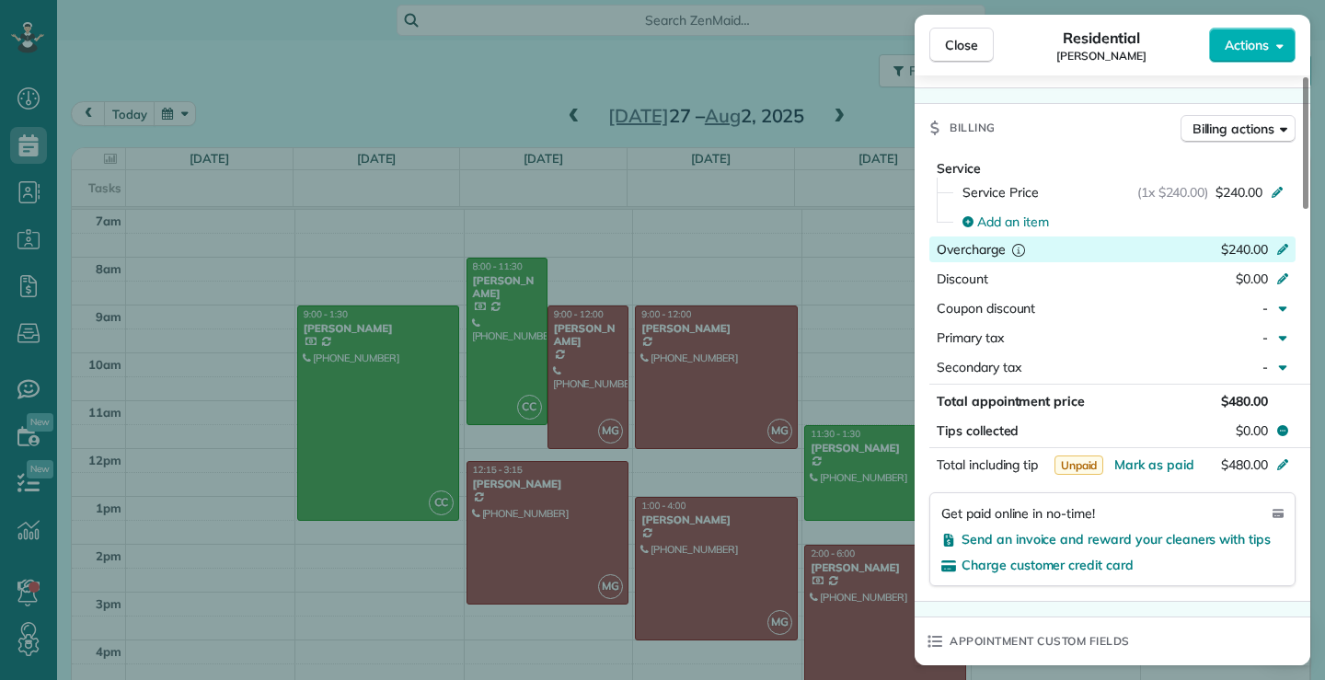
click at [1282, 246] on icon at bounding box center [1283, 247] width 15 height 15
click at [1271, 249] on input "*******" at bounding box center [1237, 250] width 77 height 26
type input "*"
click at [1114, 159] on div "Service" at bounding box center [1116, 168] width 359 height 18
click at [1254, 646] on div "Appointment custom fields" at bounding box center [1113, 642] width 396 height 48
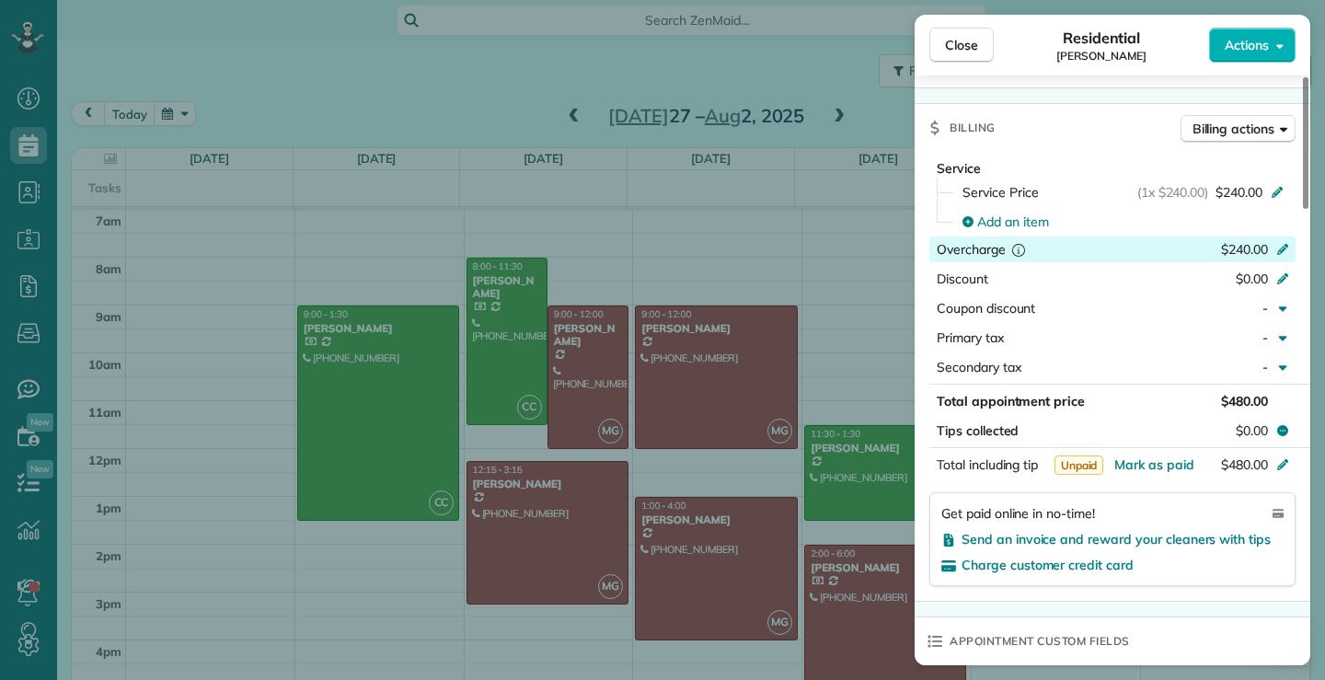
click at [1282, 247] on icon at bounding box center [1283, 247] width 15 height 15
click at [1250, 249] on input "*******" at bounding box center [1237, 250] width 77 height 26
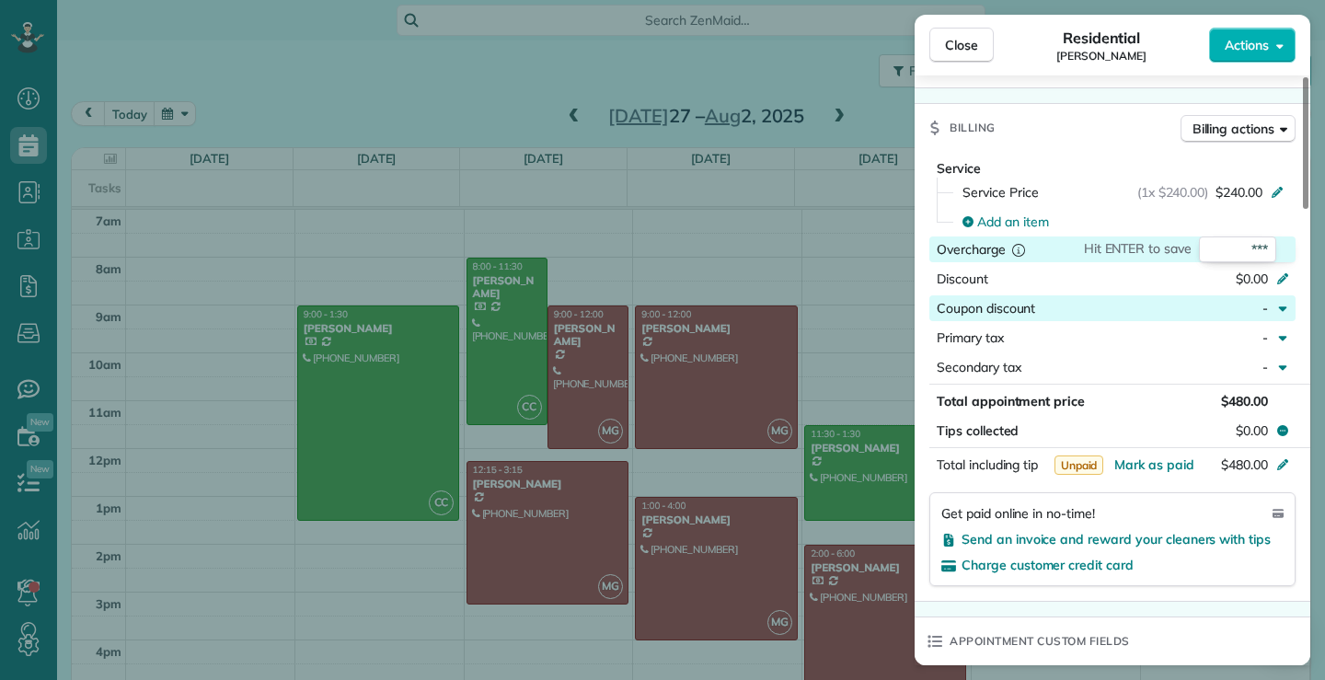
type input "***"
type input "*******"
click at [1245, 246] on input "*******" at bounding box center [1237, 250] width 77 height 26
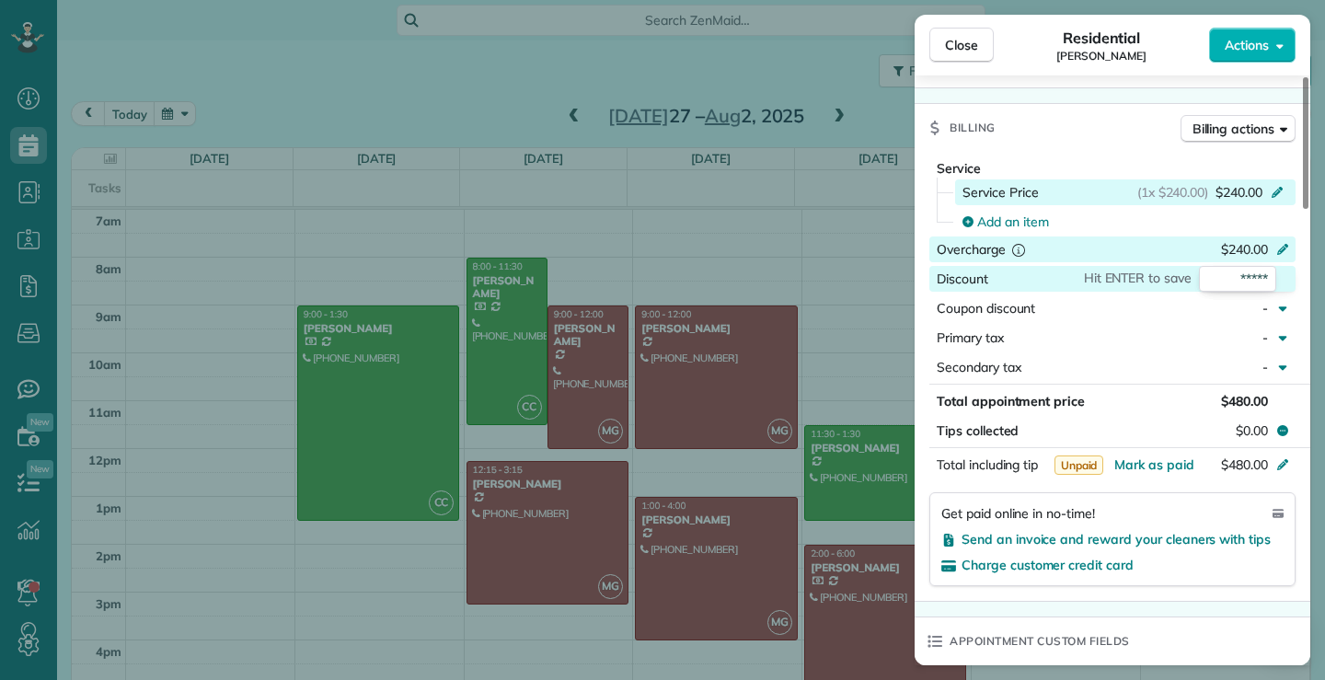
click at [1273, 190] on icon at bounding box center [1277, 190] width 15 height 15
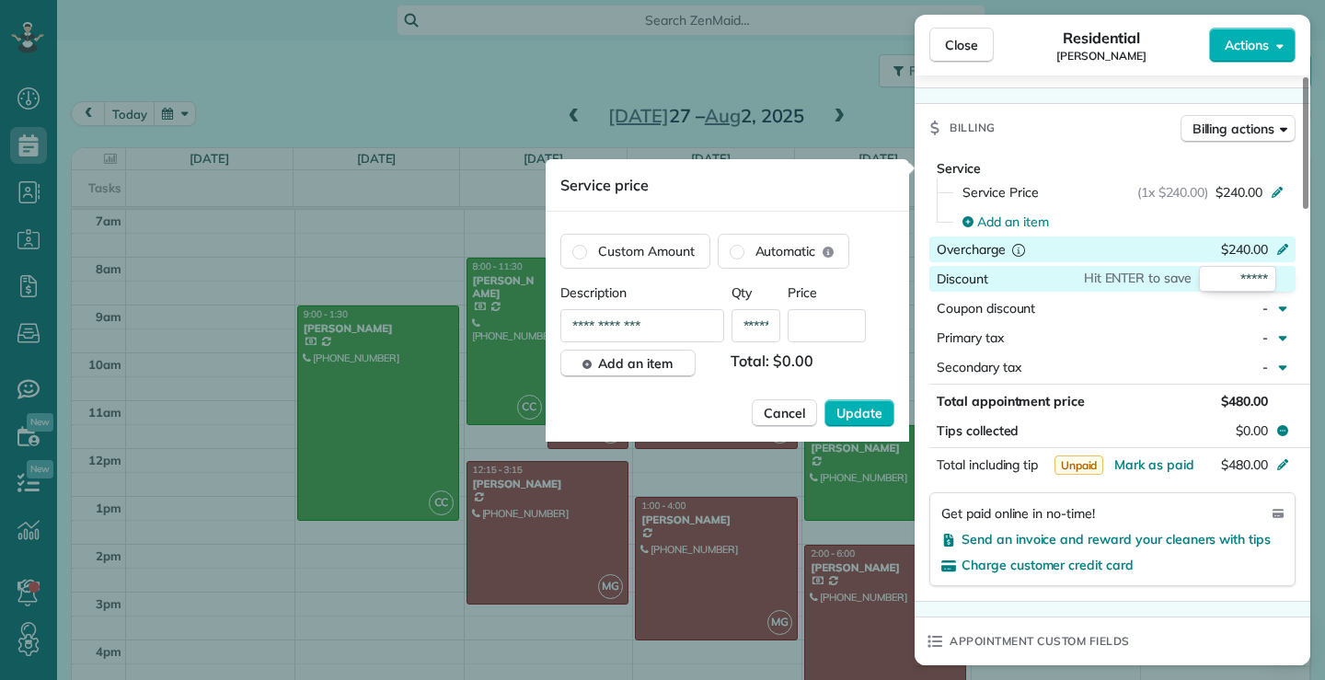
type input "*****"
drag, startPoint x: 700, startPoint y: 411, endPoint x: 892, endPoint y: 404, distance: 191.6
click at [773, 404] on div "Cancel Update" at bounding box center [728, 413] width 334 height 28
click at [865, 411] on span "Update" at bounding box center [860, 413] width 46 height 18
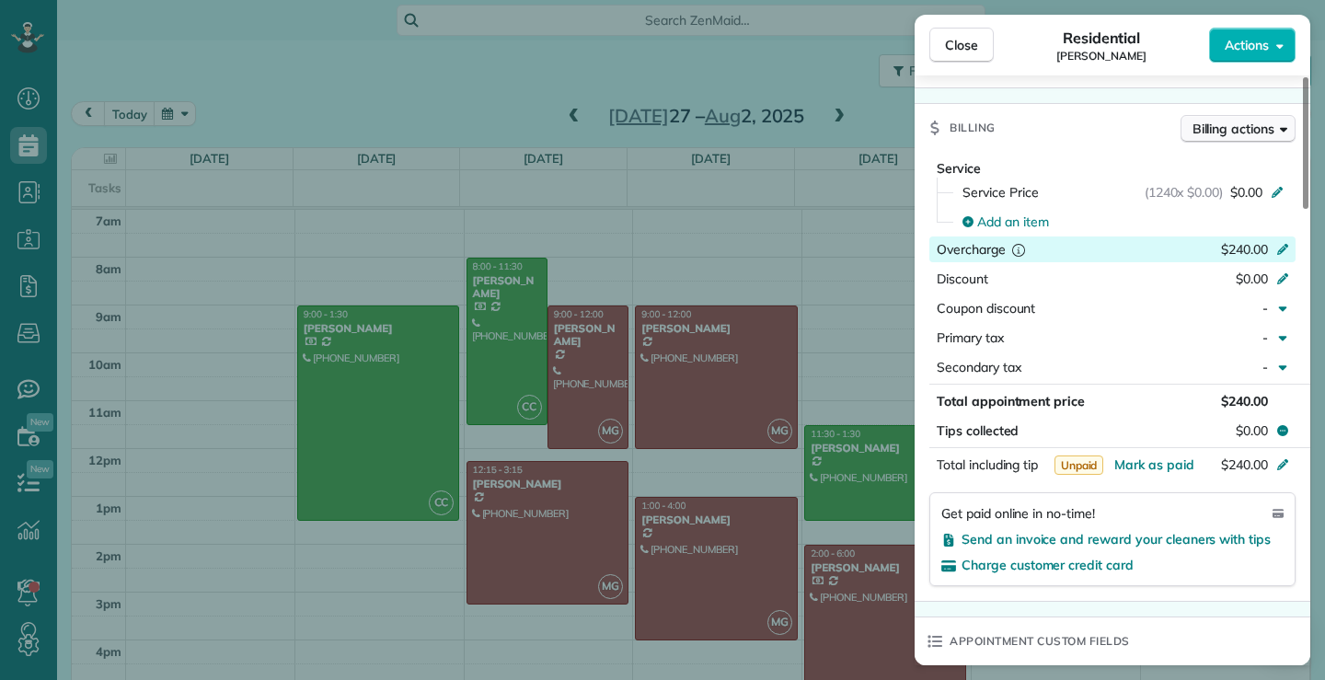
click at [1274, 133] on span "Billing actions" at bounding box center [1234, 129] width 82 height 18
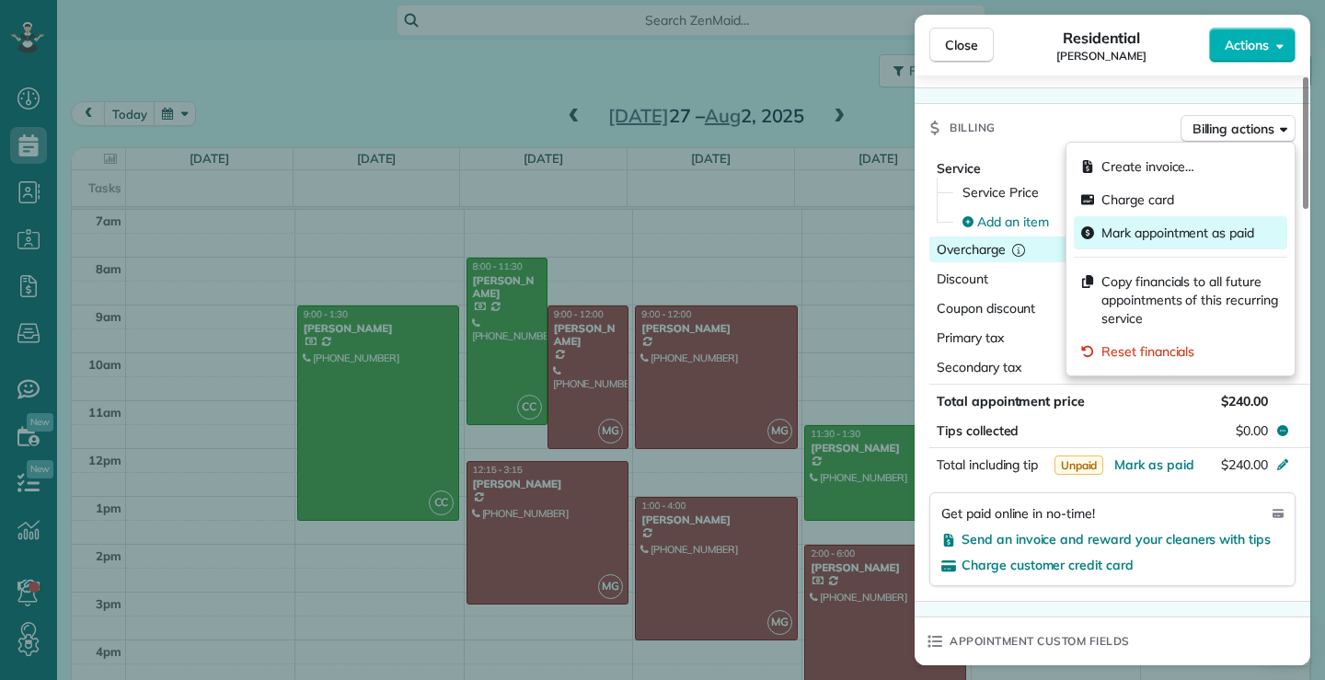
click at [1216, 229] on span "Mark appointment as paid" at bounding box center [1178, 233] width 153 height 18
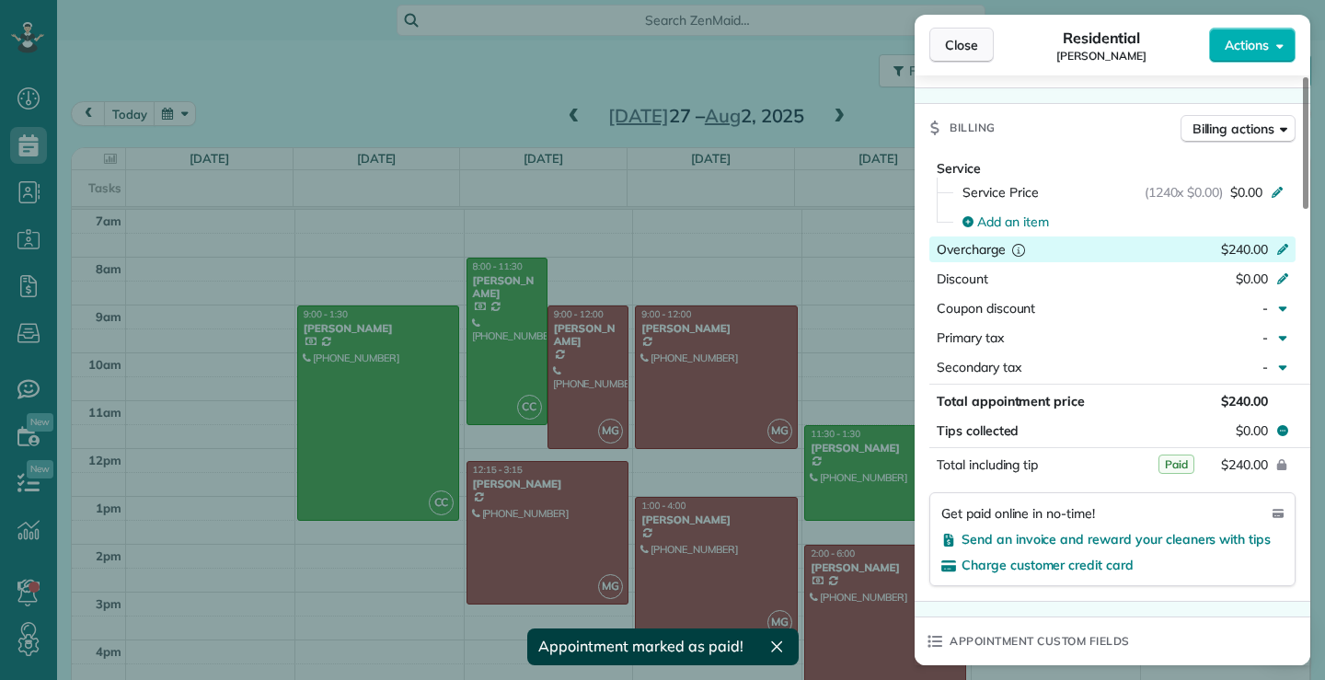
click at [978, 35] on button "Close" at bounding box center [962, 45] width 64 height 35
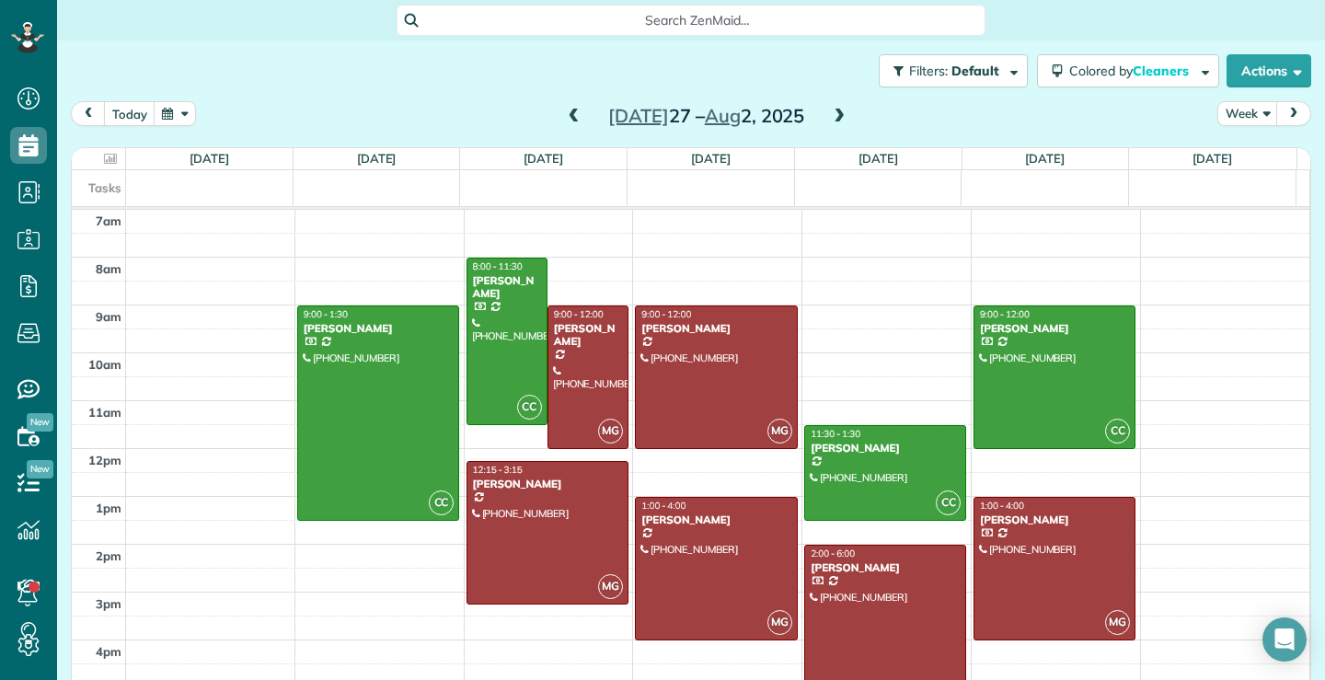
click at [564, 111] on span at bounding box center [574, 117] width 20 height 17
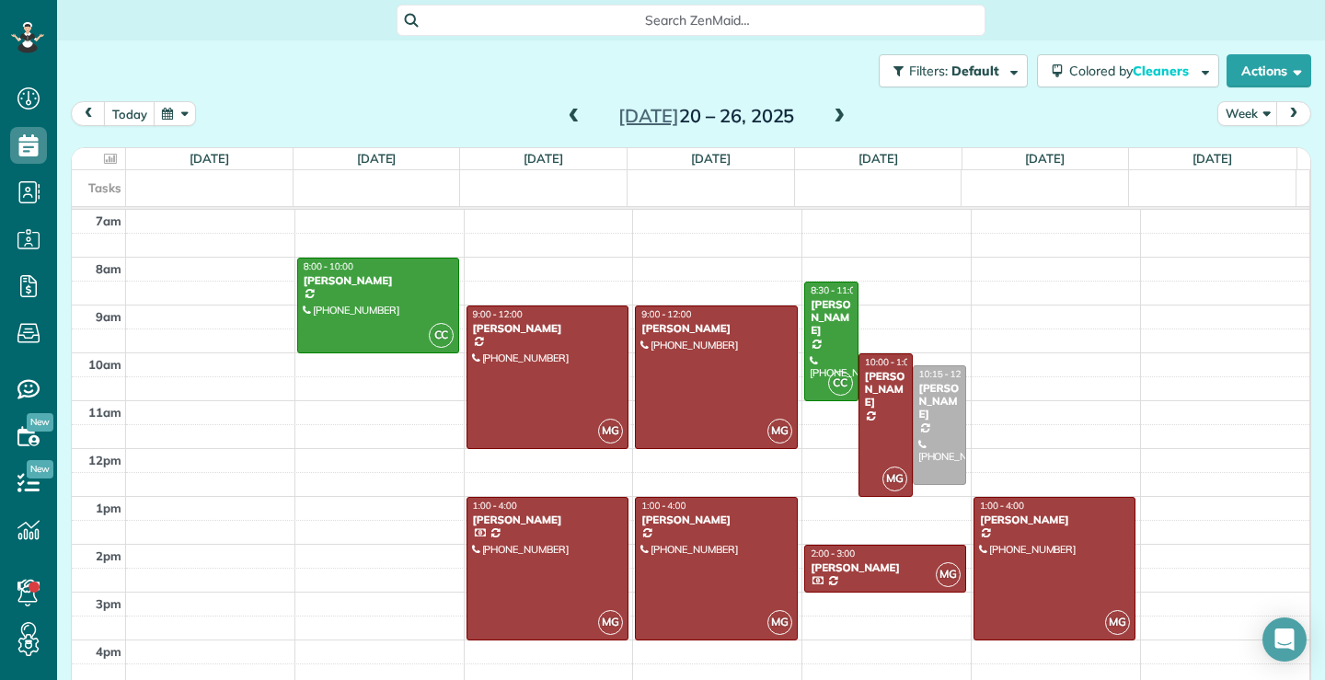
click at [567, 114] on span at bounding box center [574, 117] width 20 height 17
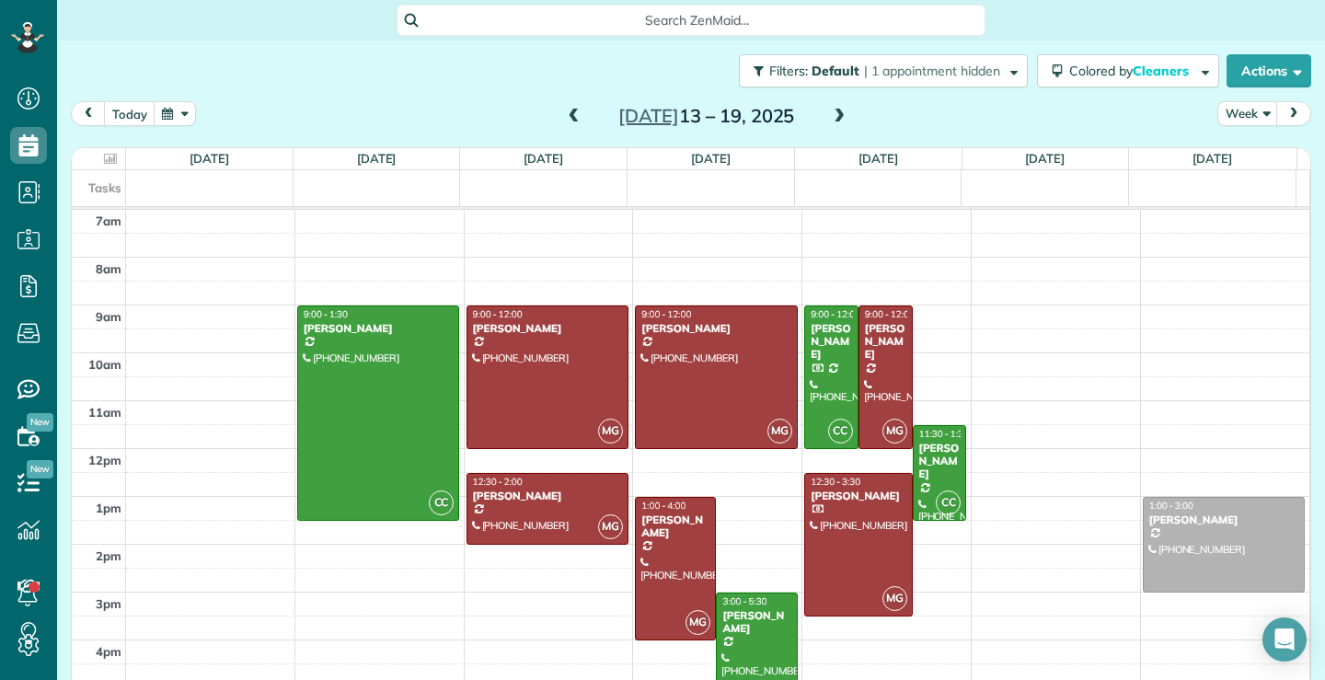
click at [569, 115] on span at bounding box center [574, 117] width 20 height 17
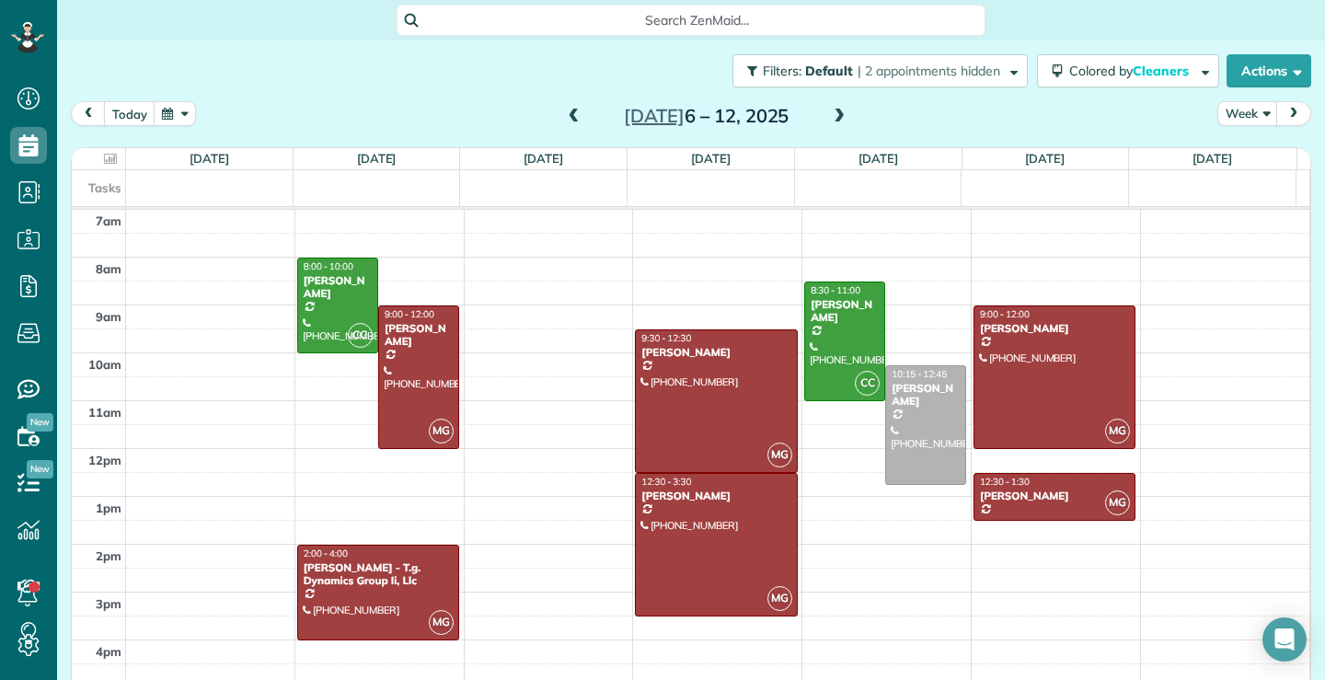
click at [567, 115] on span at bounding box center [574, 117] width 20 height 17
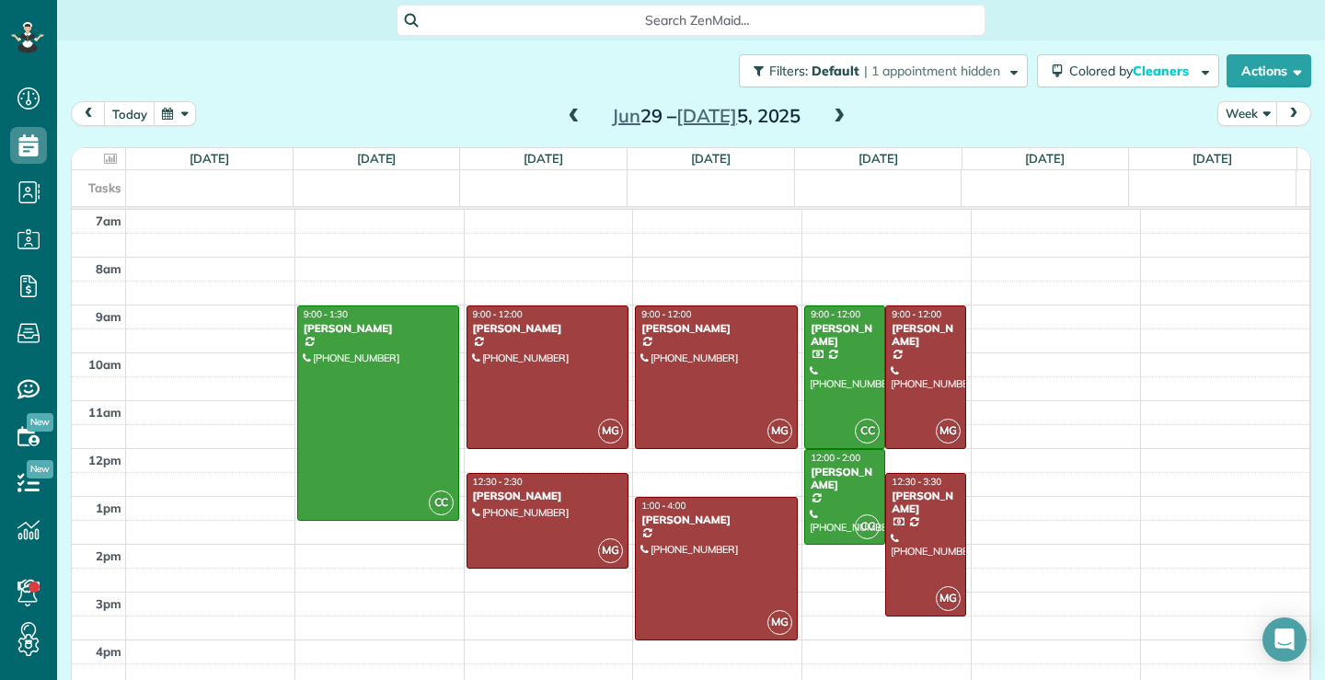
click at [567, 111] on span at bounding box center [574, 117] width 20 height 17
